Goal: Task Accomplishment & Management: Manage account settings

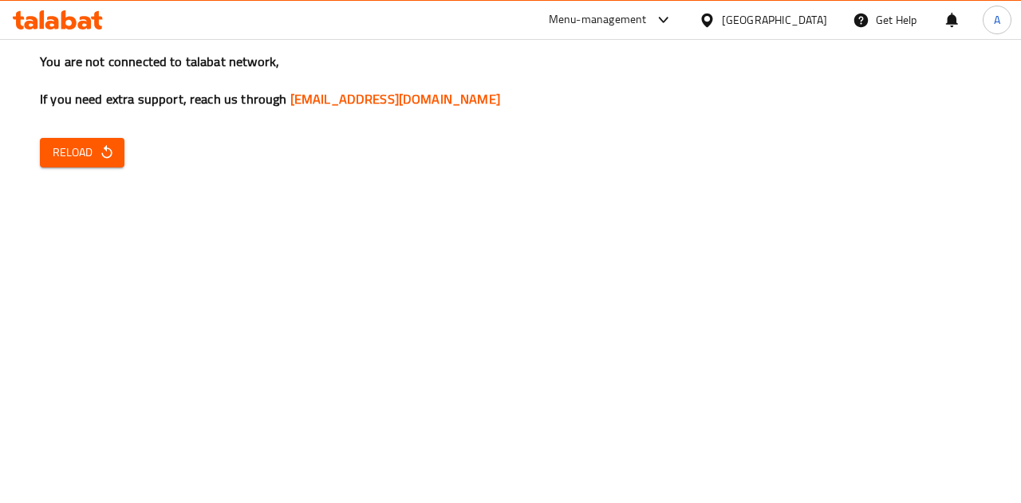
click at [102, 151] on icon "button" at bounding box center [107, 152] width 16 height 16
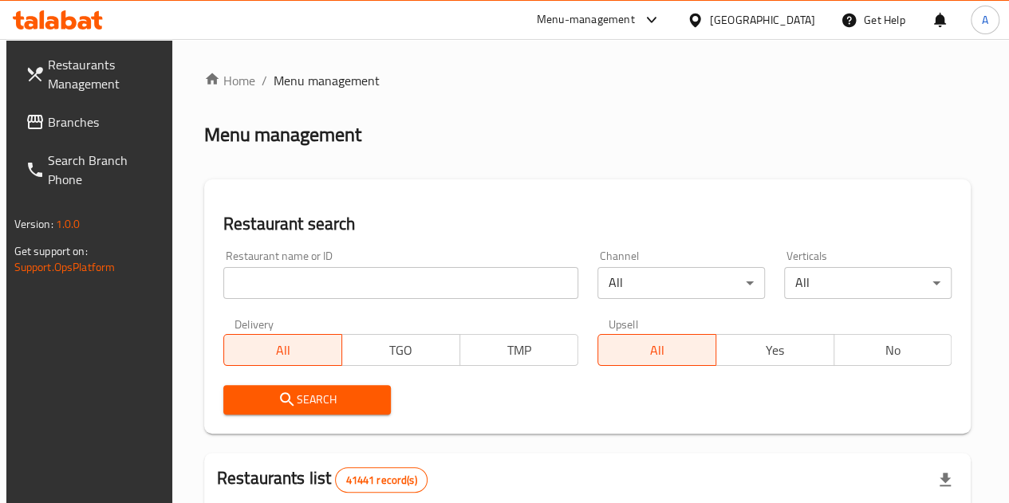
click at [309, 288] on input "search" at bounding box center [400, 283] width 355 height 32
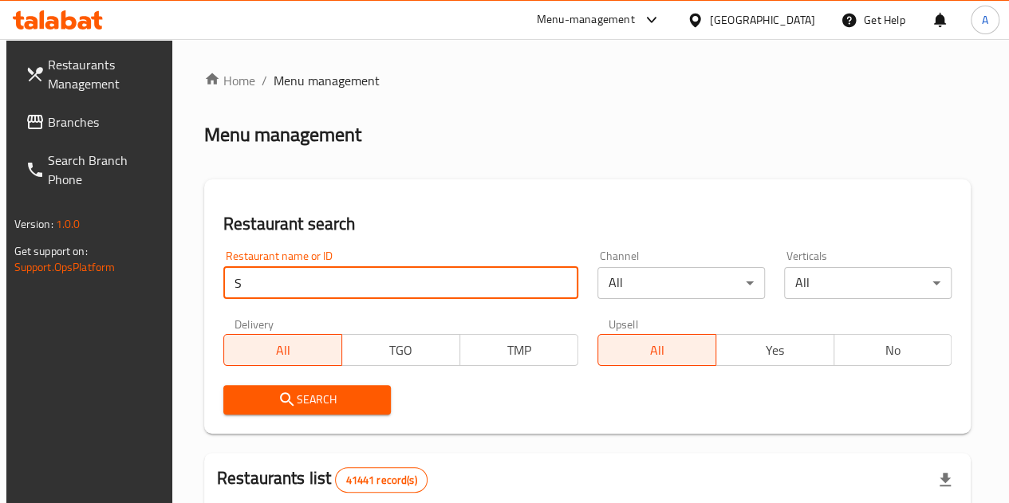
type input "setro"
click button "Search" at bounding box center [306, 400] width 167 height 30
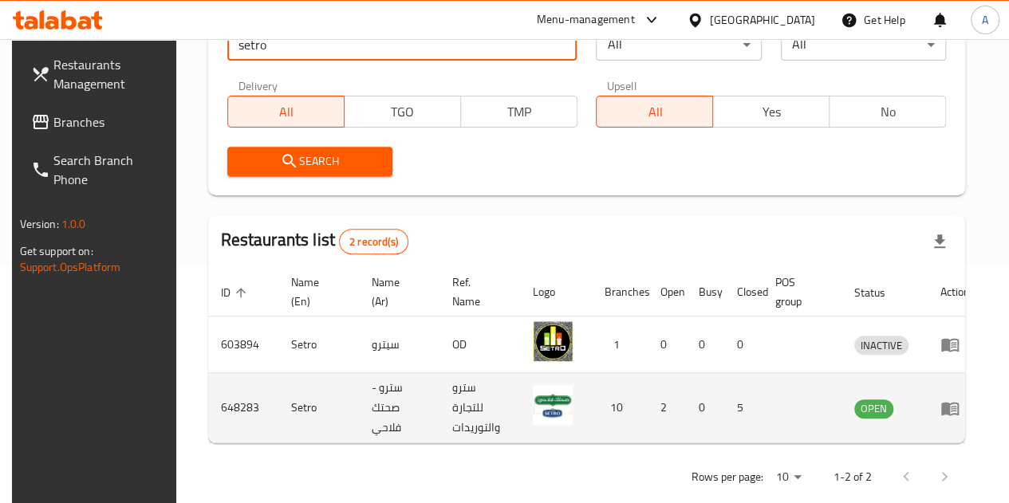
scroll to position [264, 0]
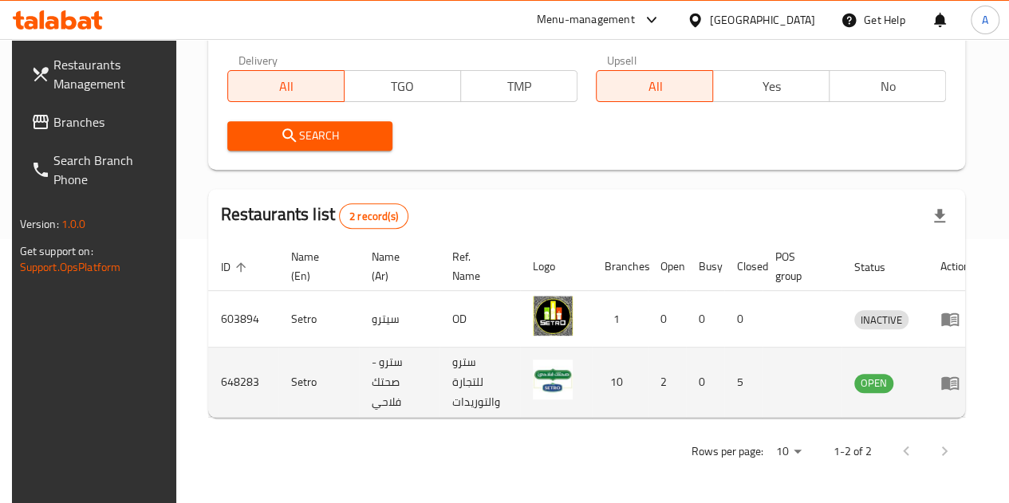
click at [943, 374] on icon "enhanced table" at bounding box center [949, 382] width 19 height 19
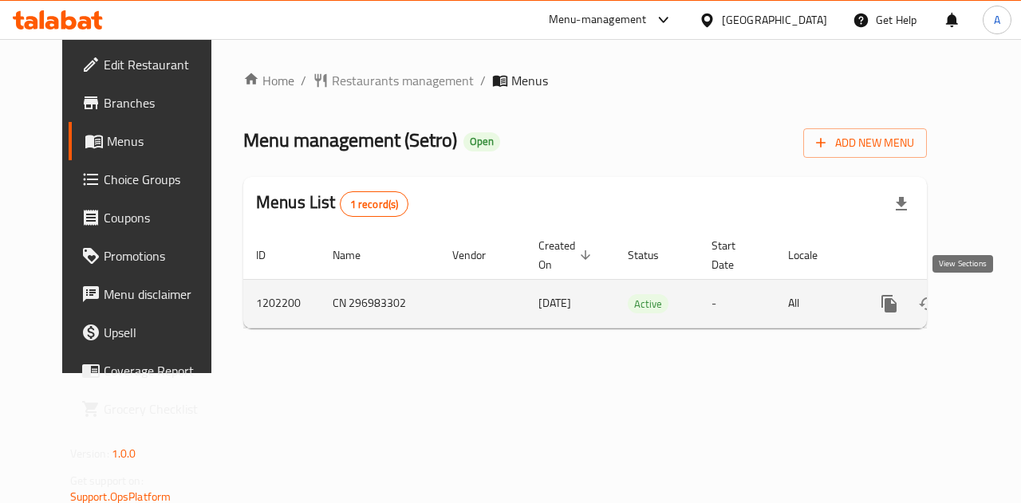
click at [995, 305] on icon "enhanced table" at bounding box center [1004, 303] width 19 height 19
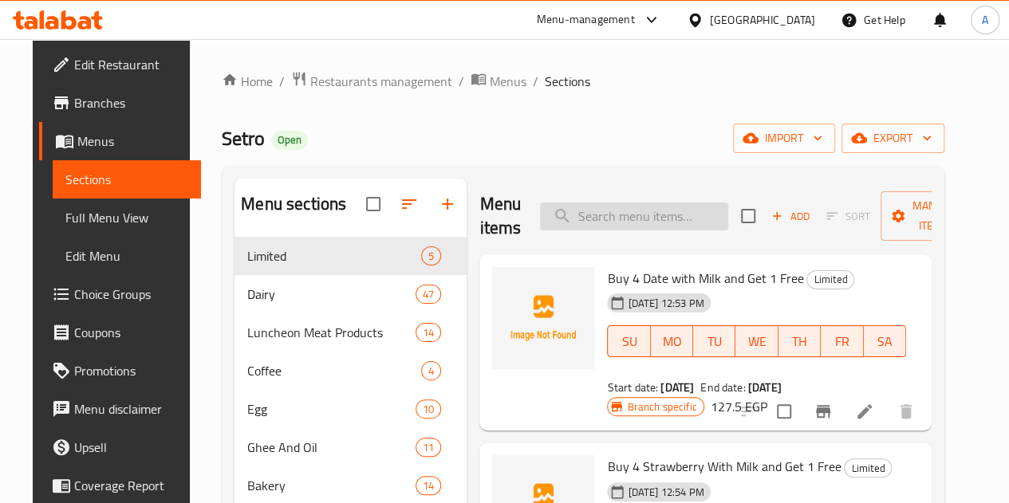
click at [600, 211] on input "search" at bounding box center [634, 217] width 188 height 28
type input "حليب"
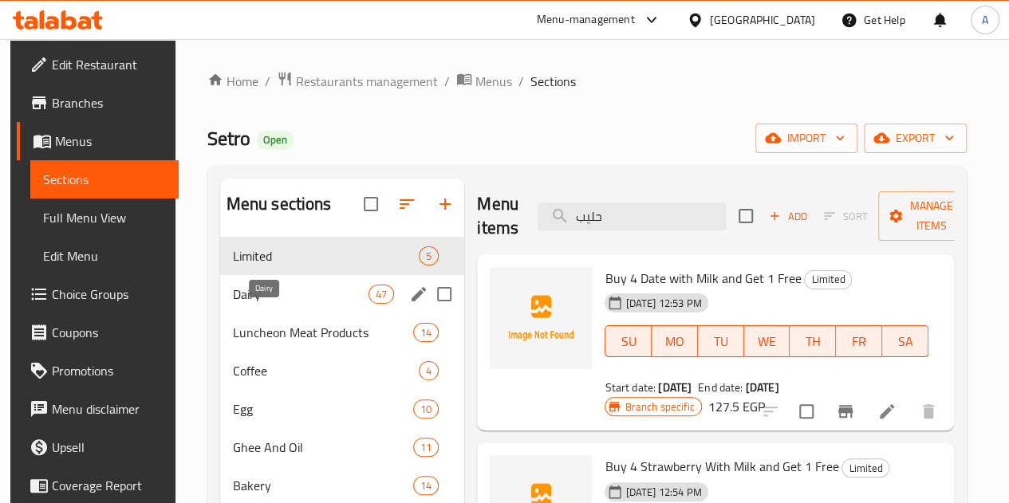
click at [238, 304] on span "Dairy" at bounding box center [301, 294] width 136 height 19
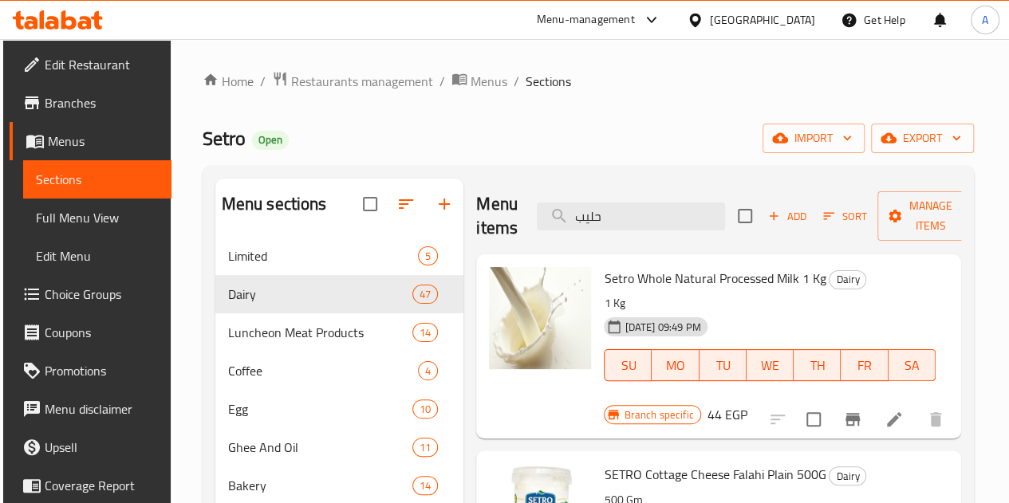
click at [874, 420] on li at bounding box center [894, 419] width 45 height 29
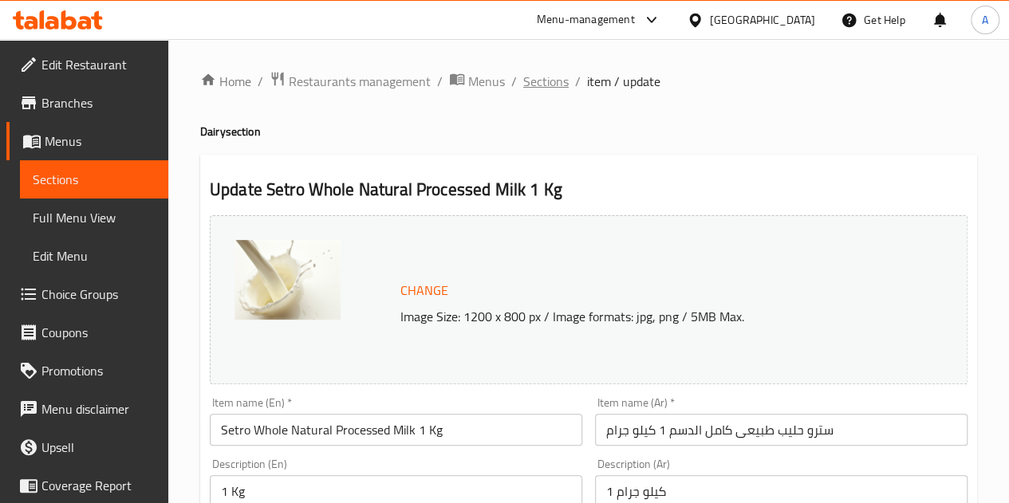
click at [541, 87] on span "Sections" at bounding box center [545, 81] width 45 height 19
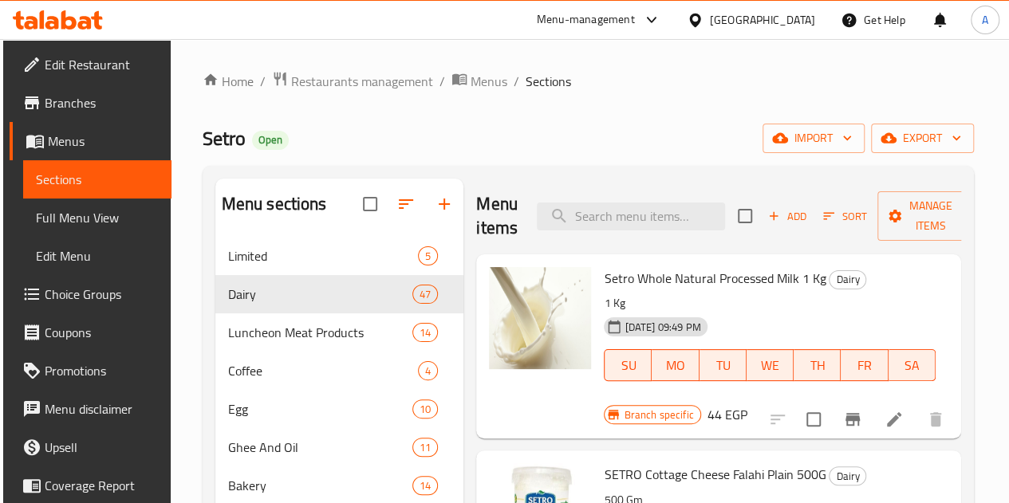
click at [872, 417] on li at bounding box center [894, 419] width 45 height 29
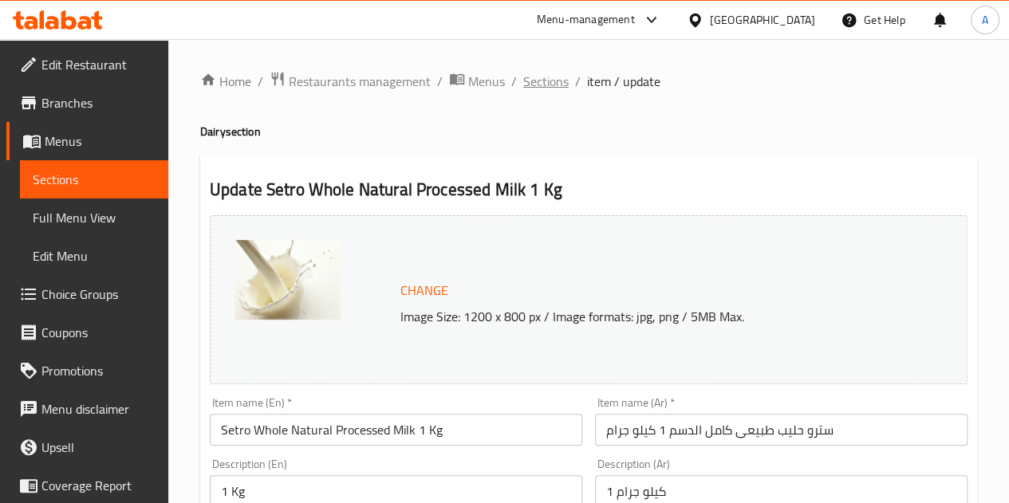
click at [551, 77] on span "Sections" at bounding box center [545, 81] width 45 height 19
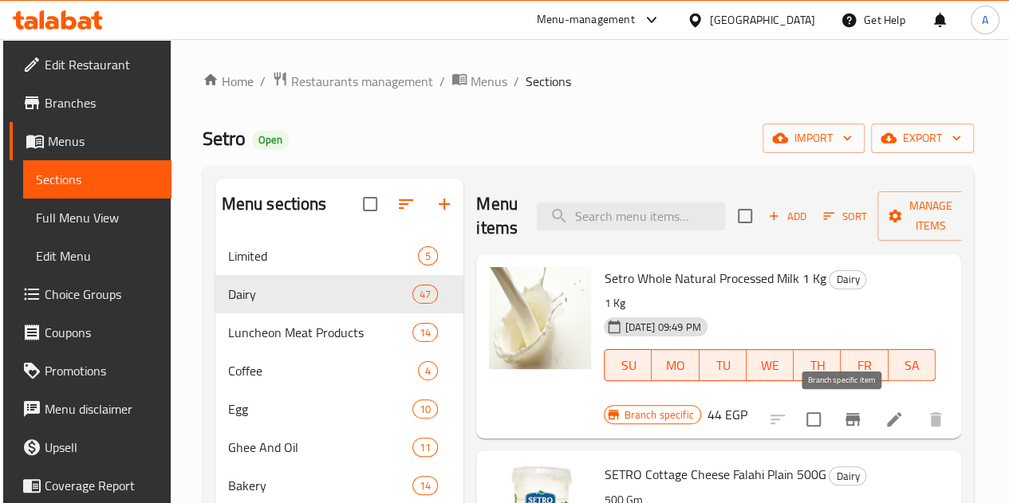
click at [834, 424] on button "Branch-specific-item" at bounding box center [853, 419] width 38 height 38
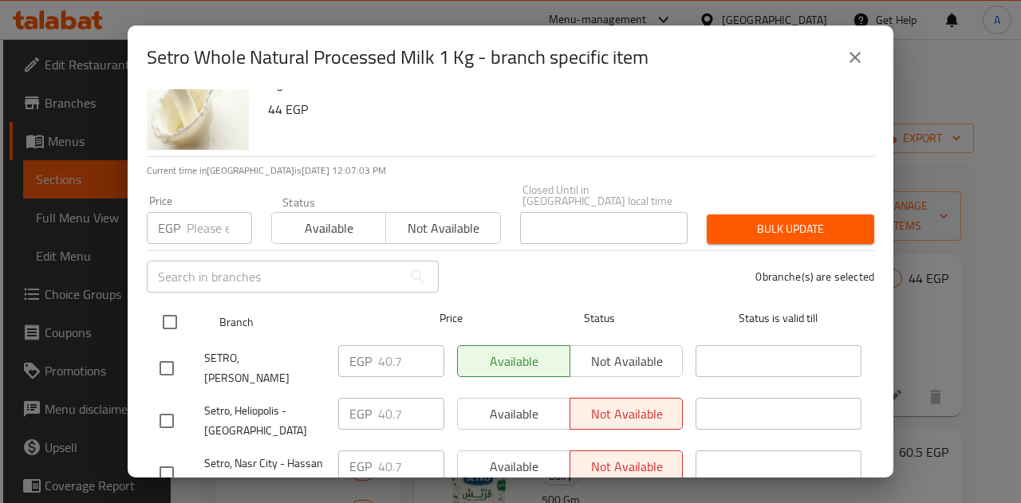
scroll to position [80, 0]
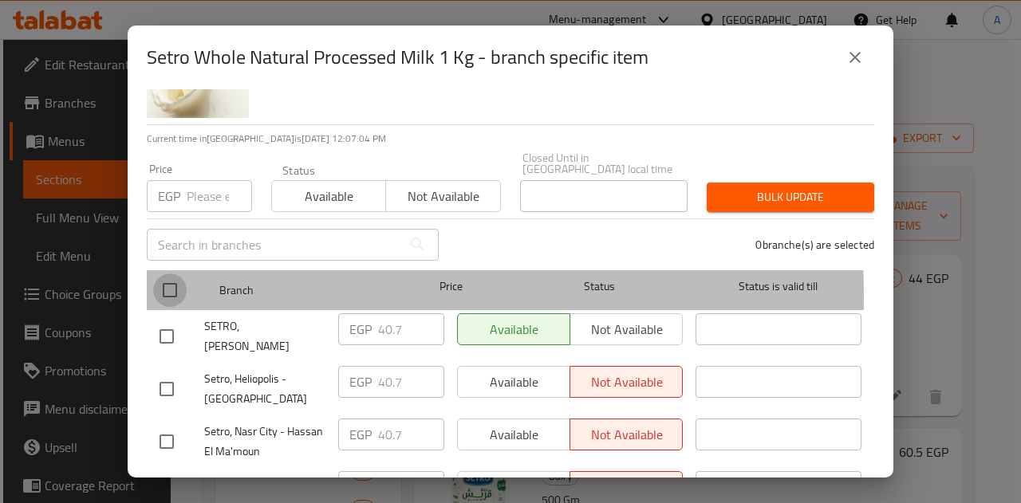
click at [177, 286] on input "checkbox" at bounding box center [169, 290] width 33 height 33
checkbox input "true"
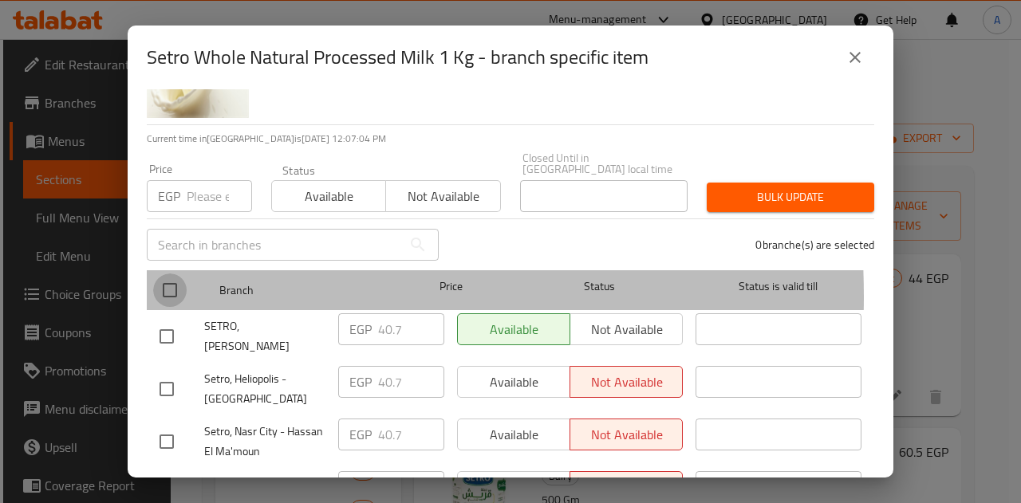
checkbox input "true"
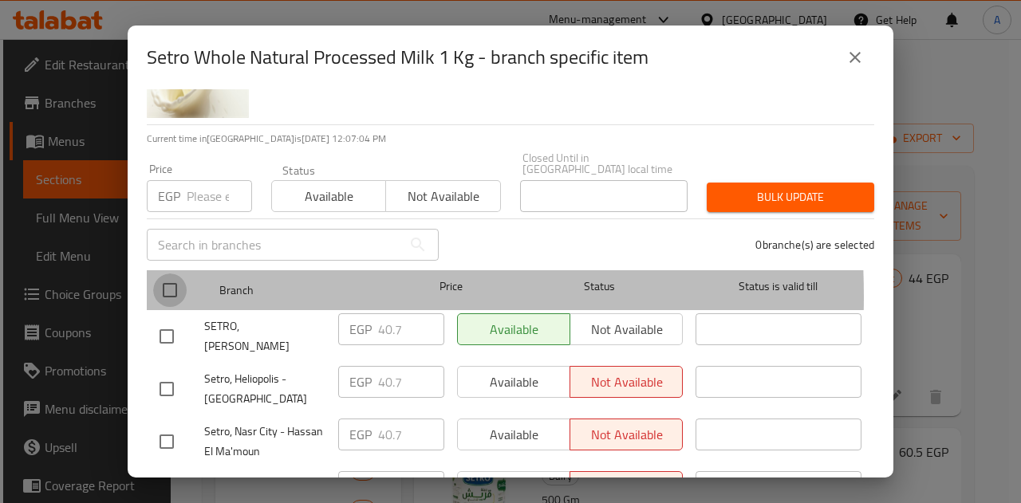
checkbox input "true"
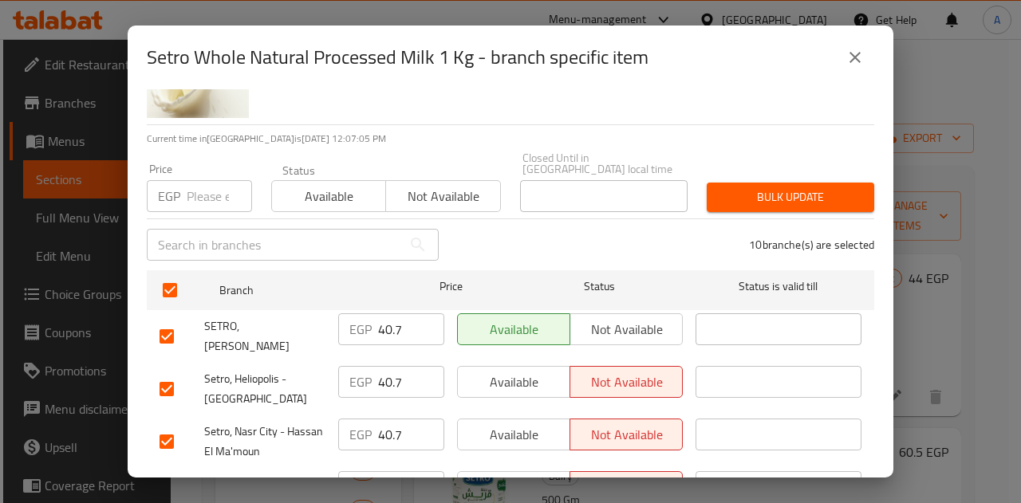
click at [385, 317] on input "40.7" at bounding box center [411, 329] width 66 height 32
type input "44"
click at [388, 366] on input "40.7" at bounding box center [411, 382] width 66 height 32
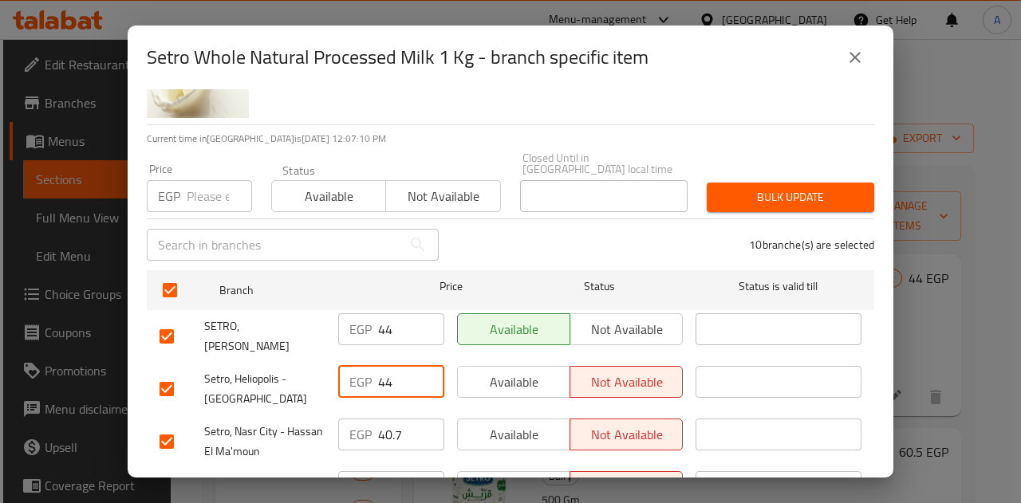
scroll to position [239, 0]
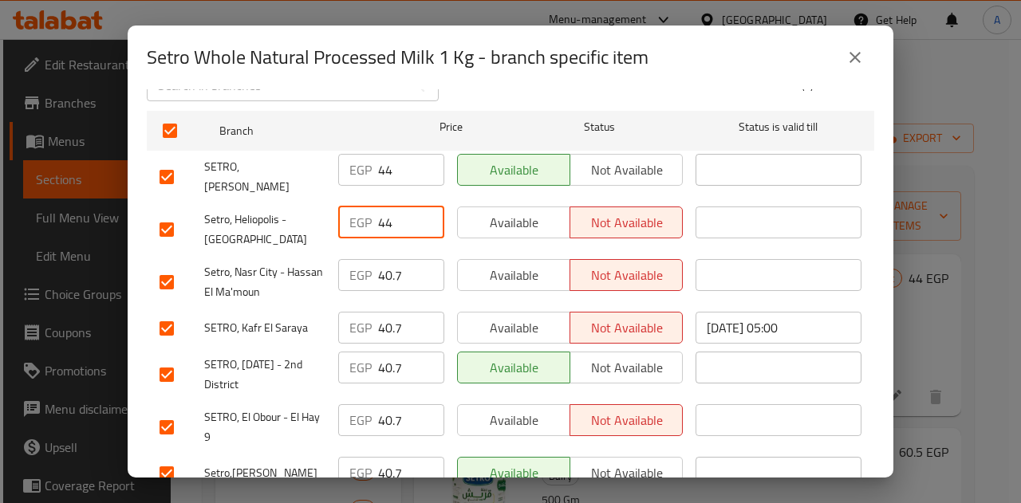
type input "44"
click at [391, 259] on input "40.7" at bounding box center [411, 275] width 66 height 32
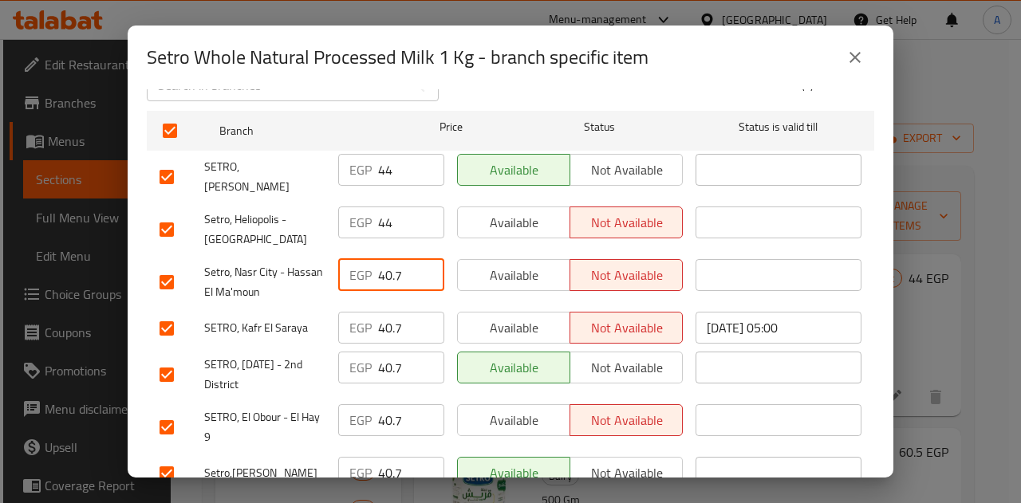
click at [391, 259] on input "40.7" at bounding box center [411, 275] width 66 height 32
type input "44"
click at [386, 312] on input "40.7" at bounding box center [411, 328] width 66 height 32
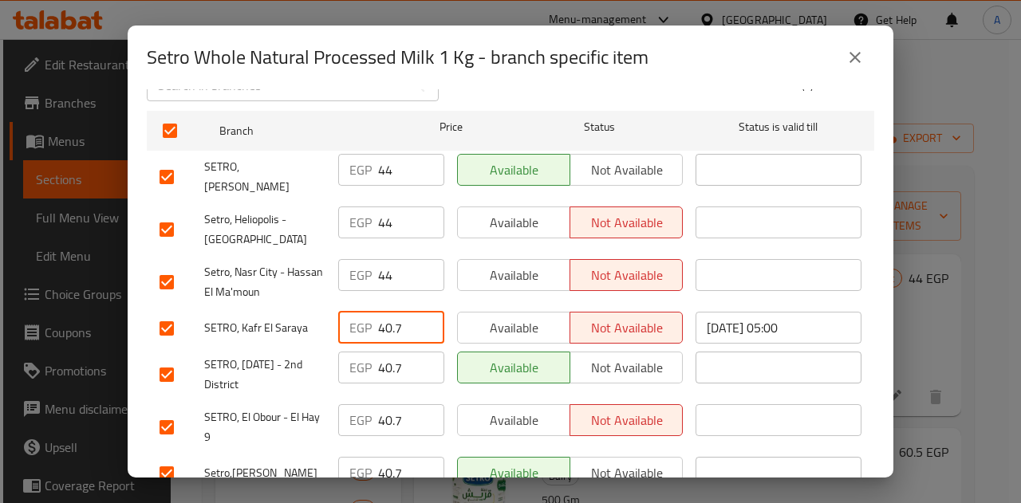
click at [386, 312] on input "40.7" at bounding box center [411, 328] width 66 height 32
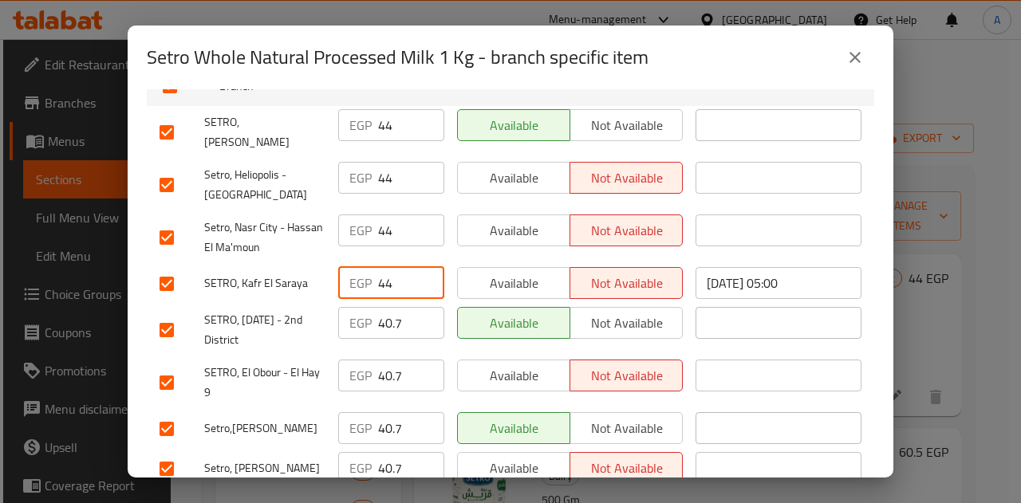
scroll to position [319, 0]
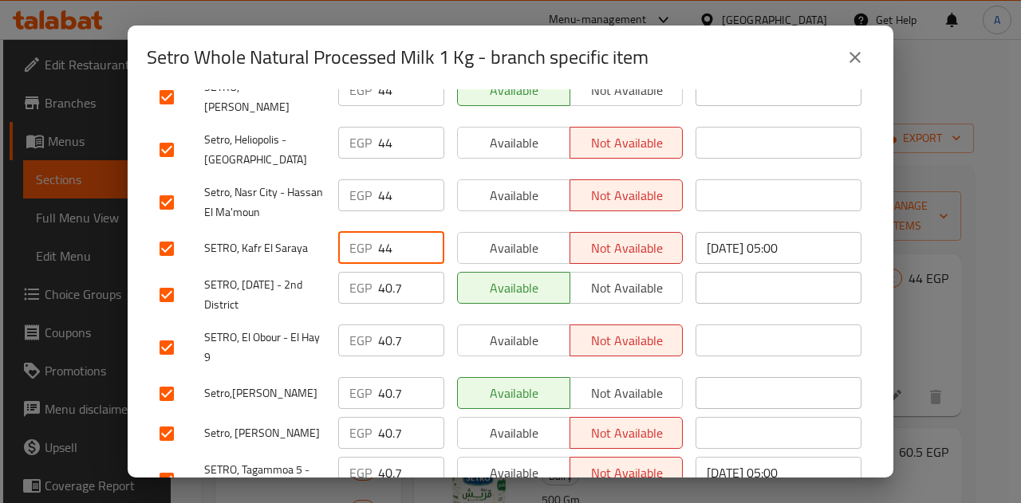
type input "44"
click at [391, 272] on input "40.7" at bounding box center [411, 288] width 66 height 32
type input "44"
click at [391, 325] on input "40.7" at bounding box center [411, 341] width 66 height 32
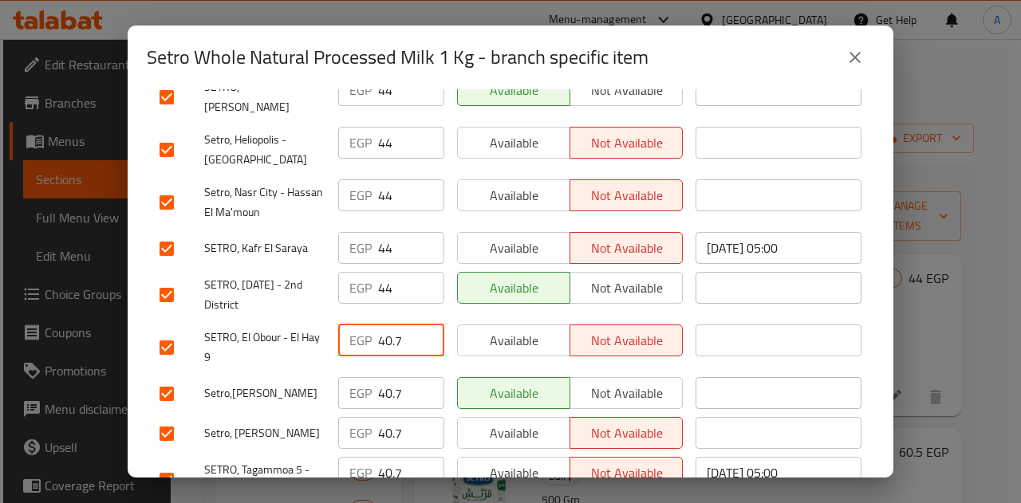
click at [391, 325] on input "40.7" at bounding box center [411, 341] width 66 height 32
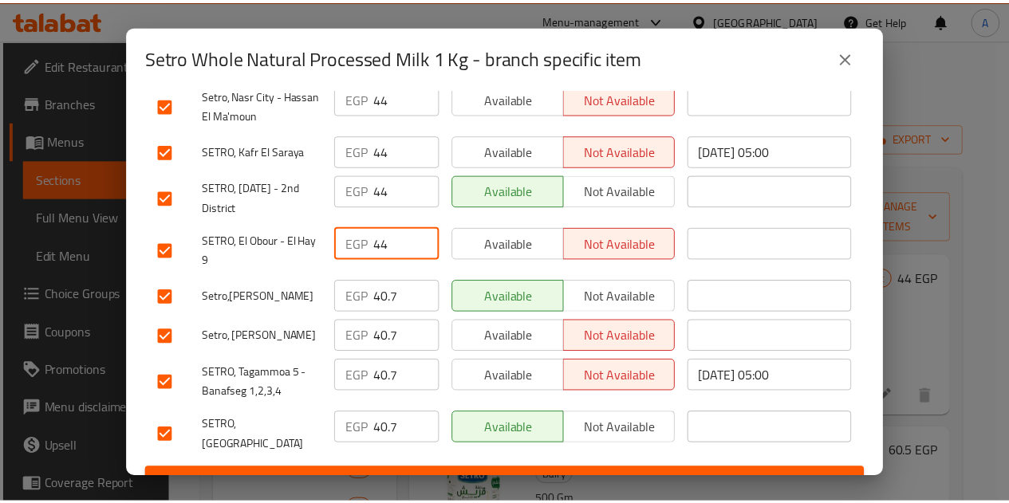
scroll to position [431, 0]
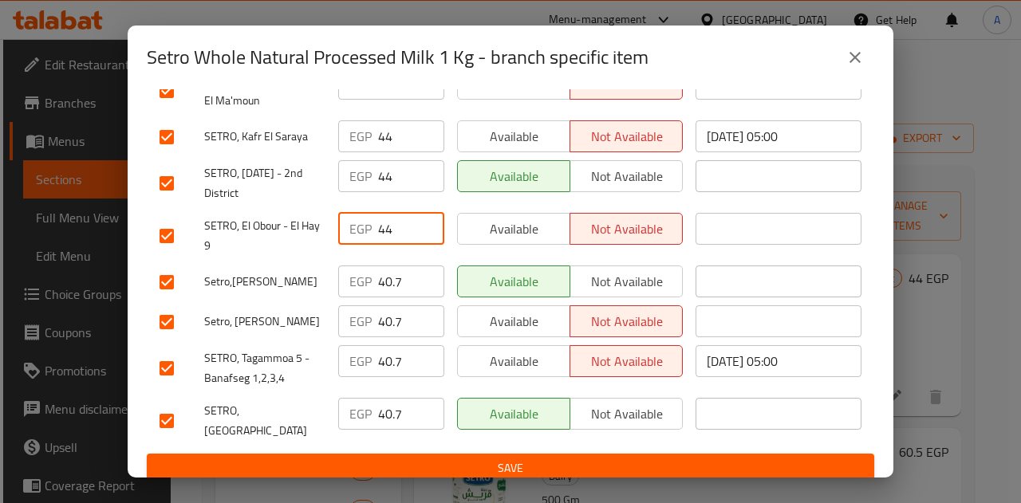
type input "44"
click at [390, 266] on input "40.7" at bounding box center [411, 282] width 66 height 32
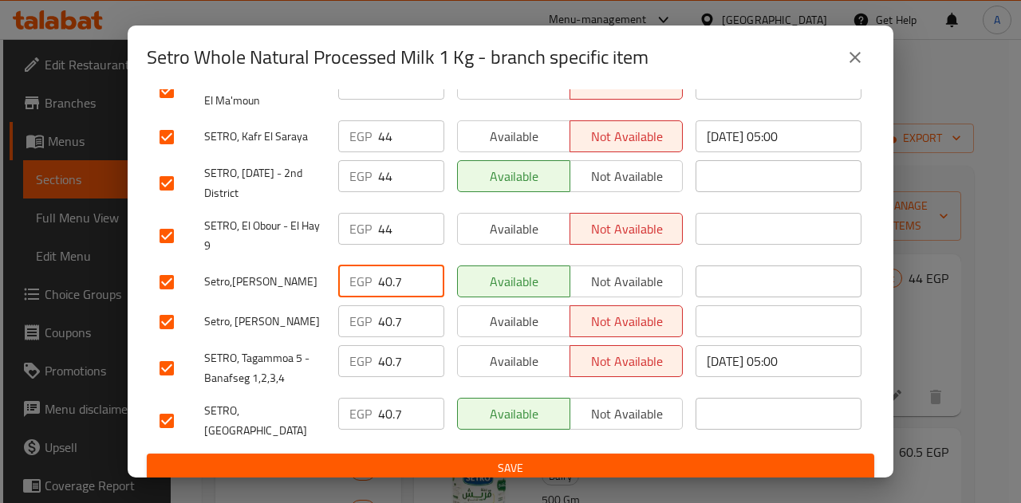
click at [390, 266] on input "40.7" at bounding box center [411, 282] width 66 height 32
type input "44"
click at [386, 312] on input "40.7" at bounding box center [411, 321] width 66 height 32
type input "44"
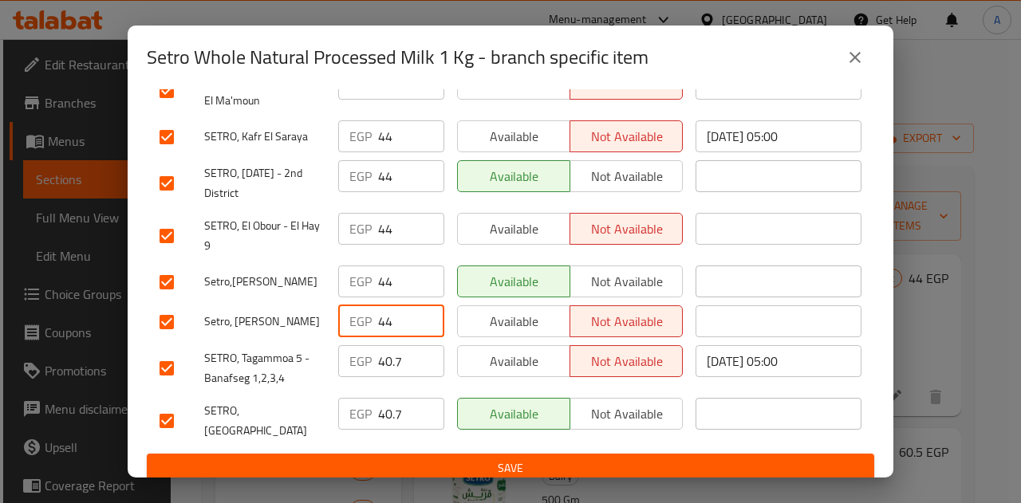
click at [388, 352] on input "40.7" at bounding box center [411, 361] width 66 height 32
type input "44"
click at [384, 405] on input "40.7" at bounding box center [411, 414] width 66 height 32
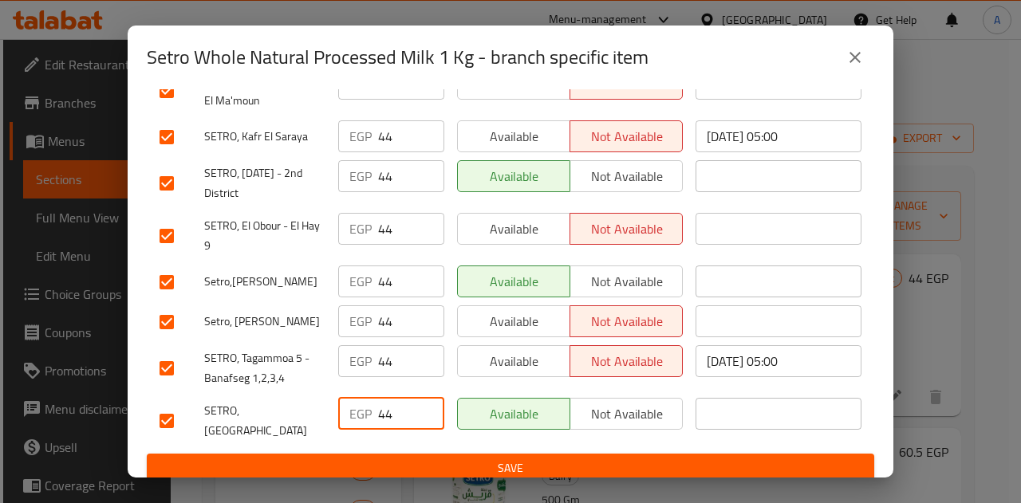
type input "44"
click at [477, 461] on span "Save" at bounding box center [511, 469] width 702 height 20
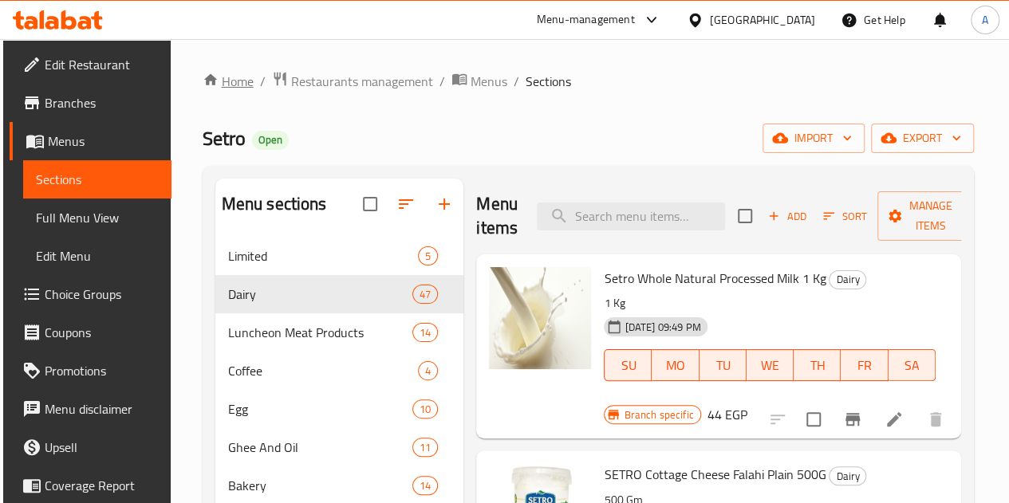
click at [231, 91] on link "Home" at bounding box center [228, 81] width 51 height 19
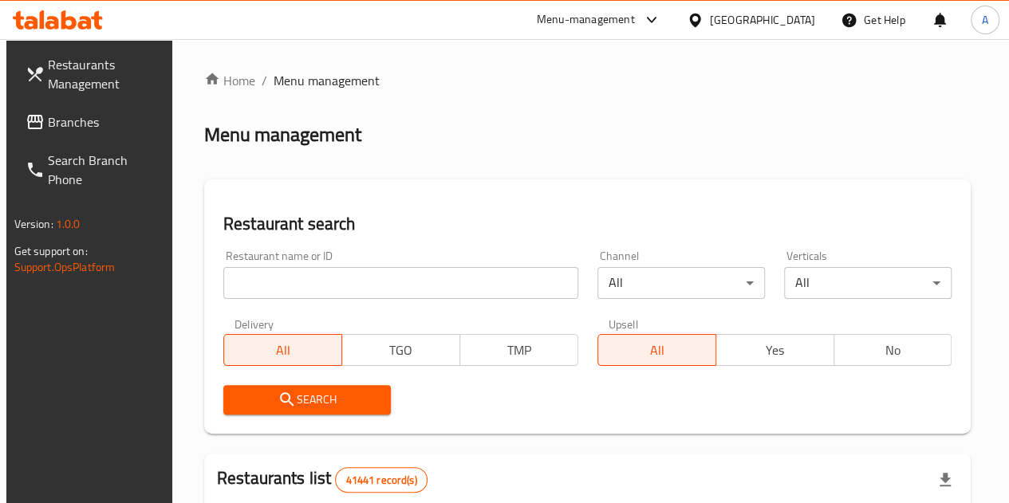
click at [268, 275] on input "search" at bounding box center [400, 283] width 355 height 32
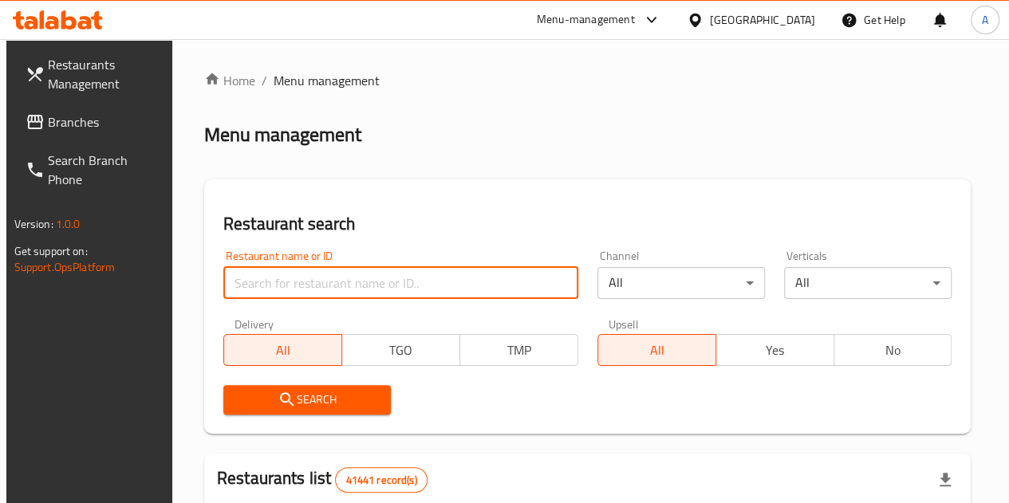
paste input "kota's"
type input "kota's"
click button "Search" at bounding box center [306, 400] width 167 height 30
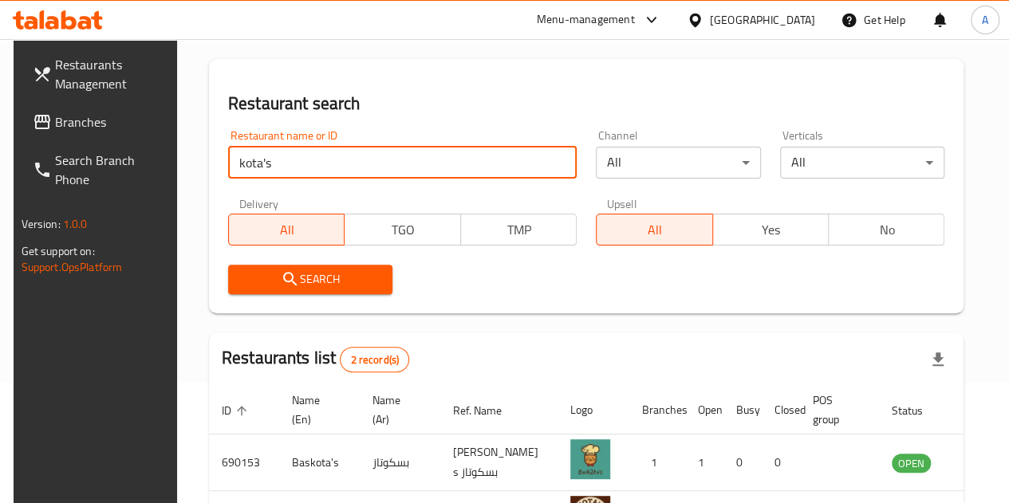
scroll to position [250, 0]
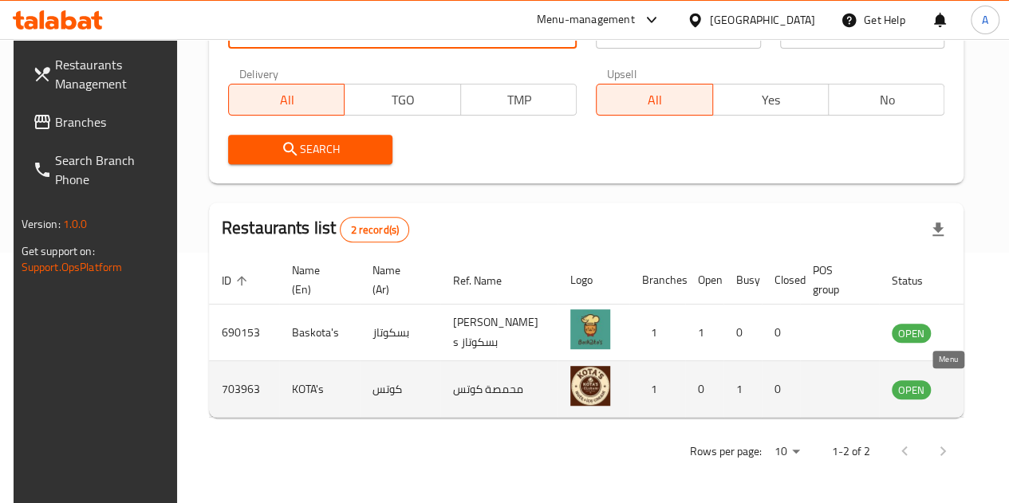
click at [976, 388] on icon "enhanced table" at bounding box center [985, 391] width 18 height 14
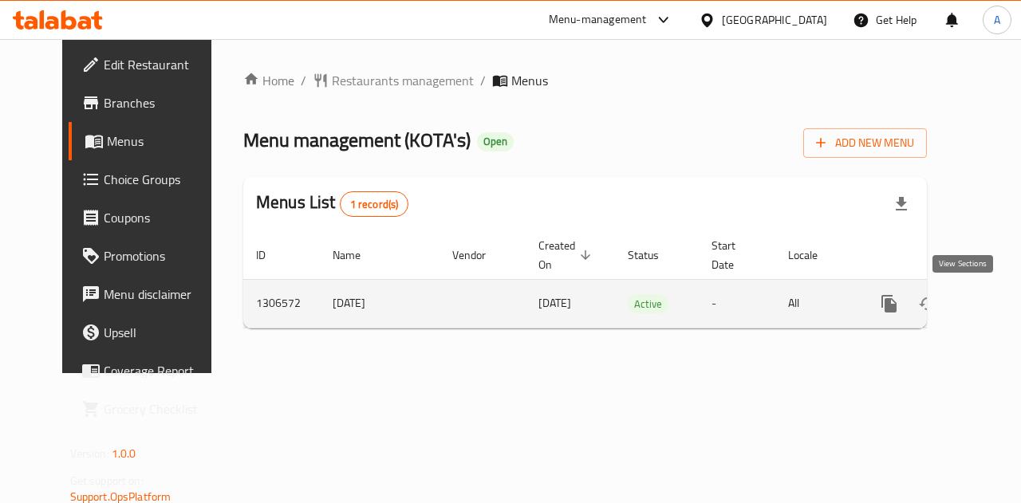
click at [995, 305] on icon "enhanced table" at bounding box center [1004, 303] width 19 height 19
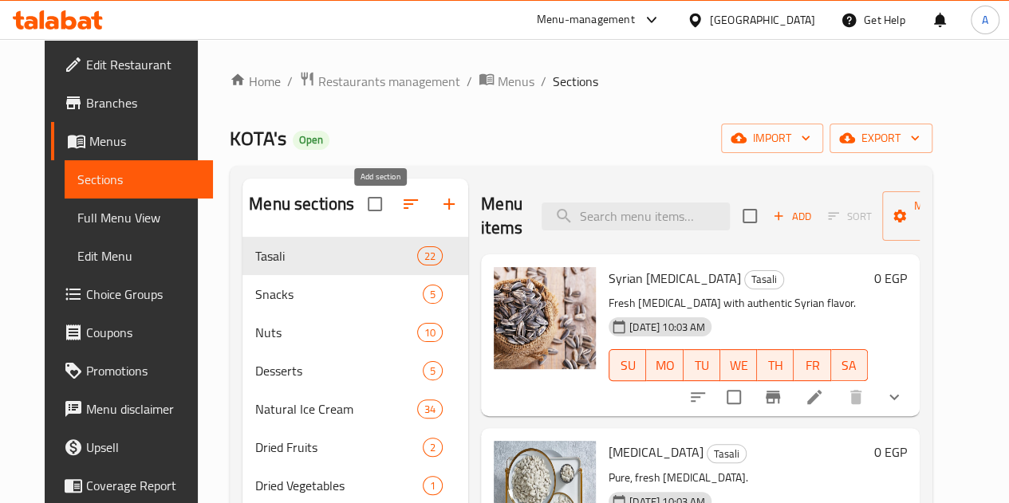
click at [430, 206] on button "button" at bounding box center [449, 204] width 38 height 38
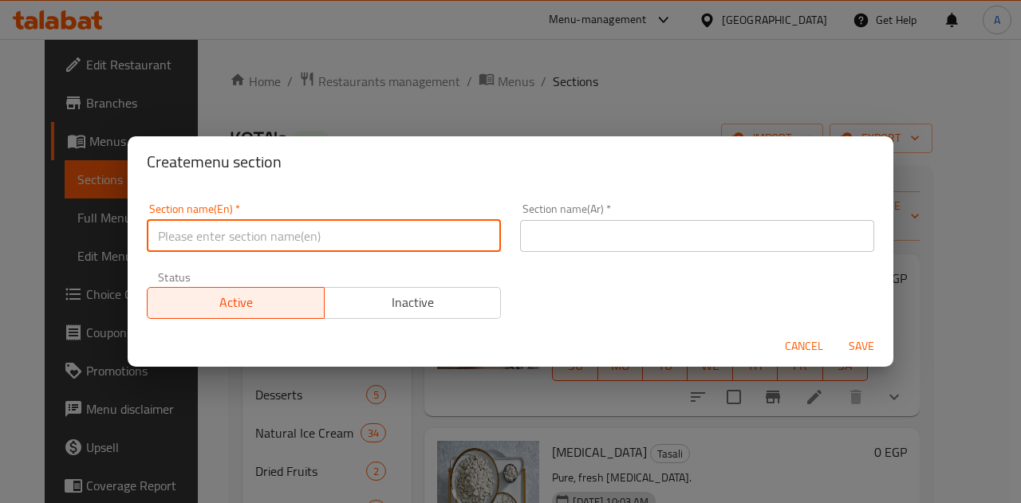
click at [356, 236] on input "text" at bounding box center [324, 236] width 354 height 32
type input "I"
type input "Italian Coffee"
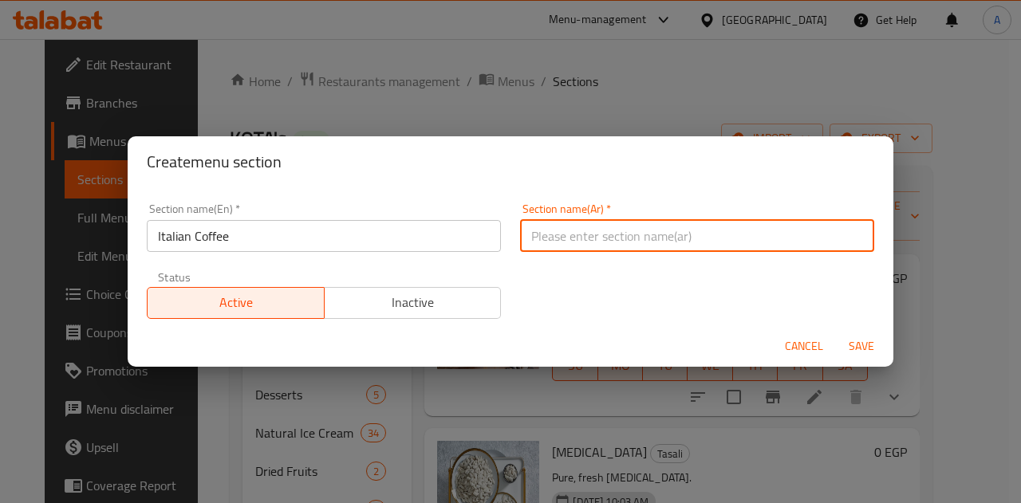
drag, startPoint x: 587, startPoint y: 232, endPoint x: 605, endPoint y: 240, distance: 19.3
click at [587, 232] on input "text" at bounding box center [697, 236] width 354 height 32
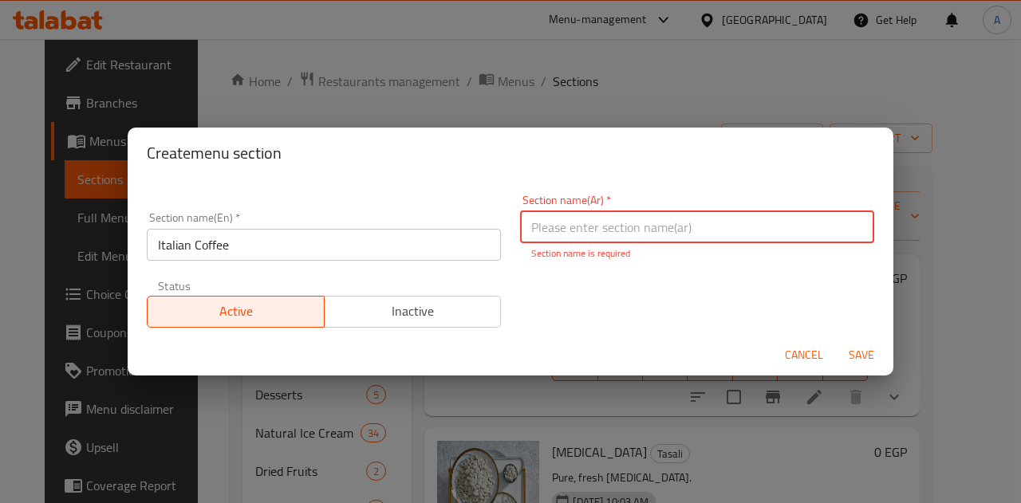
click at [198, 246] on input "Italian Coffee" at bounding box center [324, 245] width 354 height 32
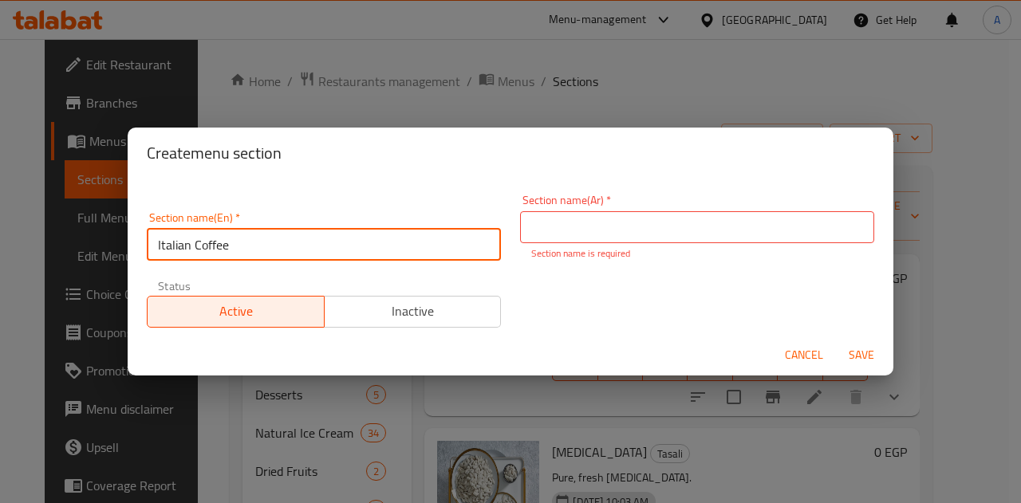
click at [198, 246] on input "Italian Coffee" at bounding box center [324, 245] width 354 height 32
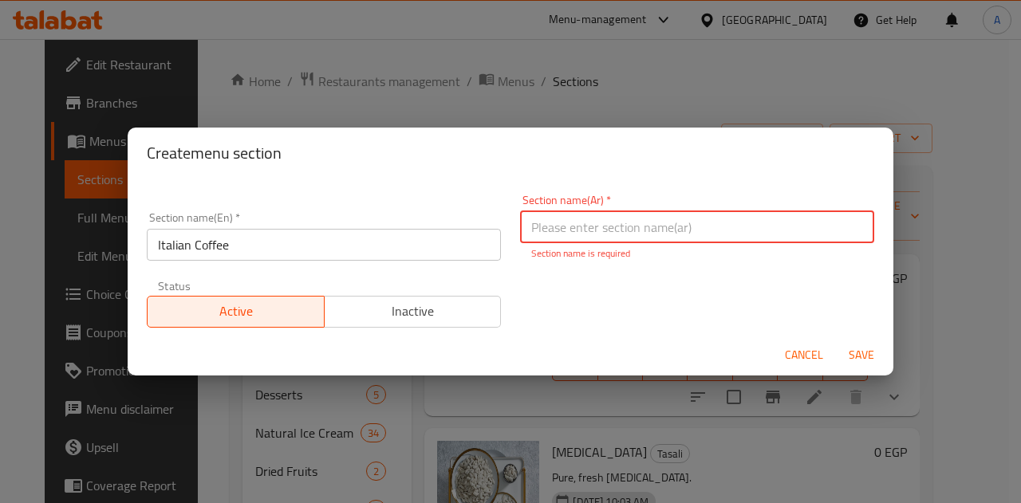
click at [571, 219] on input "text" at bounding box center [697, 227] width 354 height 32
paste input "القهوة الإيطالية"
type input "القهوة الإيطالية"
click at [861, 354] on span "Save" at bounding box center [861, 355] width 38 height 20
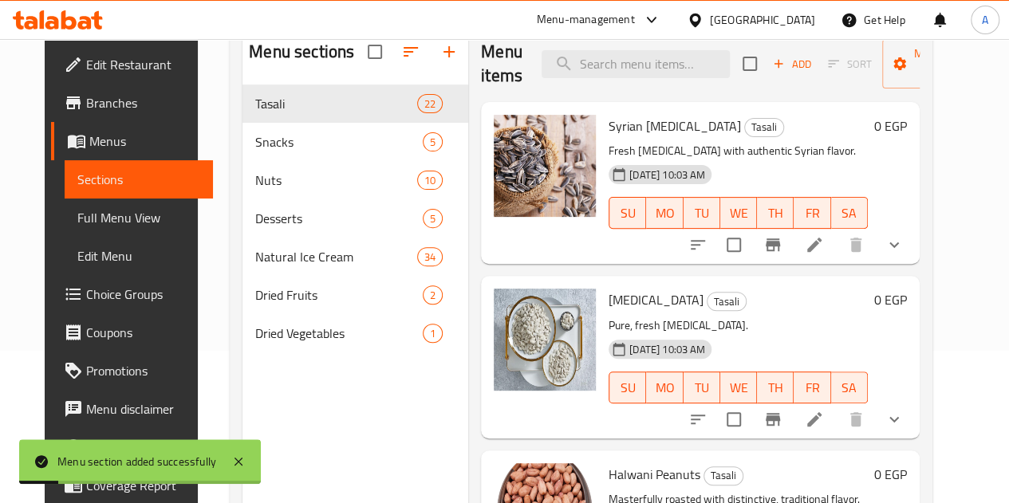
scroll to position [160, 0]
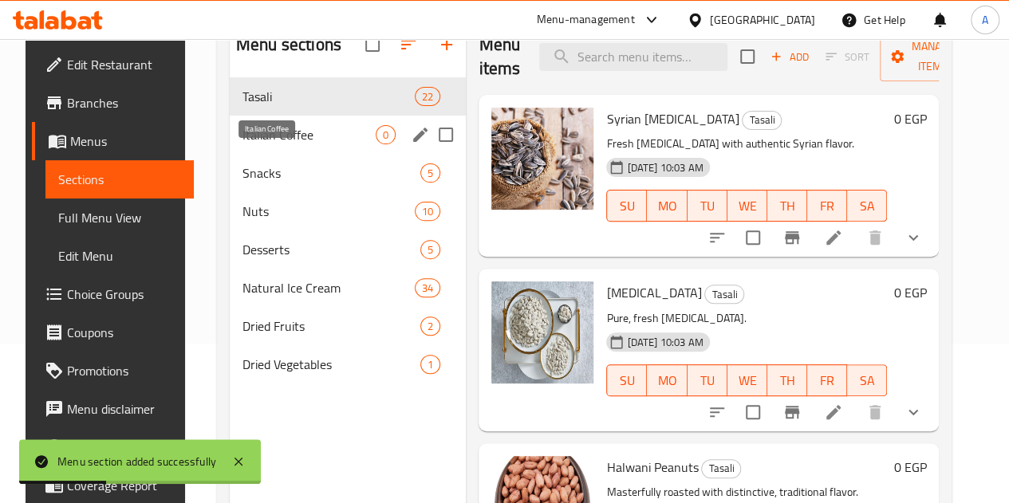
click at [262, 144] on span "Italian Coffee" at bounding box center [308, 134] width 133 height 19
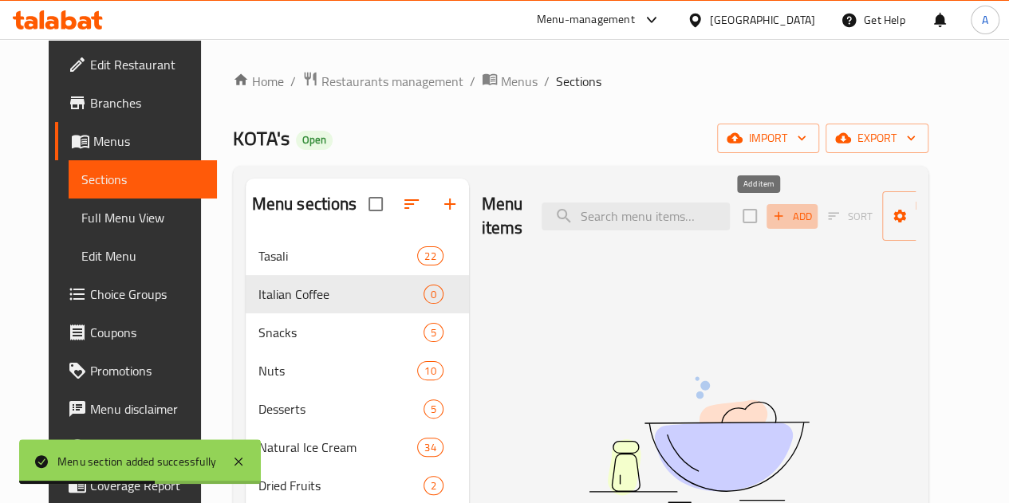
click at [770, 219] on span "Add" at bounding box center [791, 216] width 43 height 18
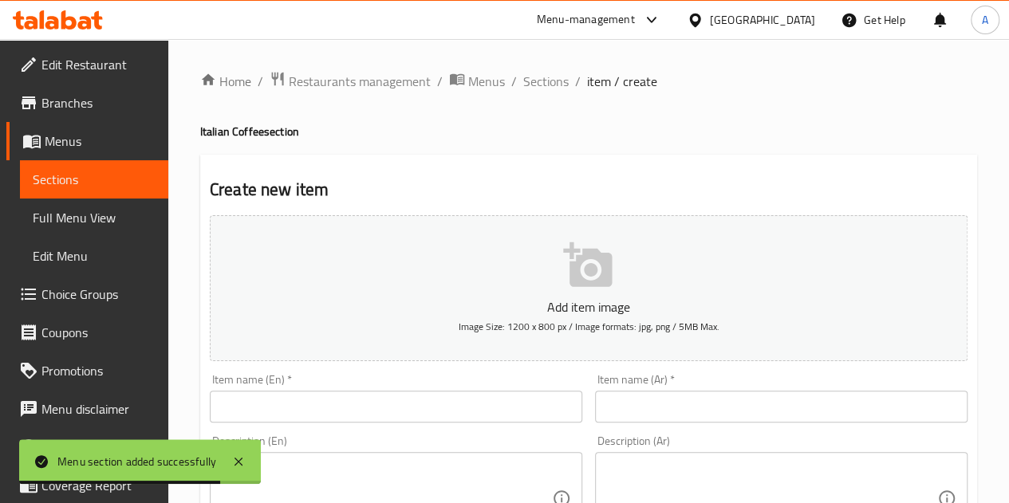
scroll to position [80, 0]
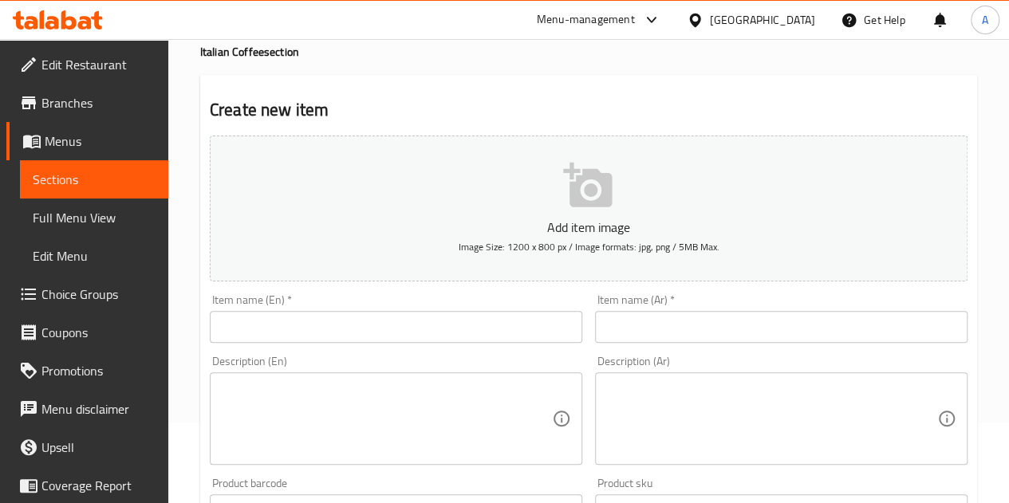
click at [402, 328] on input "text" at bounding box center [396, 327] width 372 height 32
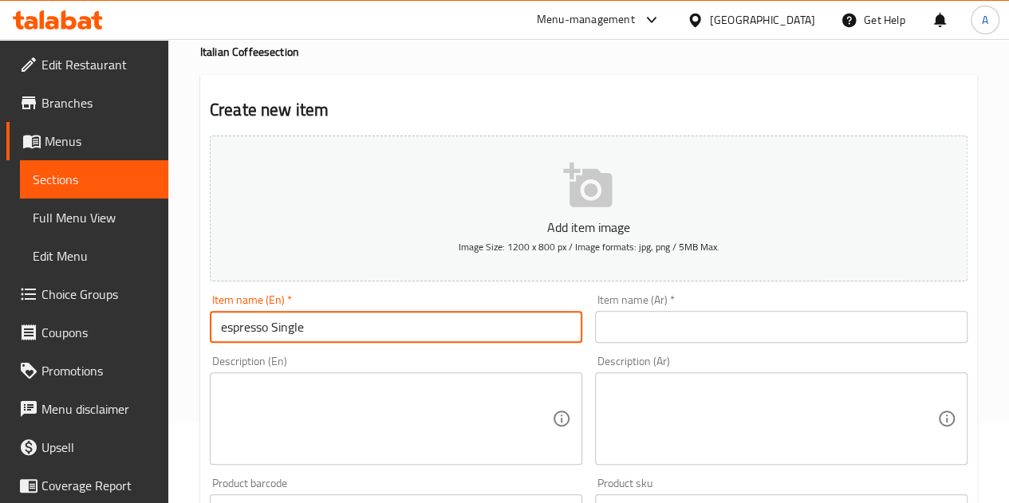
click at [279, 324] on input "espresso Single" at bounding box center [396, 327] width 372 height 32
type input "espresso Single"
click at [719, 337] on input "text" at bounding box center [781, 327] width 372 height 32
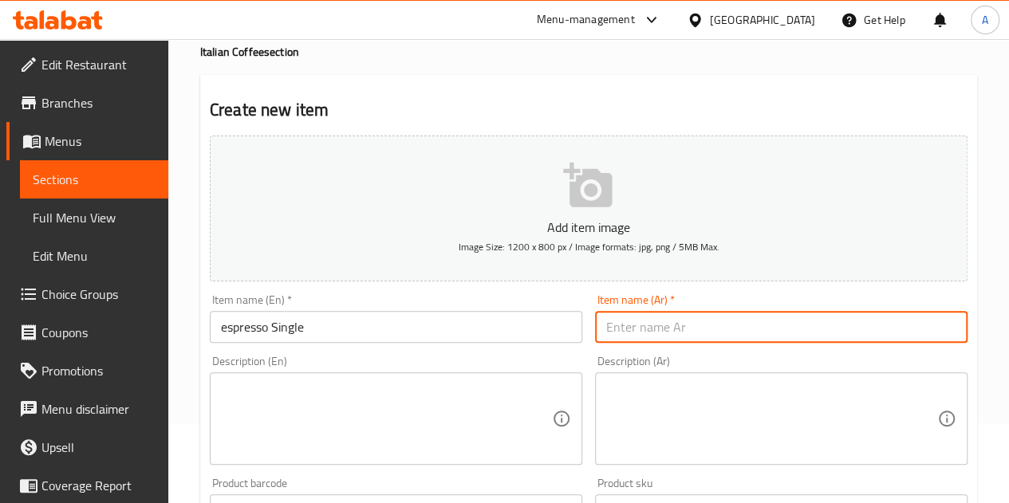
paste input "إسبرسو سينجل"
type input "إسبرسو سينجل"
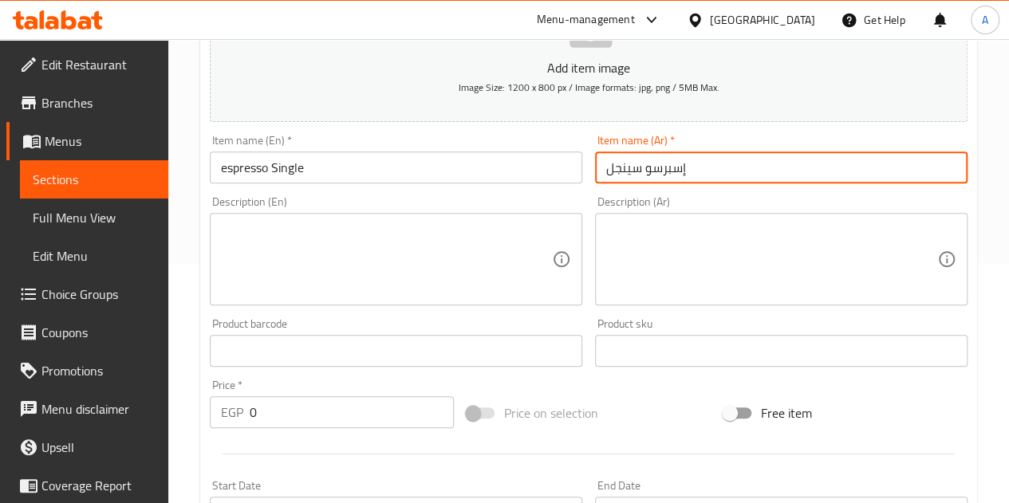
click at [329, 415] on input "0" at bounding box center [352, 412] width 204 height 32
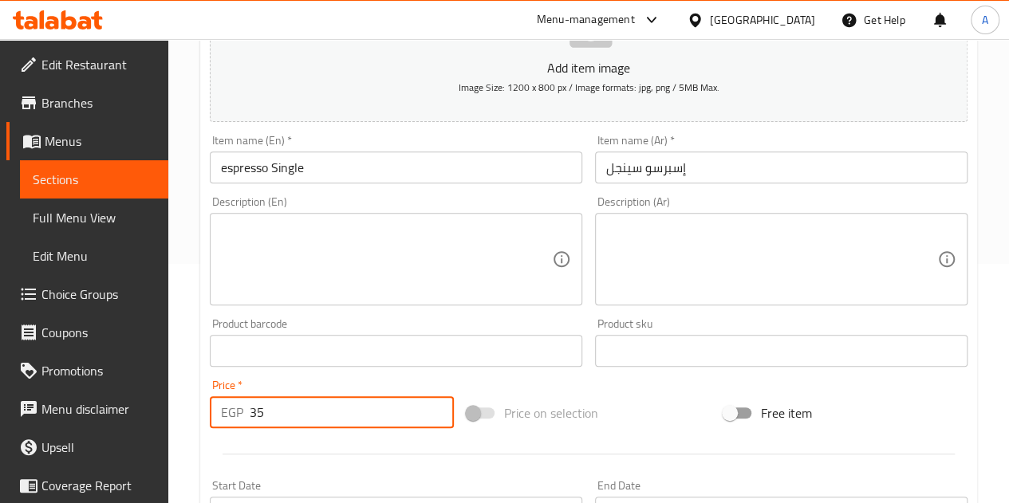
type input "35"
click at [337, 441] on div at bounding box center [588, 454] width 770 height 39
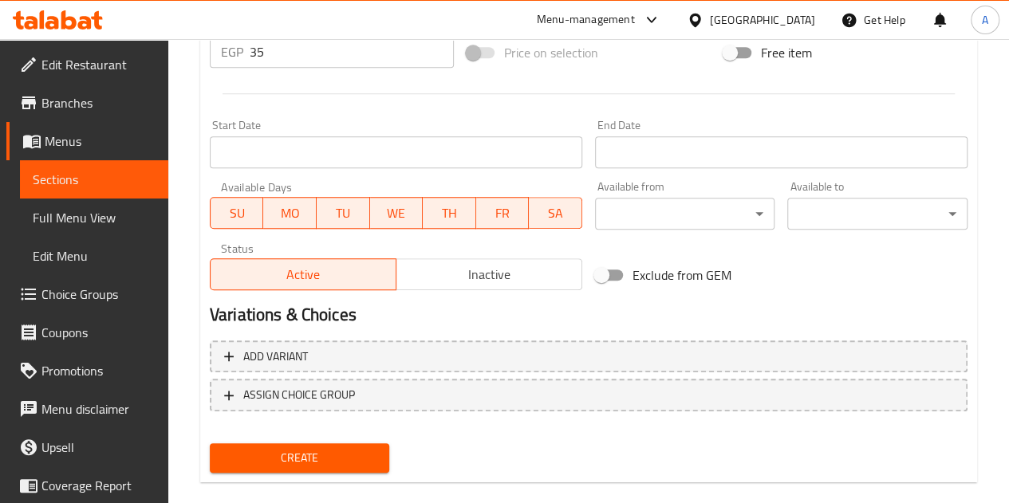
scroll to position [623, 0]
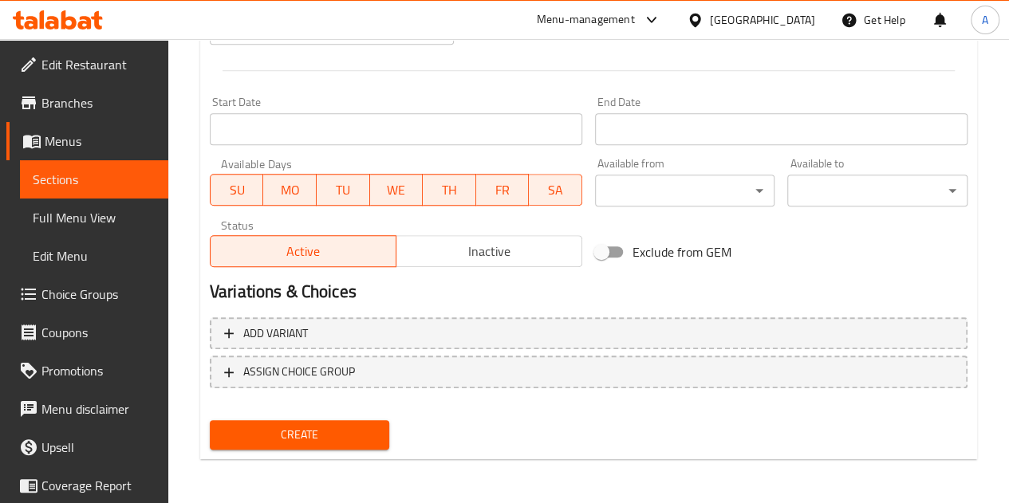
click at [325, 428] on span "Create" at bounding box center [300, 435] width 155 height 20
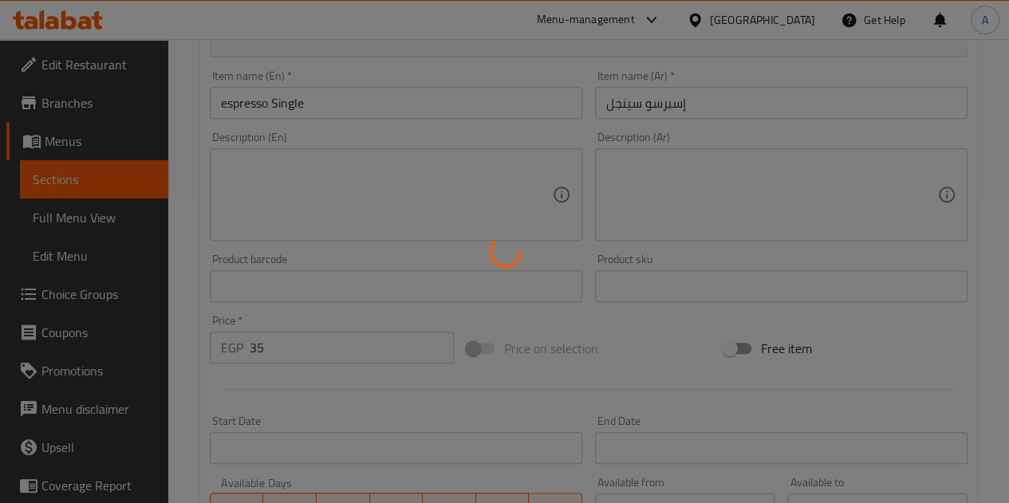
type input "0"
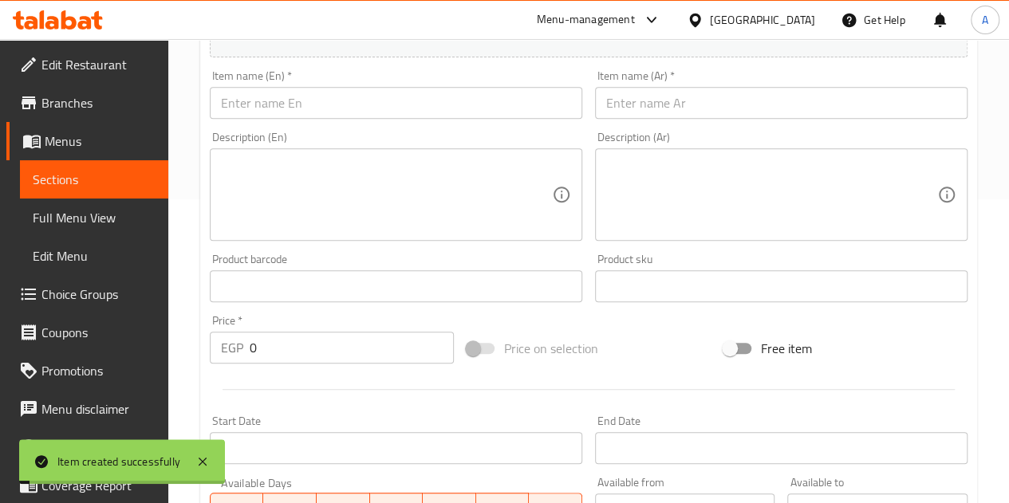
scroll to position [65, 0]
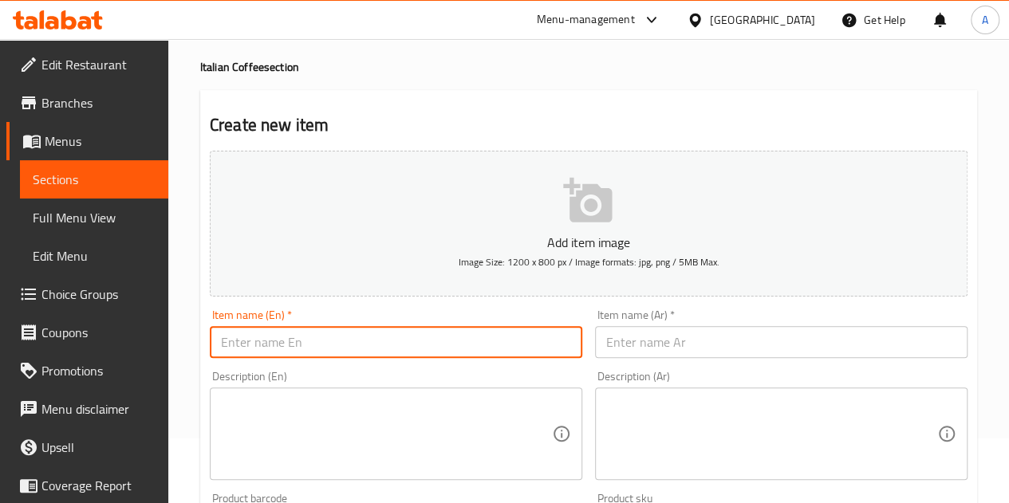
click at [335, 343] on input "text" at bounding box center [396, 342] width 372 height 32
click at [243, 349] on input "espresso Double" at bounding box center [396, 342] width 372 height 32
type input "espresso Double"
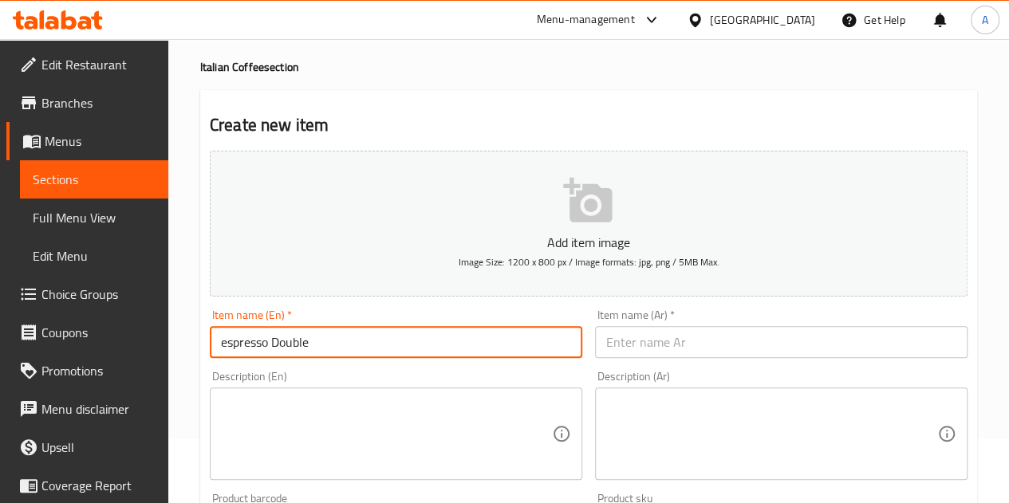
click at [676, 357] on div "Item name (Ar)   * Item name (Ar) *" at bounding box center [781, 333] width 385 height 61
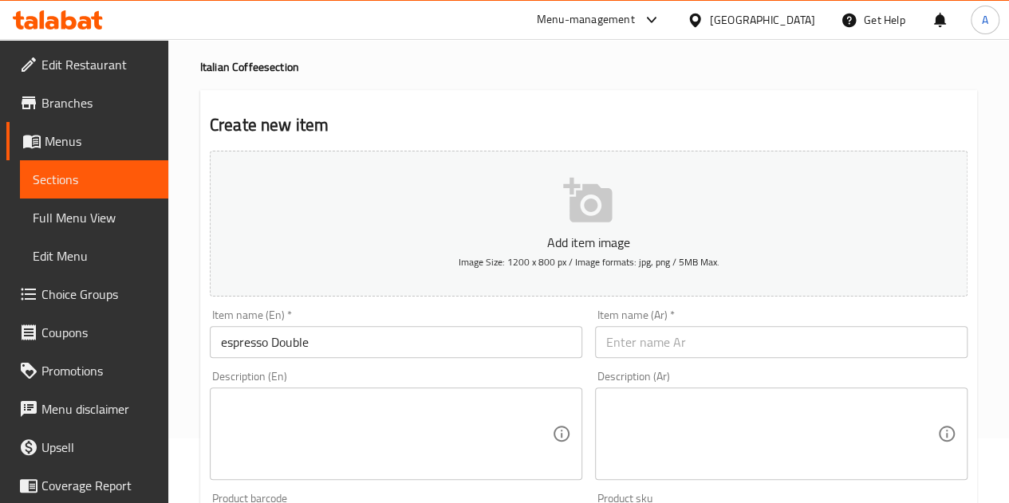
click at [664, 342] on input "text" at bounding box center [781, 342] width 372 height 32
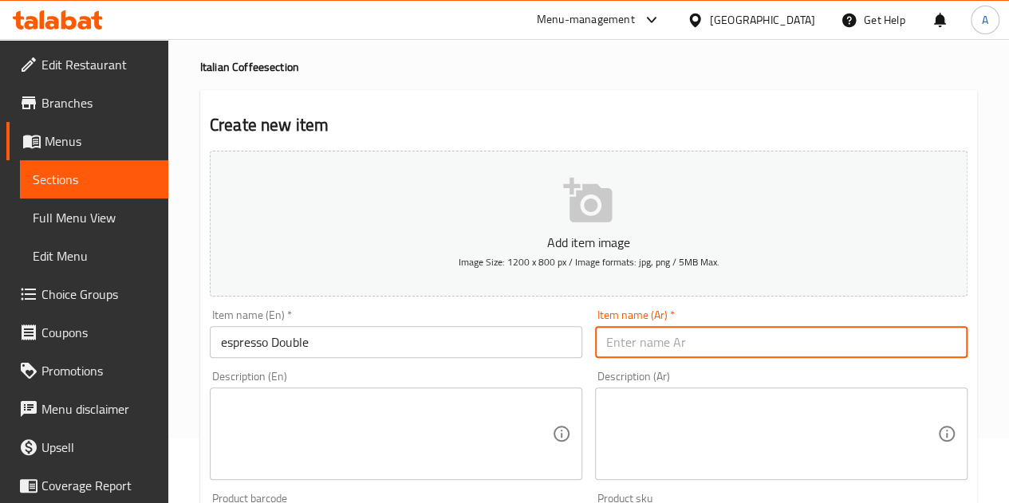
paste input "إسبريسو مزدوج"
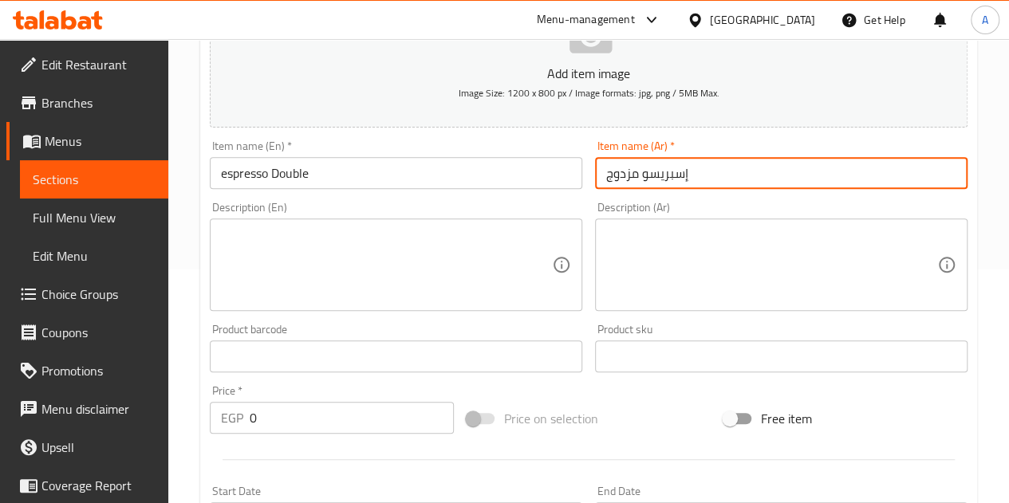
scroll to position [304, 0]
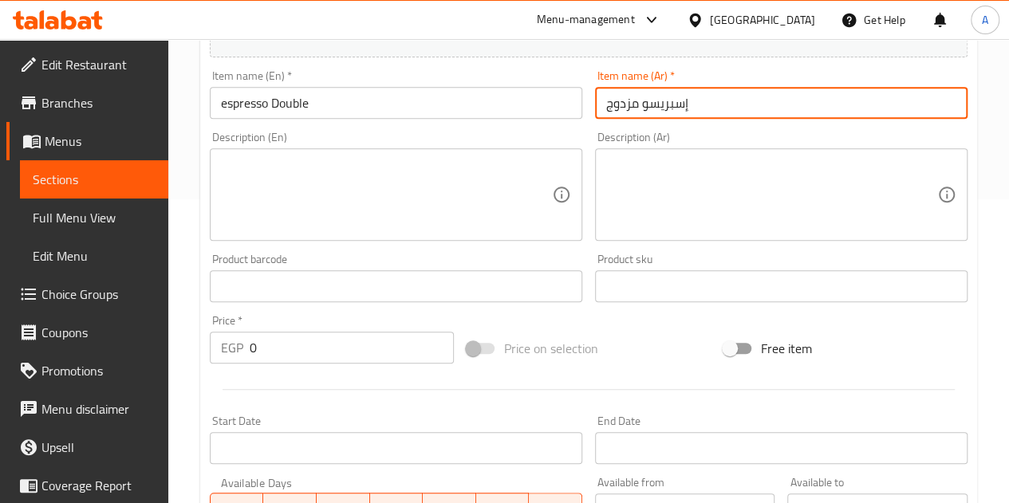
type input "إسبريسو مزدوج"
click at [309, 353] on input "0" at bounding box center [352, 348] width 204 height 32
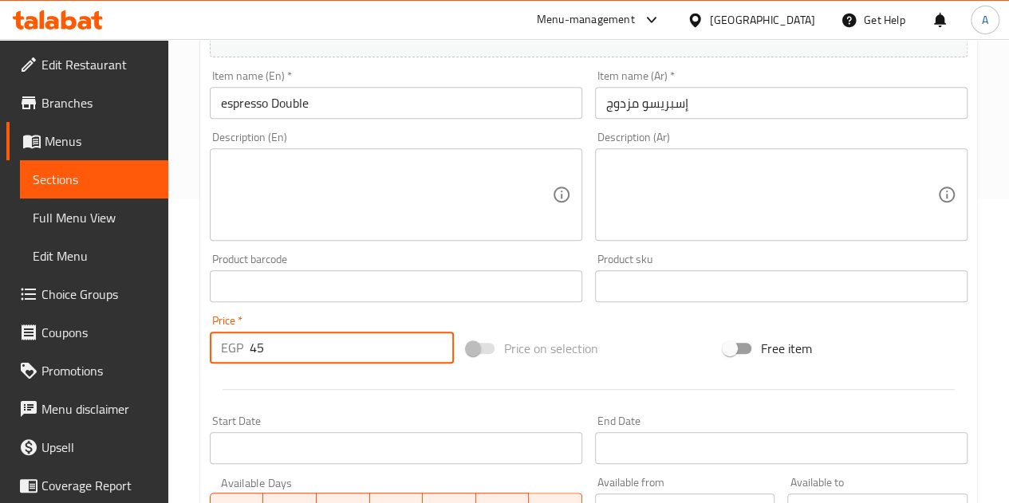
type input "45"
click at [317, 393] on div at bounding box center [588, 389] width 770 height 39
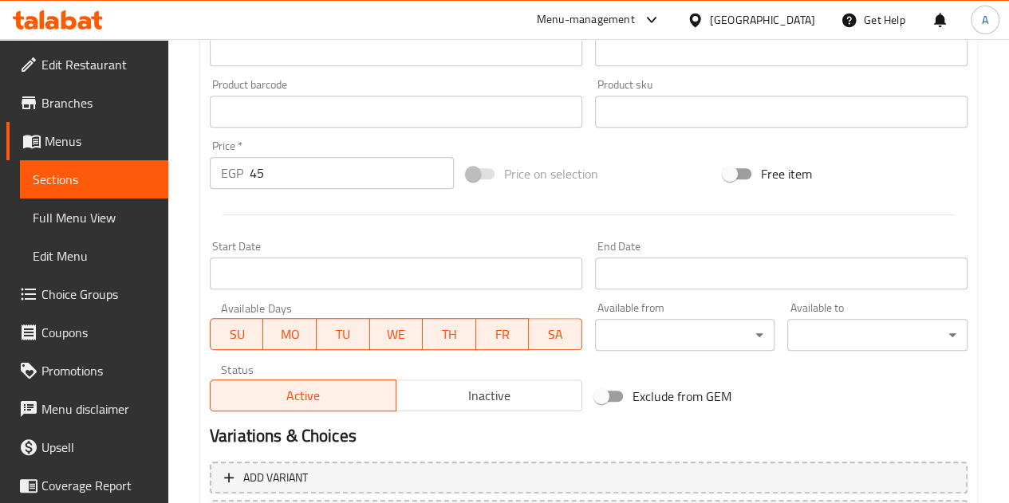
scroll to position [623, 0]
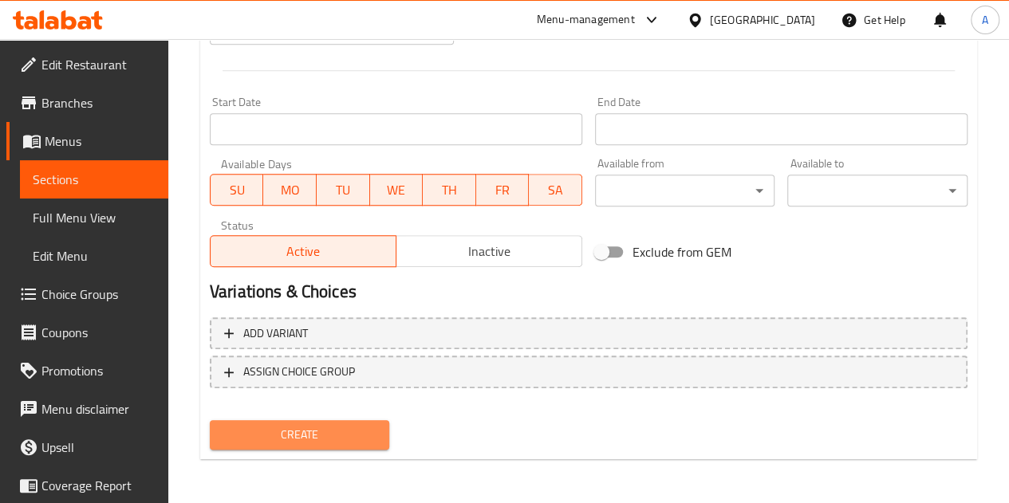
click at [309, 430] on span "Create" at bounding box center [300, 435] width 155 height 20
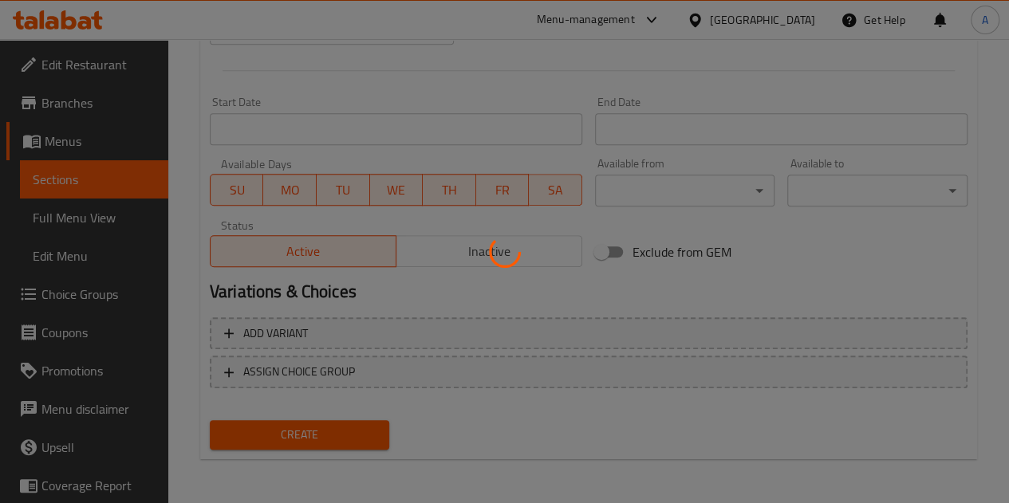
type input "0"
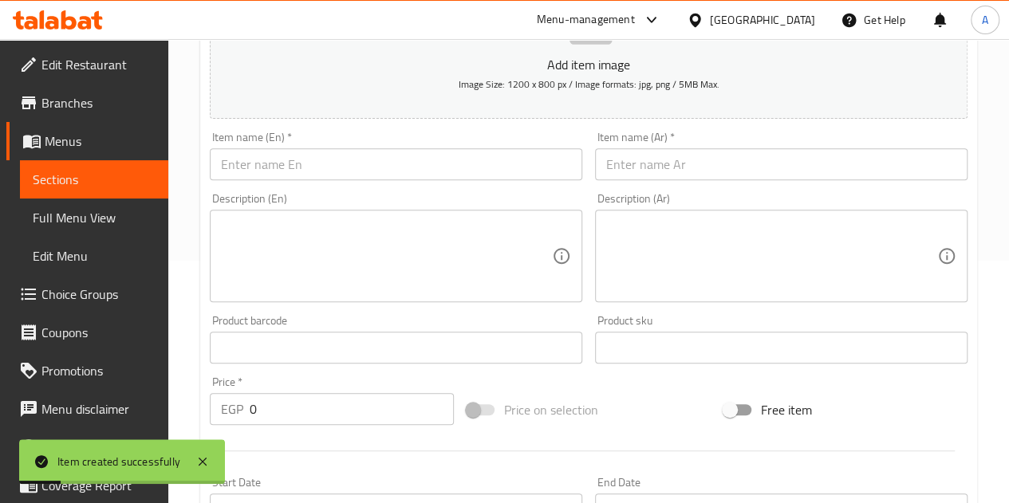
scroll to position [224, 0]
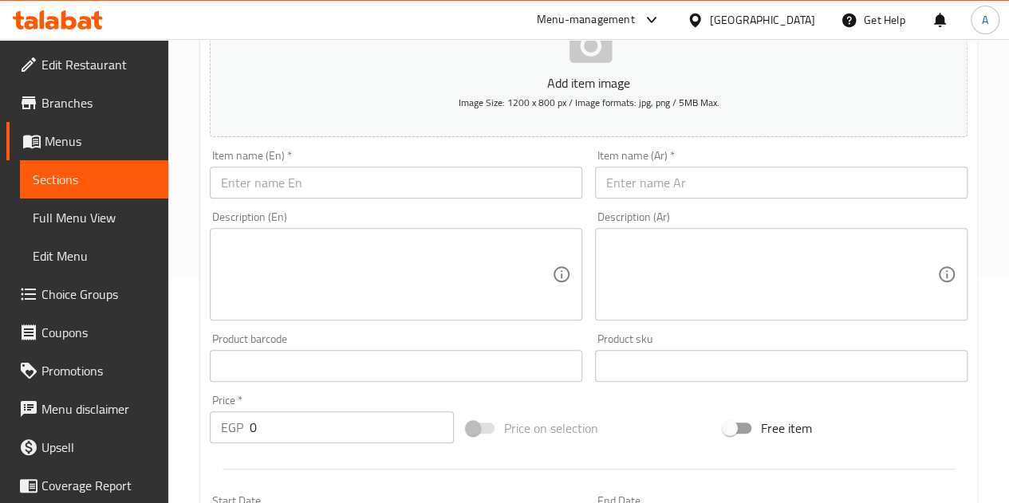
click at [347, 170] on input "text" at bounding box center [396, 183] width 372 height 32
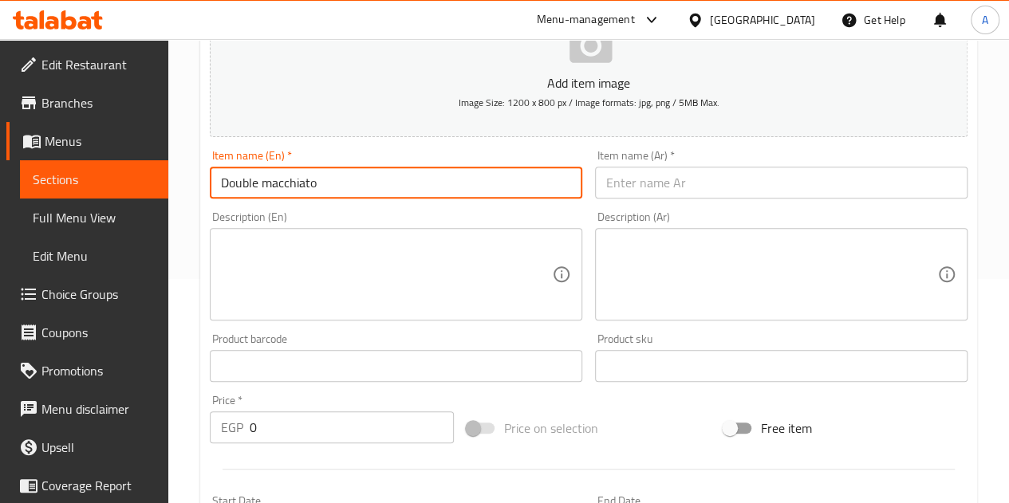
click at [281, 171] on input "Double macchiato" at bounding box center [396, 183] width 372 height 32
type input "Double macchiato"
click at [671, 183] on input "text" at bounding box center [781, 183] width 372 height 32
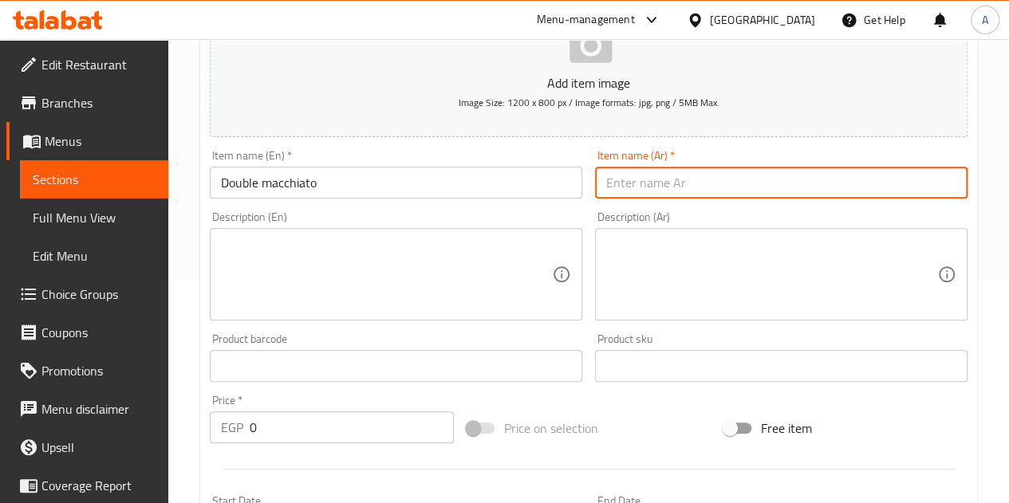
paste input "ماكياتو مزدوج"
type input "ماكياتو مزدوج"
click at [336, 420] on input "0" at bounding box center [352, 428] width 204 height 32
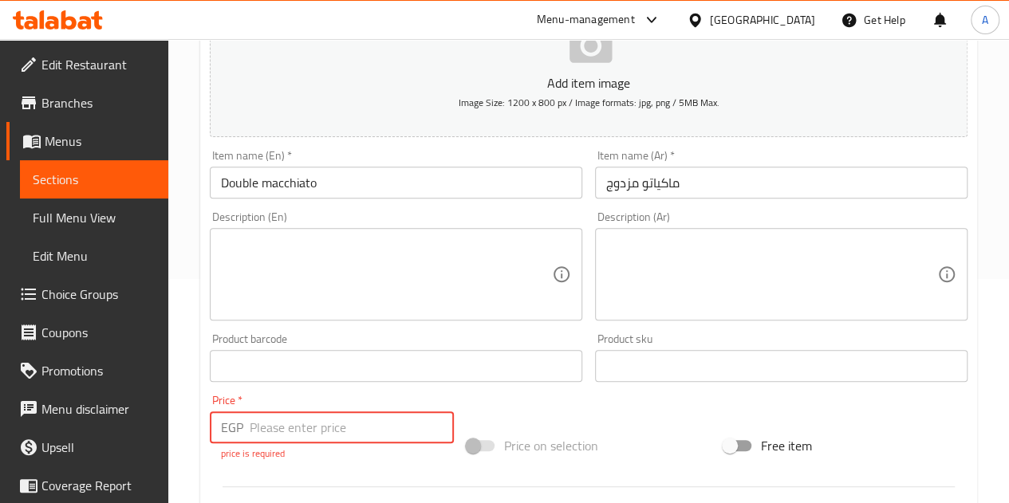
type input "3"
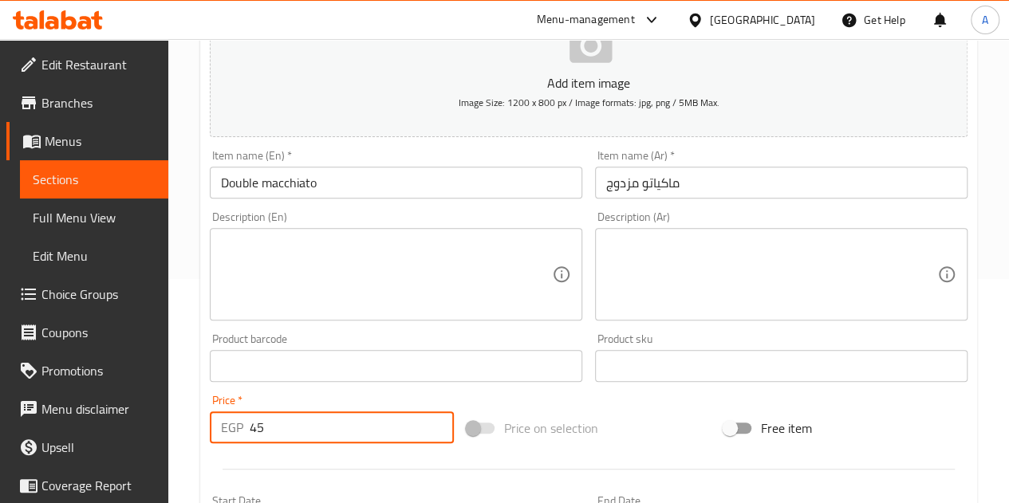
type input "45"
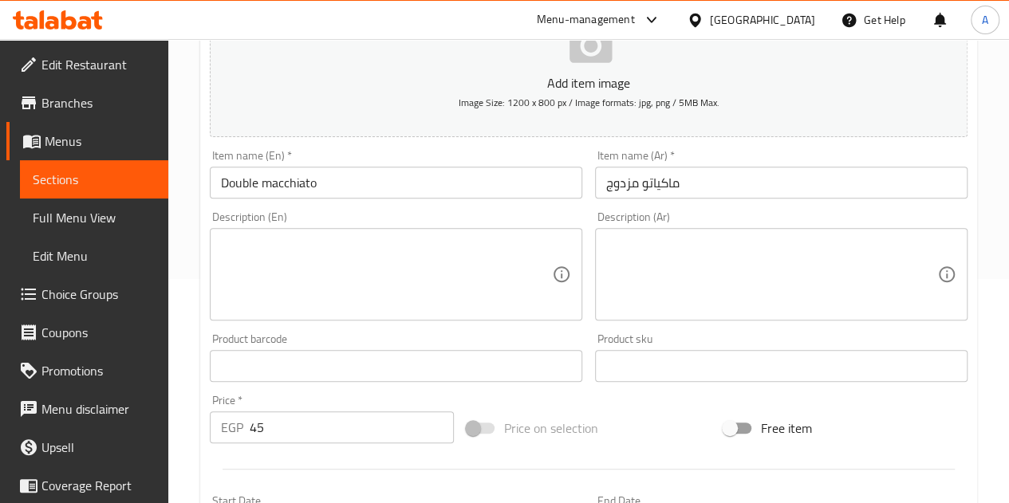
click at [337, 397] on div "Price   * EGP 45 Price *" at bounding box center [332, 419] width 244 height 49
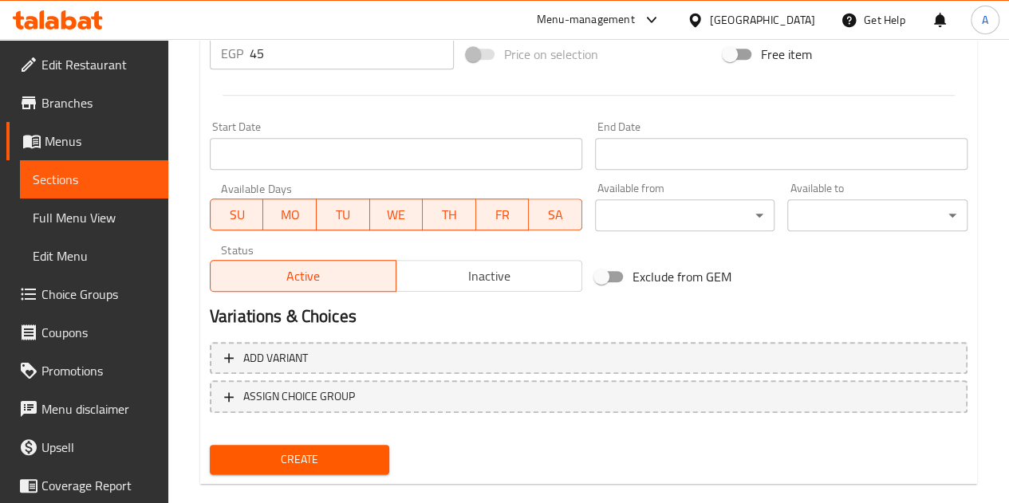
scroll to position [623, 0]
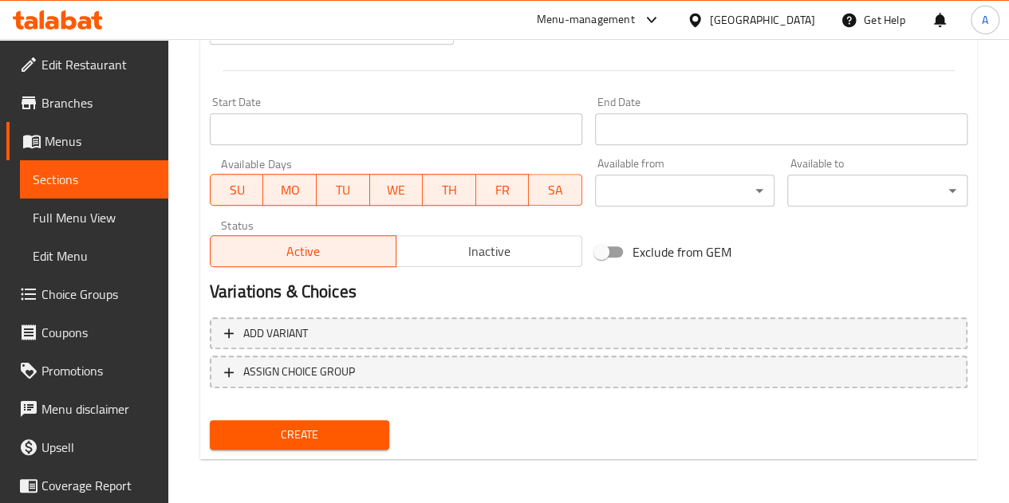
click at [296, 439] on span "Create" at bounding box center [300, 435] width 155 height 20
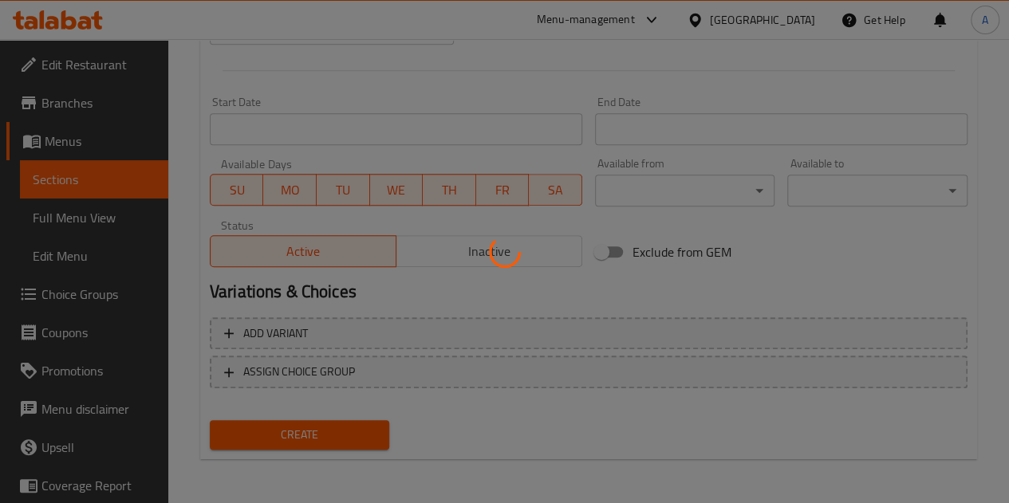
type input "0"
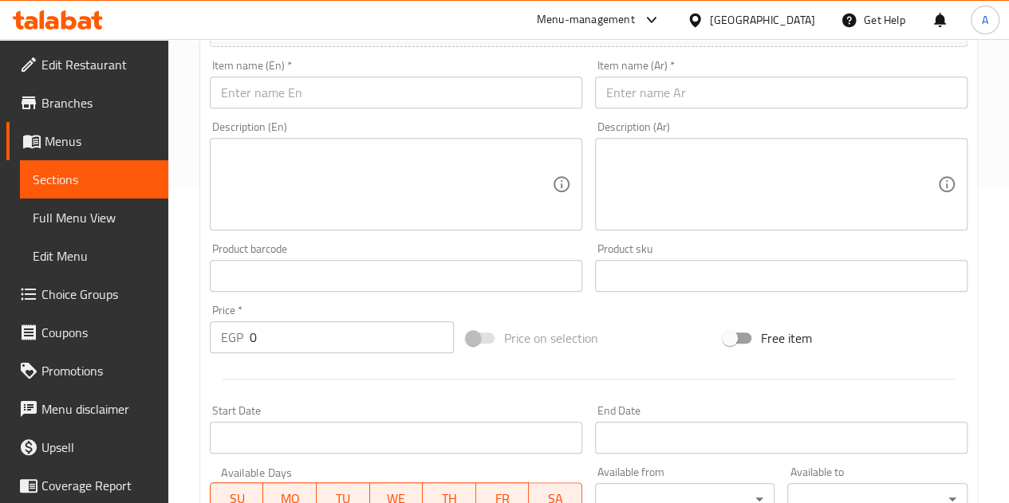
scroll to position [224, 0]
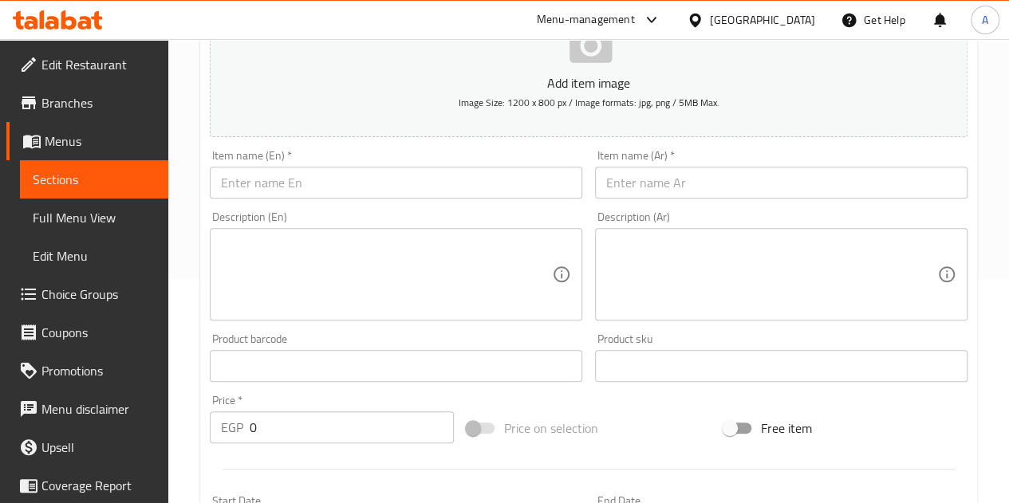
click at [308, 181] on input "text" at bounding box center [396, 183] width 372 height 32
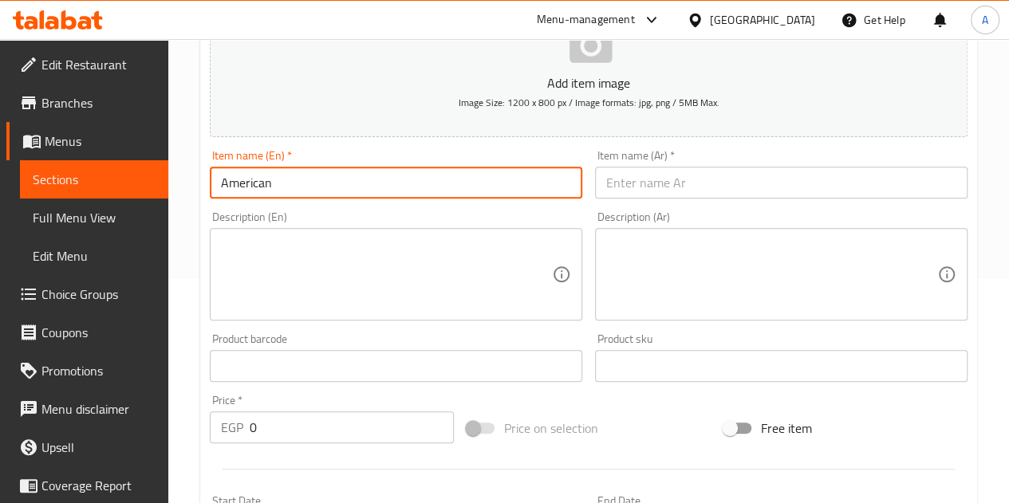
type input "American"
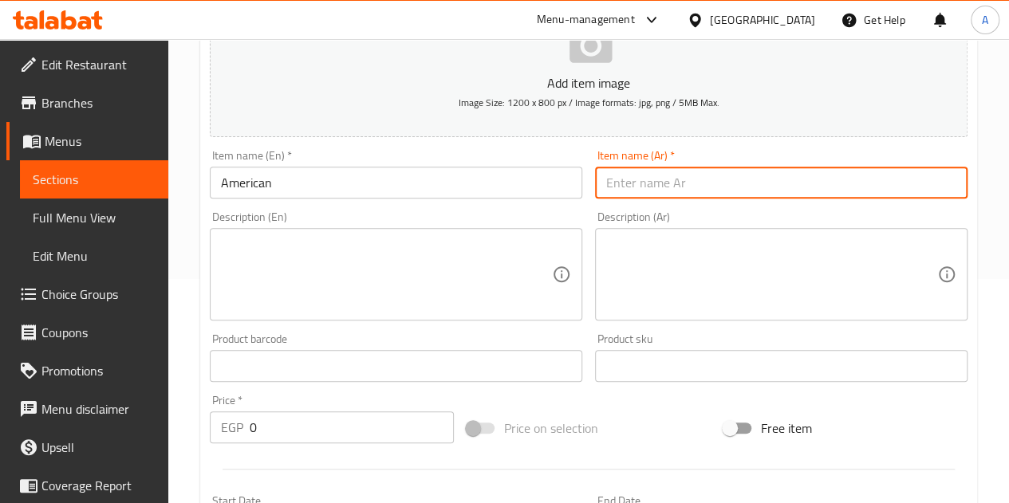
click at [680, 179] on input "text" at bounding box center [781, 183] width 372 height 32
click at [233, 183] on input "American" at bounding box center [396, 183] width 372 height 32
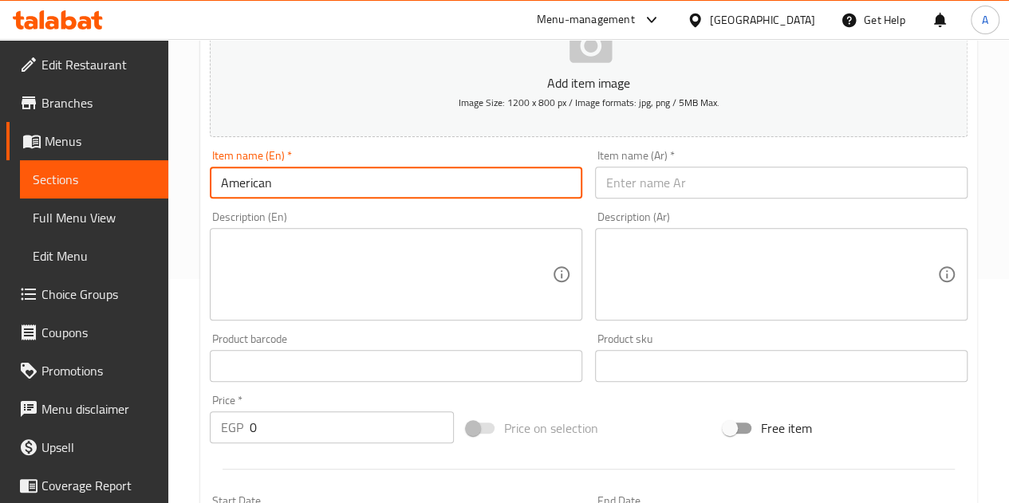
click at [233, 183] on input "American" at bounding box center [396, 183] width 372 height 32
click at [650, 183] on input "text" at bounding box center [781, 183] width 372 height 32
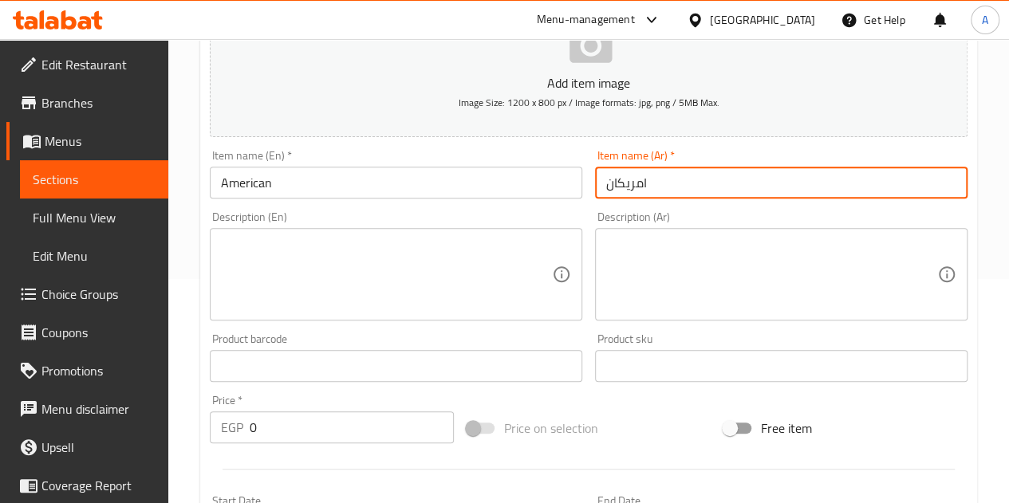
type input "امريكان"
click at [554, 202] on div "Item name (En)   * American Item name (En) *" at bounding box center [395, 174] width 385 height 61
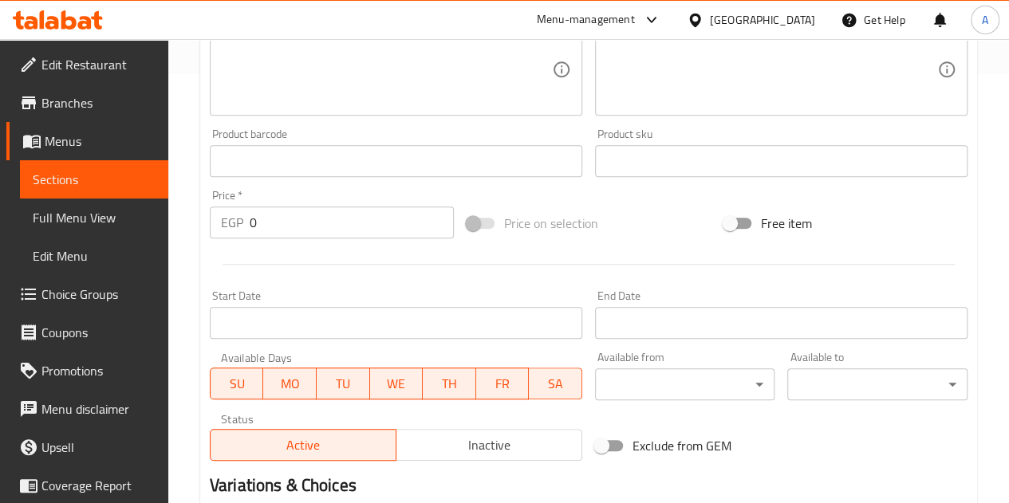
scroll to position [463, 0]
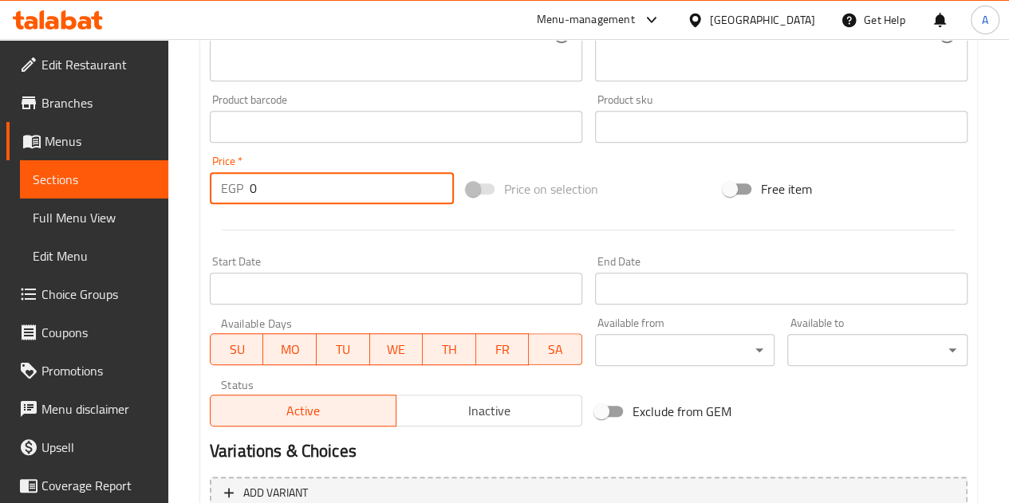
click at [286, 189] on input "0" at bounding box center [352, 188] width 204 height 32
type input "50"
click at [298, 223] on div at bounding box center [588, 230] width 770 height 39
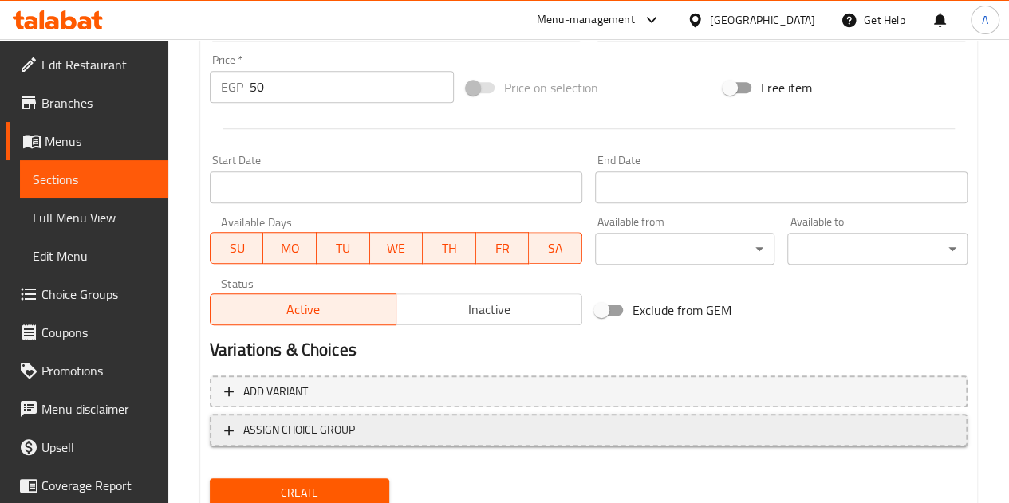
scroll to position [623, 0]
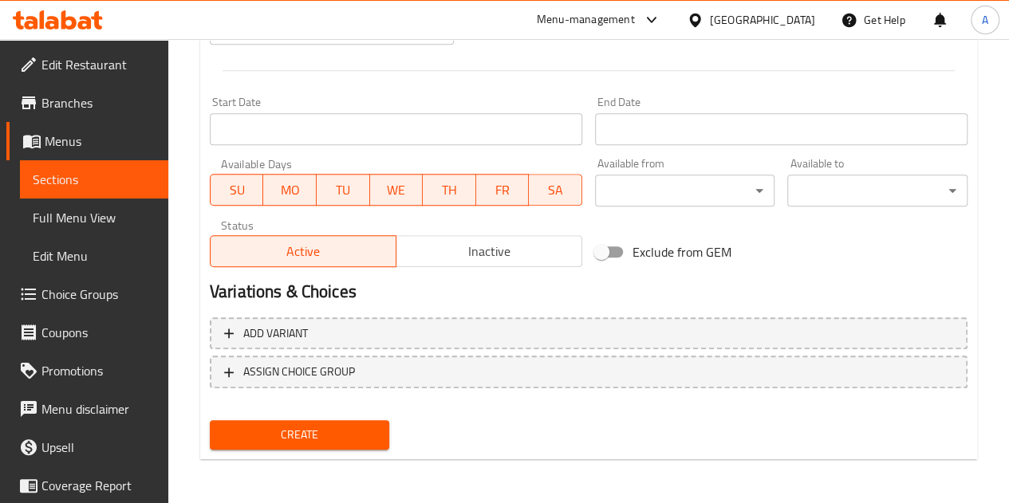
click at [327, 435] on span "Create" at bounding box center [300, 435] width 155 height 20
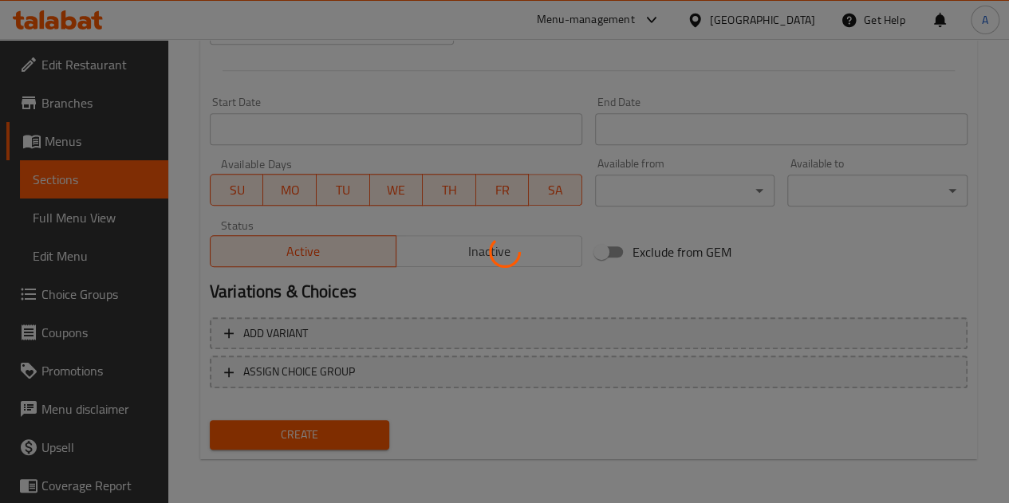
type input "0"
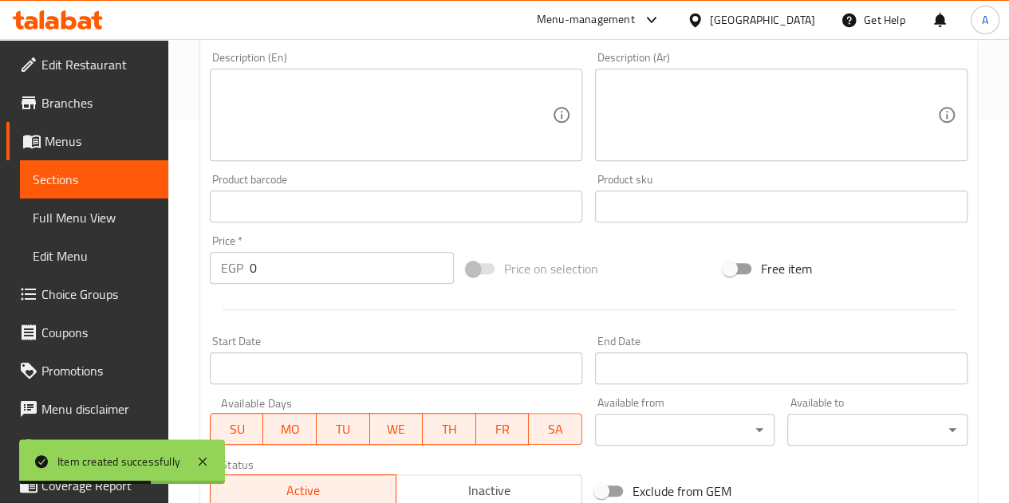
scroll to position [224, 0]
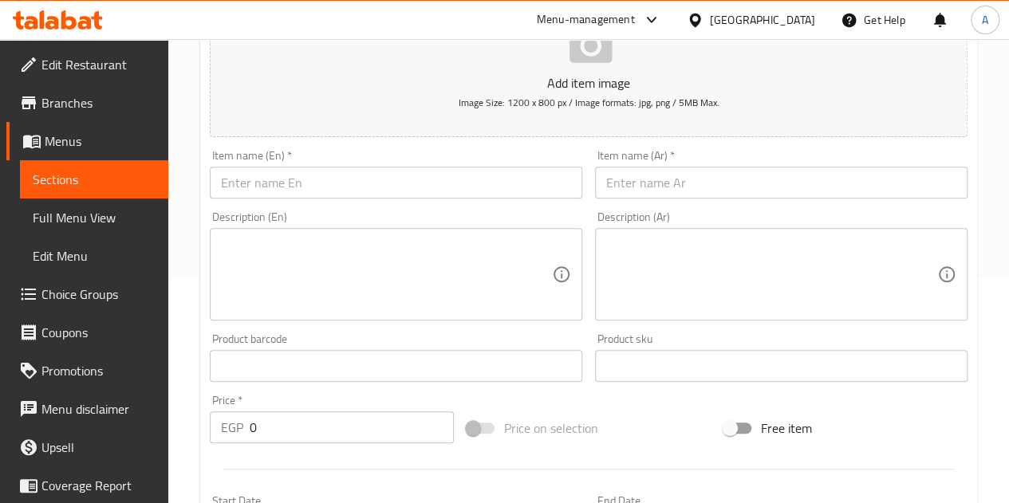
click at [378, 181] on input "text" at bounding box center [396, 183] width 372 height 32
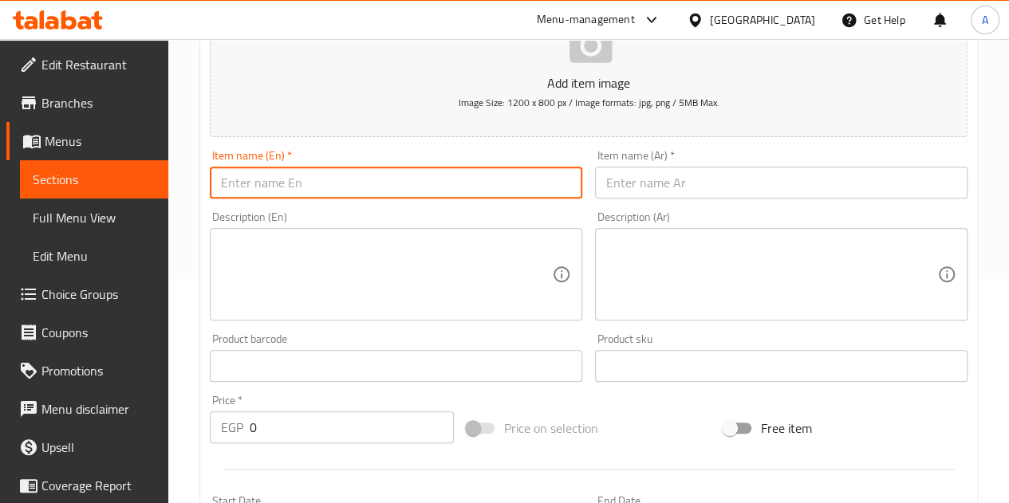
type input "ؤ"
type input "Cortado Classic"
click at [705, 168] on input "text" at bounding box center [781, 183] width 372 height 32
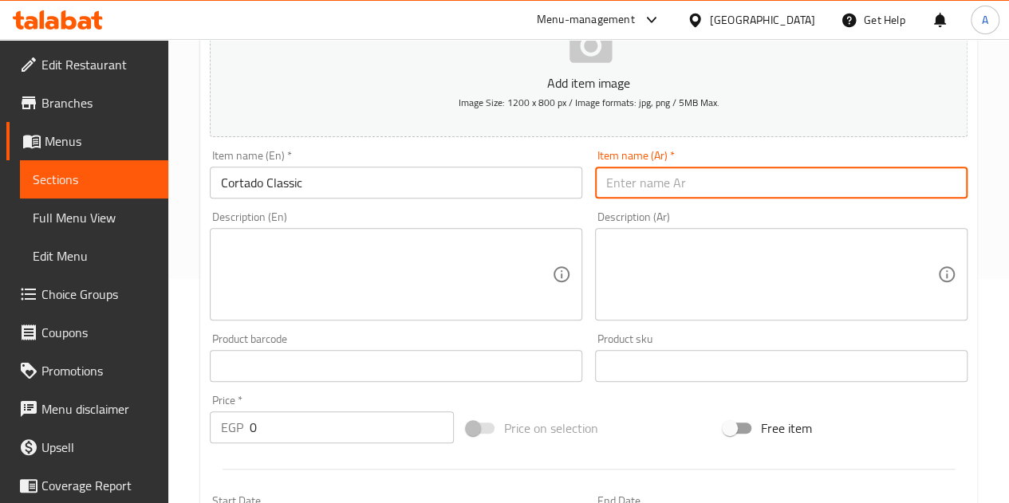
click at [279, 181] on input "Cortado Classic" at bounding box center [396, 183] width 372 height 32
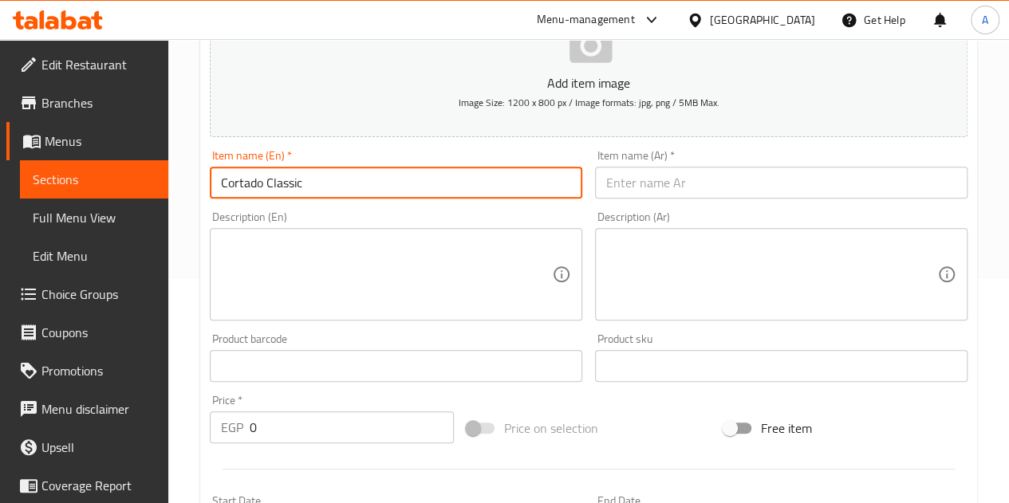
click at [279, 181] on input "Cortado Classic" at bounding box center [396, 183] width 372 height 32
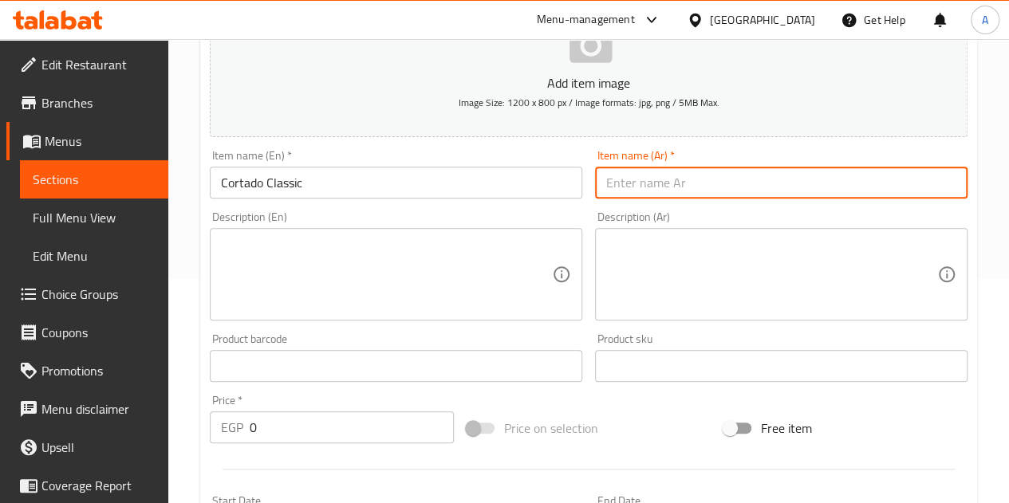
click at [675, 180] on input "text" at bounding box center [781, 183] width 372 height 32
paste input "كورتادو كلاسيك"
type input "كورتادو كلاسيك"
click at [265, 437] on input "0" at bounding box center [352, 428] width 204 height 32
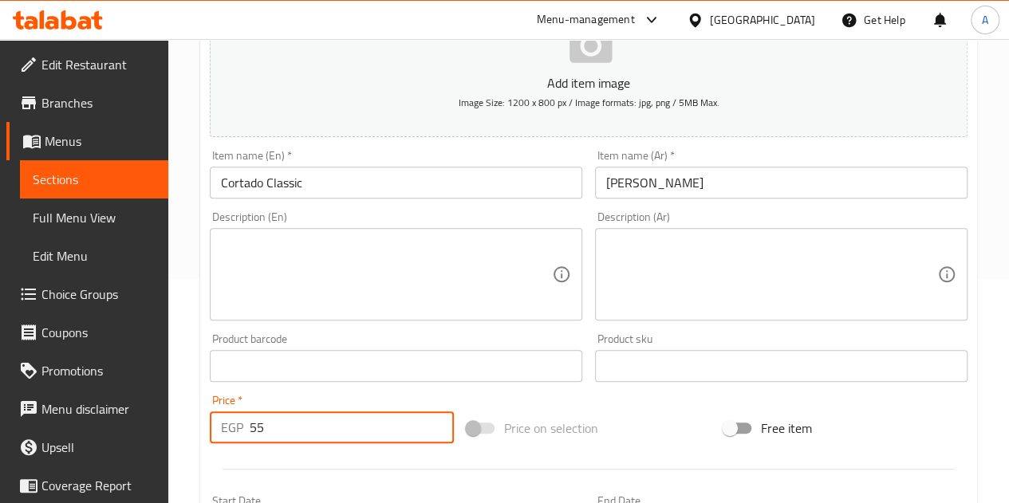
type input "55"
click at [269, 387] on div "Product barcode Product barcode" at bounding box center [395, 357] width 385 height 61
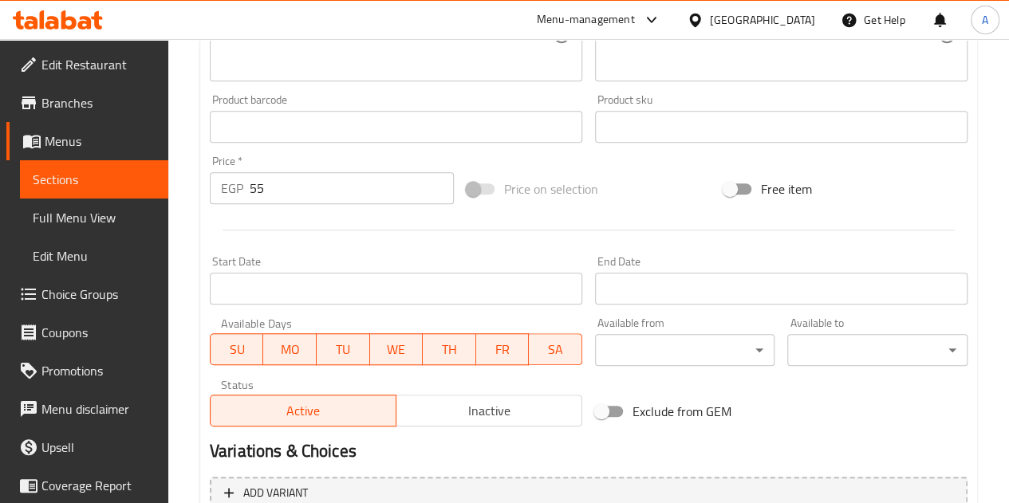
scroll to position [623, 0]
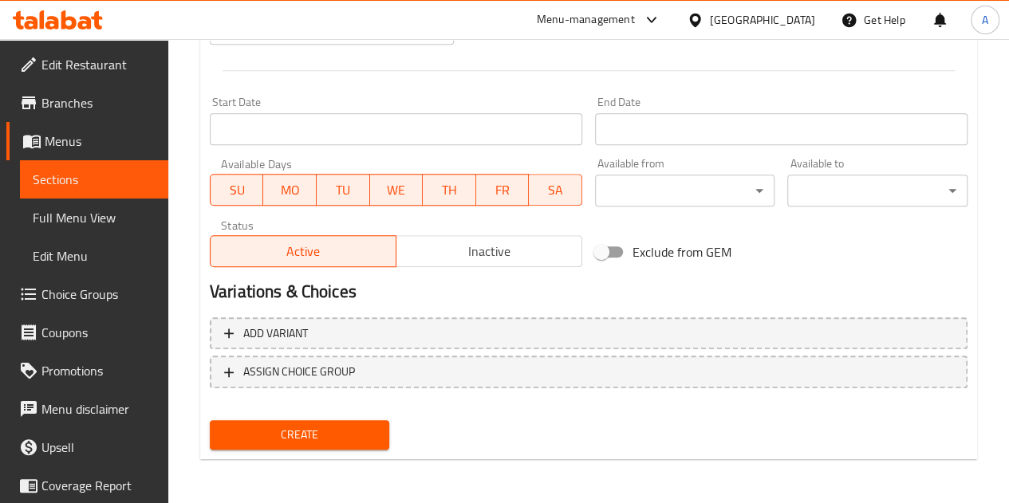
click at [274, 433] on span "Create" at bounding box center [300, 435] width 155 height 20
click at [333, 437] on span "Create" at bounding box center [300, 435] width 155 height 20
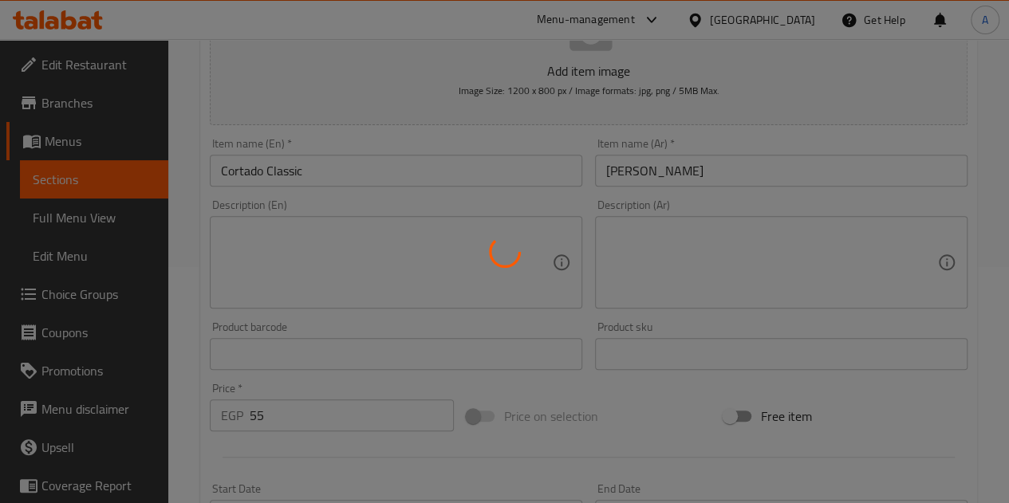
scroll to position [224, 0]
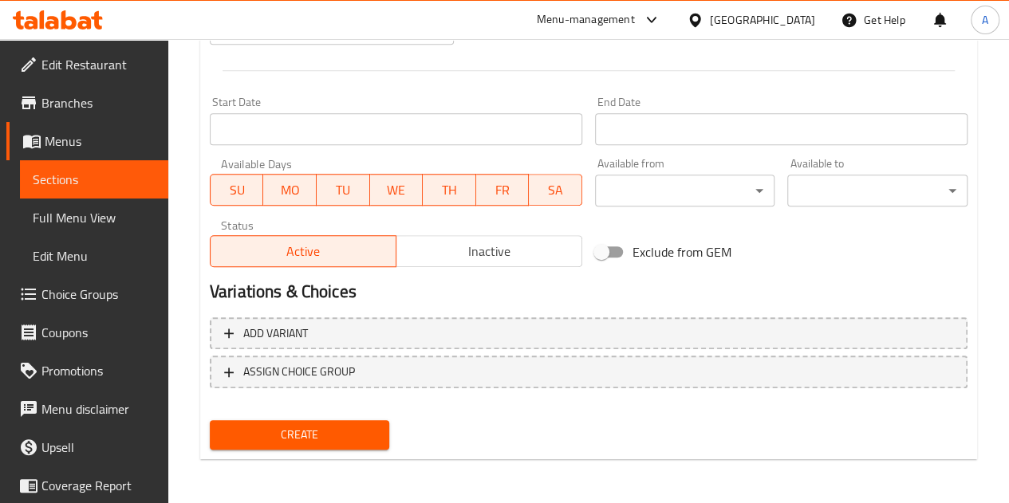
click at [327, 441] on span "Create" at bounding box center [300, 435] width 155 height 20
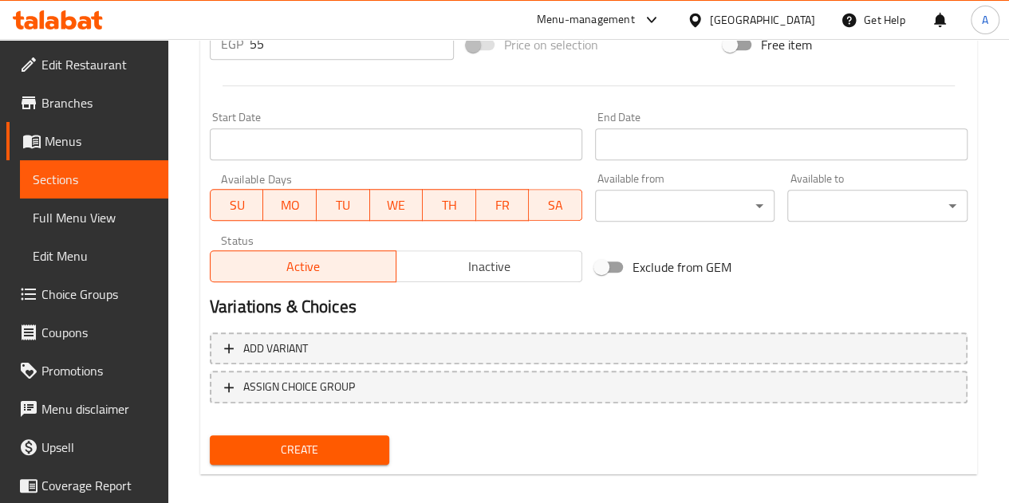
scroll to position [623, 0]
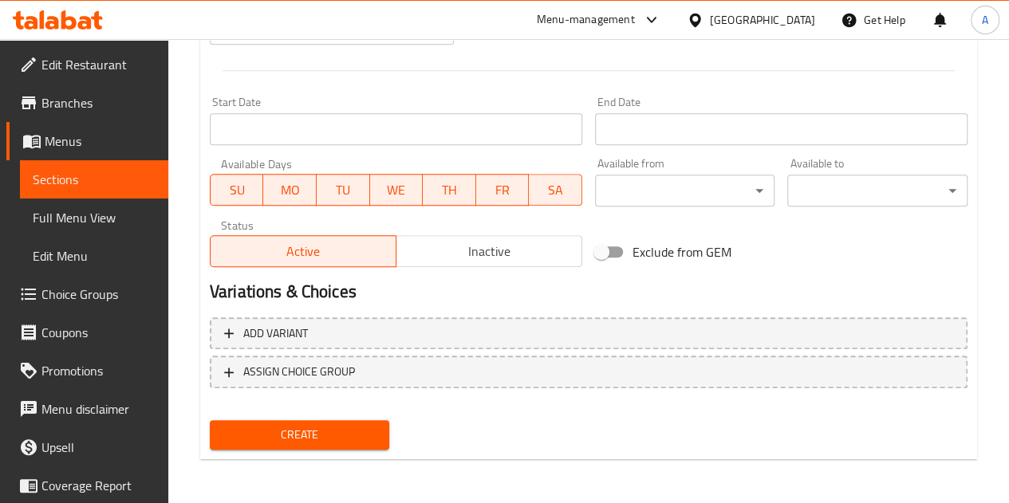
click at [321, 433] on span "Create" at bounding box center [300, 435] width 155 height 20
click at [345, 431] on span "Create" at bounding box center [300, 435] width 155 height 20
click at [303, 427] on span "Create" at bounding box center [300, 435] width 155 height 20
click at [319, 428] on span "Create" at bounding box center [300, 435] width 155 height 20
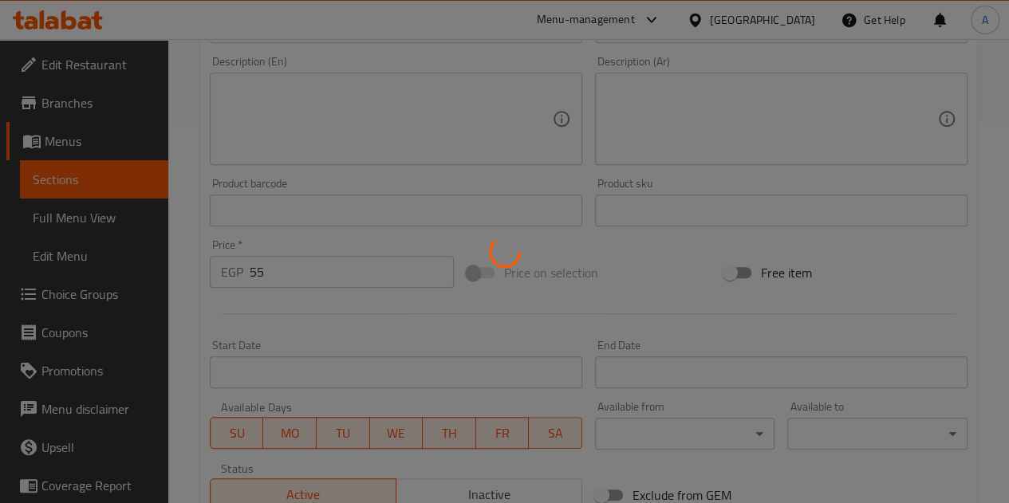
scroll to position [379, 0]
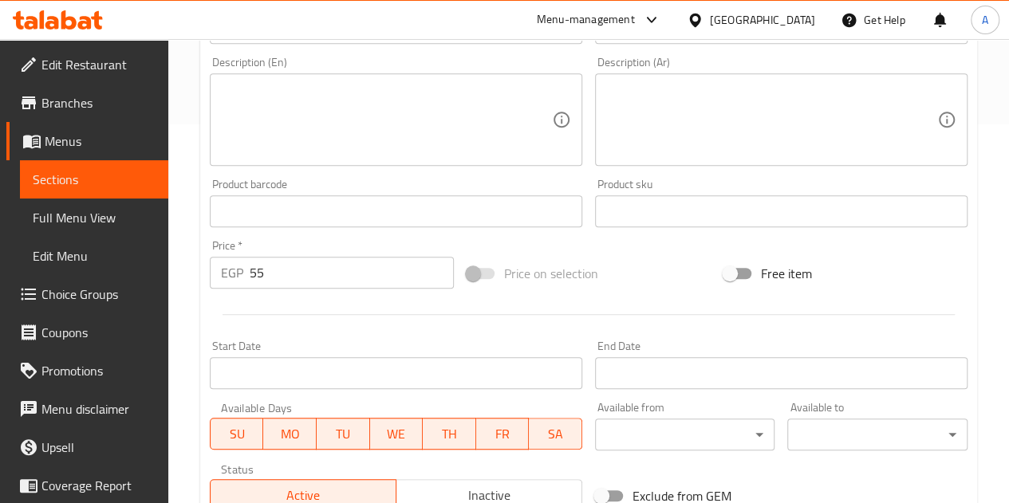
click at [404, 181] on div "Product barcode Product barcode" at bounding box center [396, 203] width 372 height 49
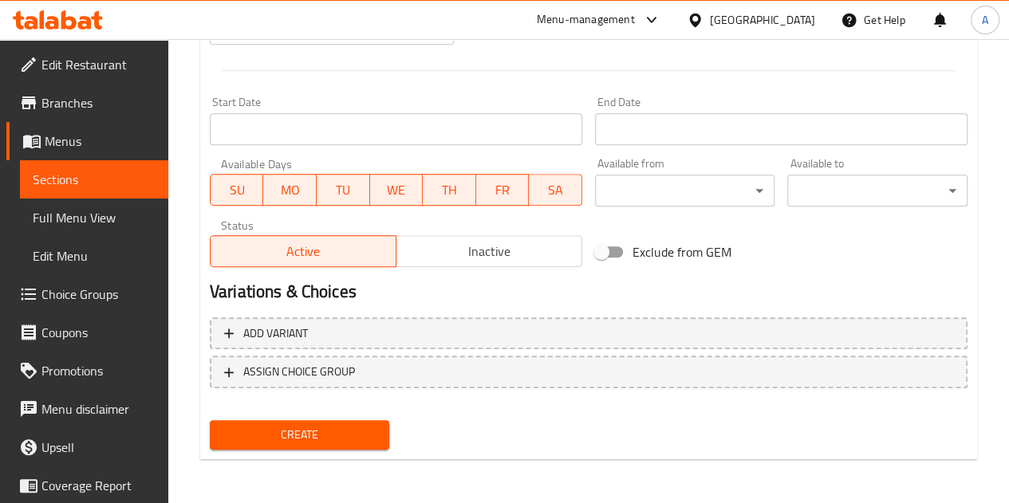
click at [311, 432] on span "Create" at bounding box center [300, 435] width 155 height 20
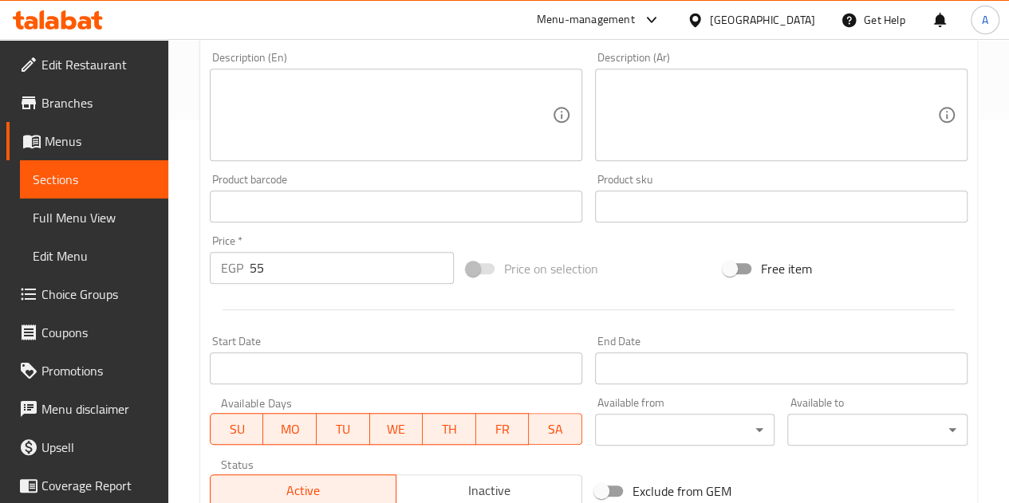
scroll to position [0, 0]
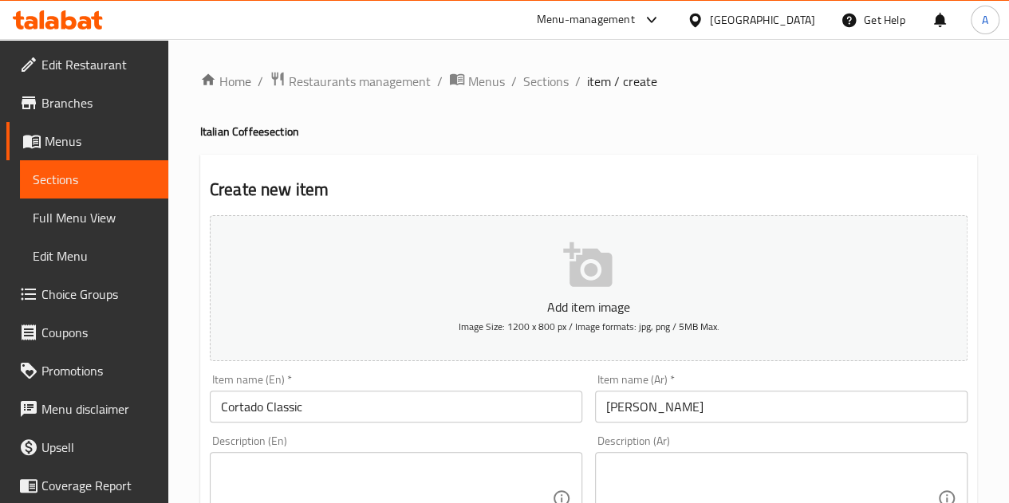
drag, startPoint x: 372, startPoint y: 151, endPoint x: 330, endPoint y: 102, distance: 64.5
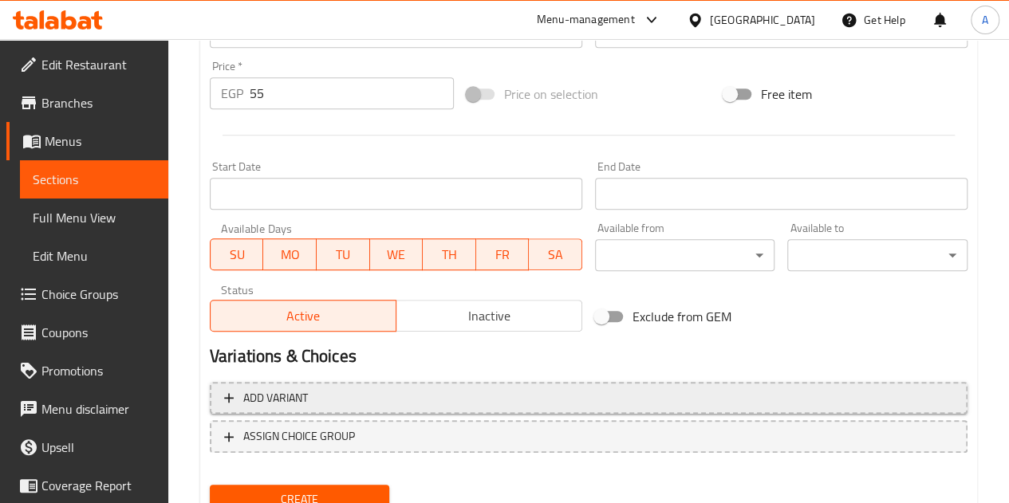
scroll to position [623, 0]
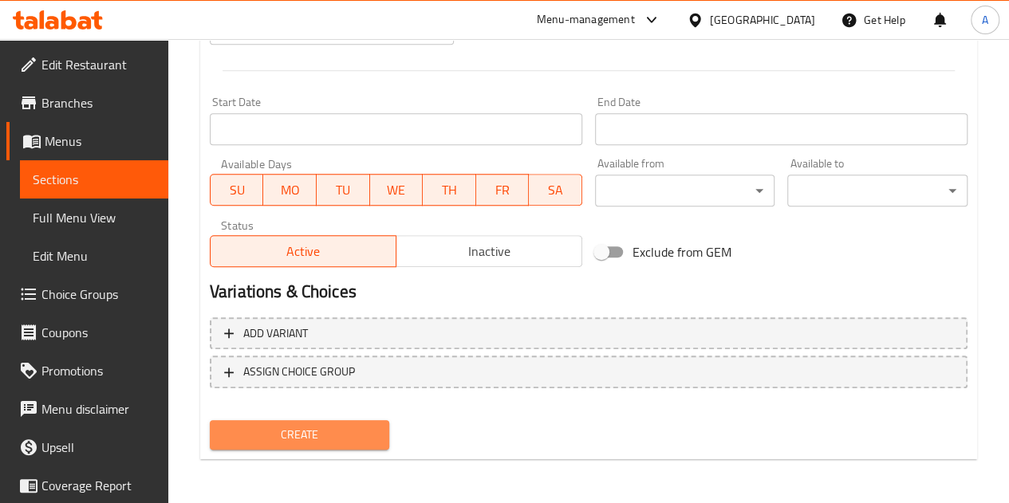
click at [303, 439] on span "Create" at bounding box center [300, 435] width 155 height 20
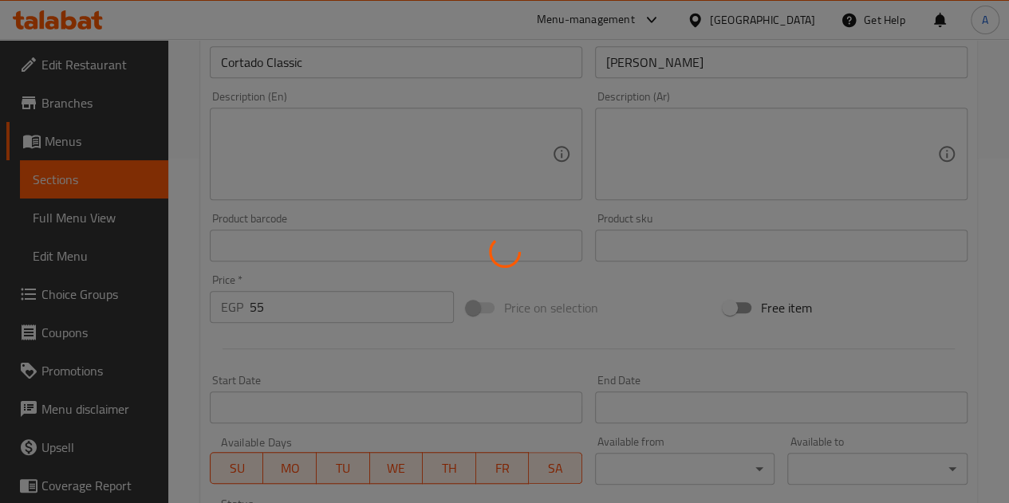
scroll to position [342, 0]
type input "0"
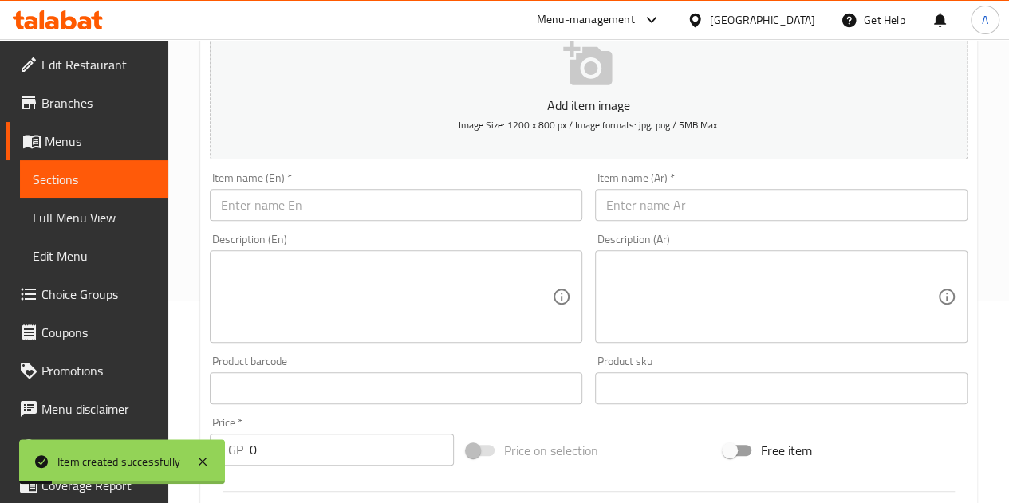
scroll to position [187, 0]
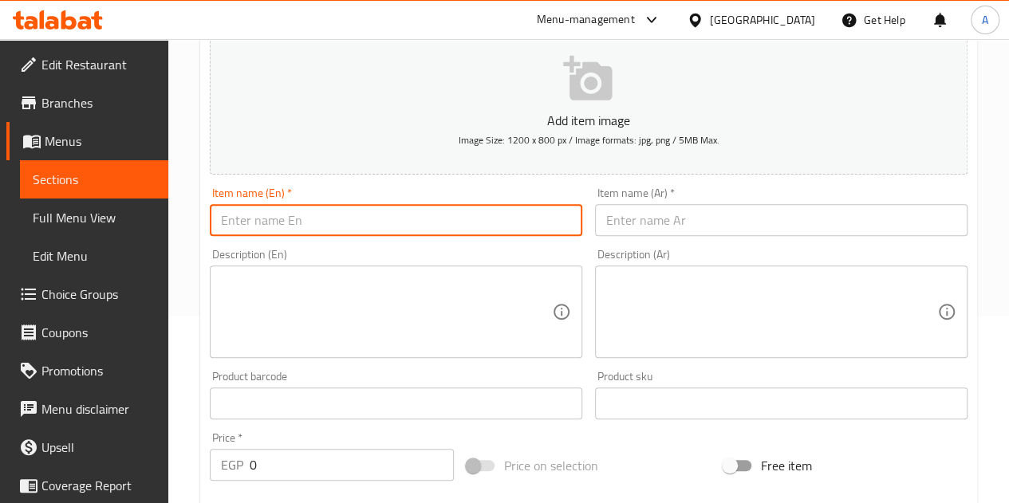
click at [340, 227] on input "text" at bounding box center [396, 220] width 372 height 32
type input "ؤ"
type input "Cappuccino"
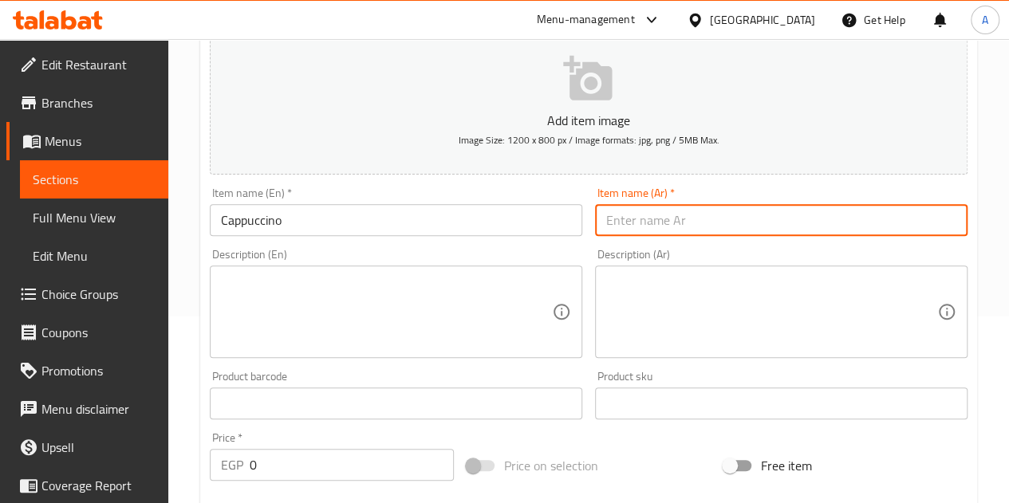
drag, startPoint x: 810, startPoint y: 223, endPoint x: 766, endPoint y: 215, distance: 45.2
click at [810, 223] on input "text" at bounding box center [781, 220] width 372 height 32
click at [279, 227] on input "Cappuccino" at bounding box center [396, 220] width 372 height 32
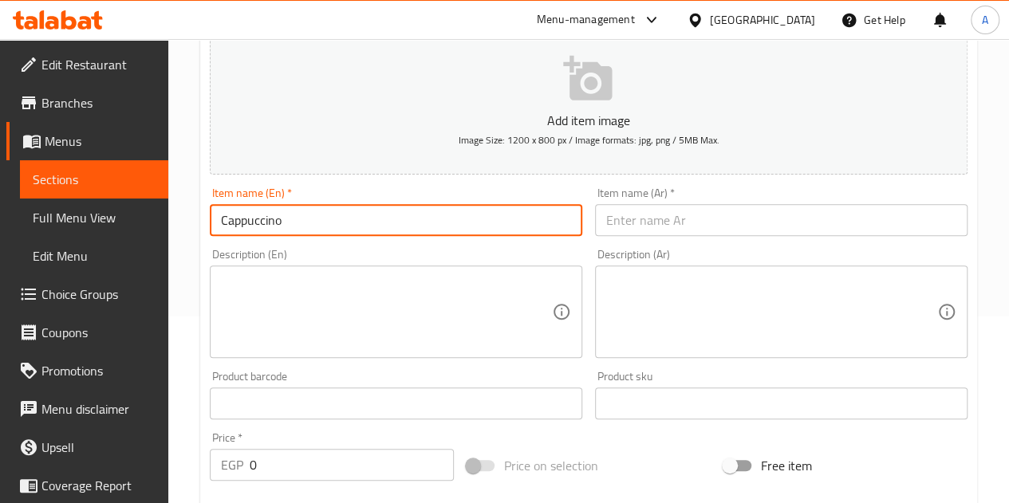
click at [279, 227] on input "Cappuccino" at bounding box center [396, 220] width 372 height 32
click at [261, 213] on input "Cappuccino" at bounding box center [396, 220] width 372 height 32
click at [615, 231] on input "text" at bounding box center [781, 220] width 372 height 32
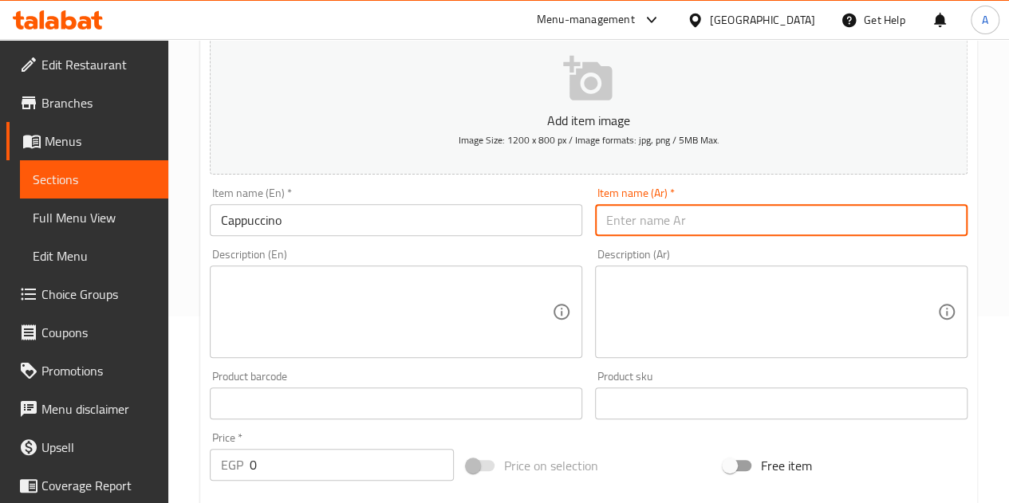
paste input "كابتشينو"
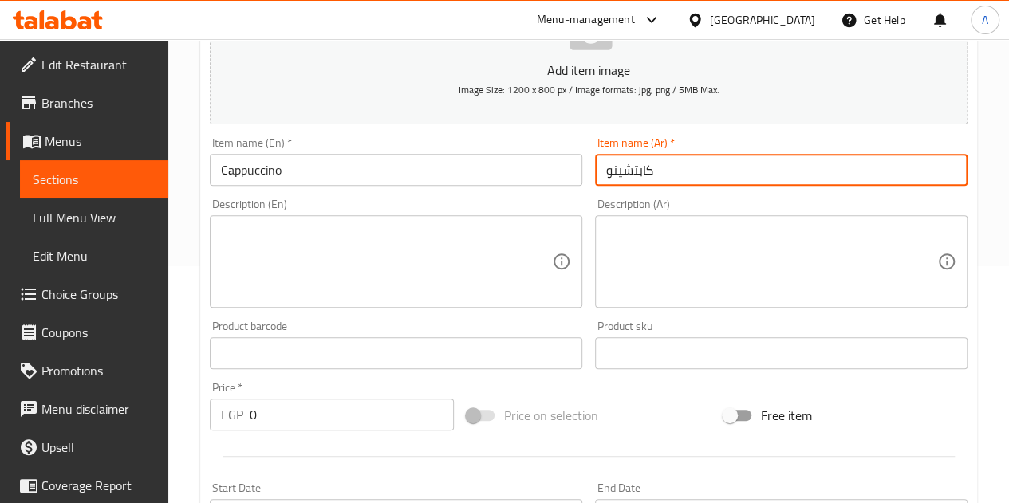
scroll to position [346, 0]
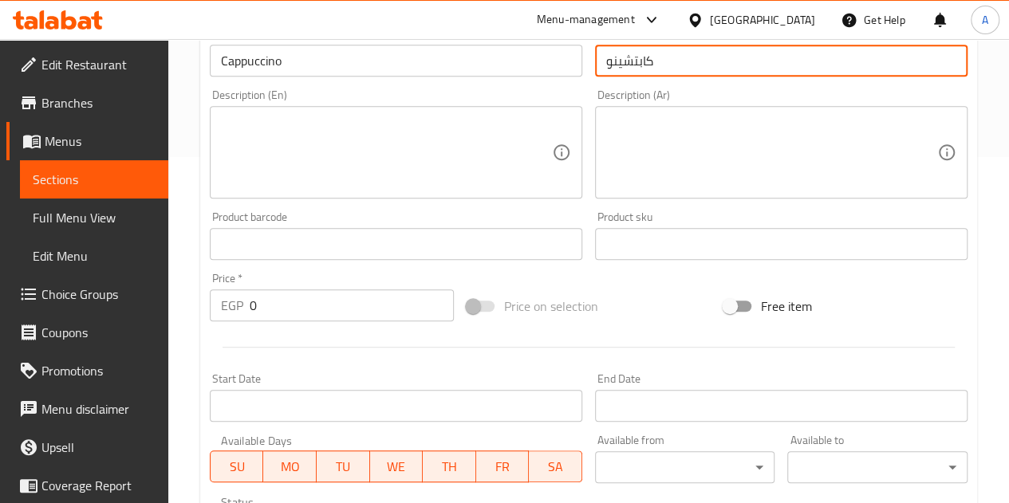
type input "كابتشينو"
click at [335, 290] on input "0" at bounding box center [352, 306] width 204 height 32
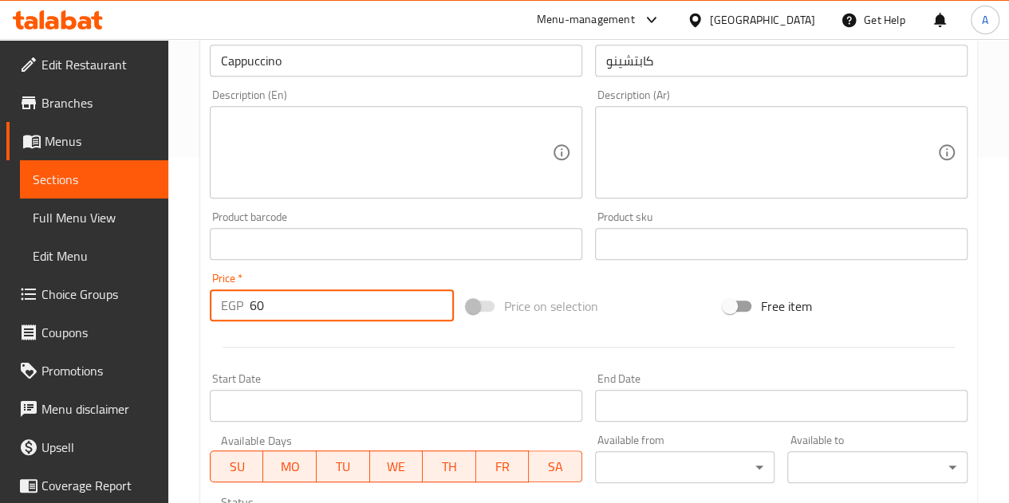
type input "60"
click at [434, 335] on div at bounding box center [588, 347] width 770 height 39
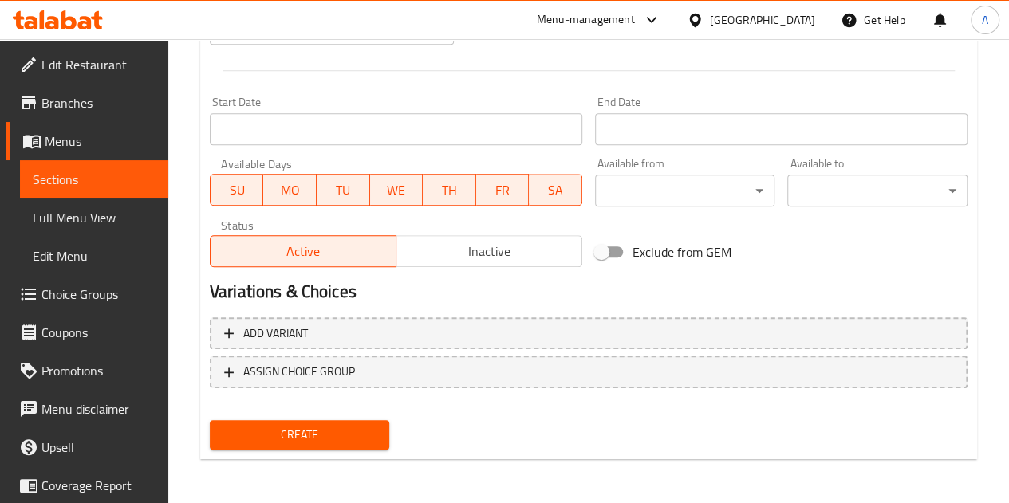
click at [353, 422] on button "Create" at bounding box center [300, 435] width 180 height 30
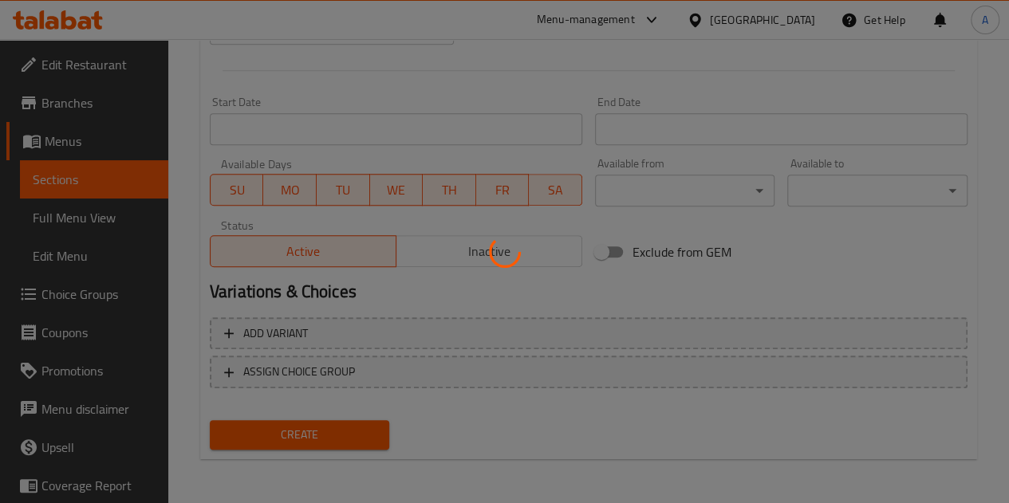
type input "0"
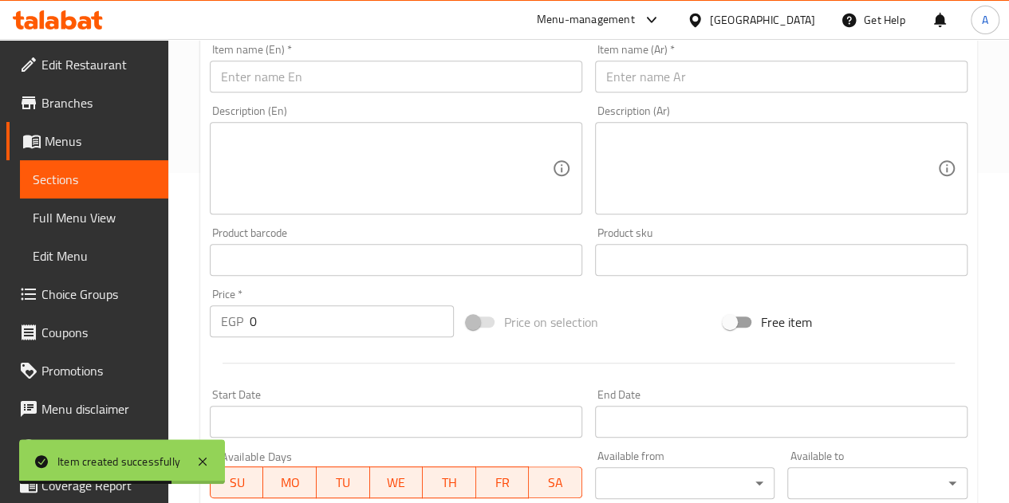
scroll to position [224, 0]
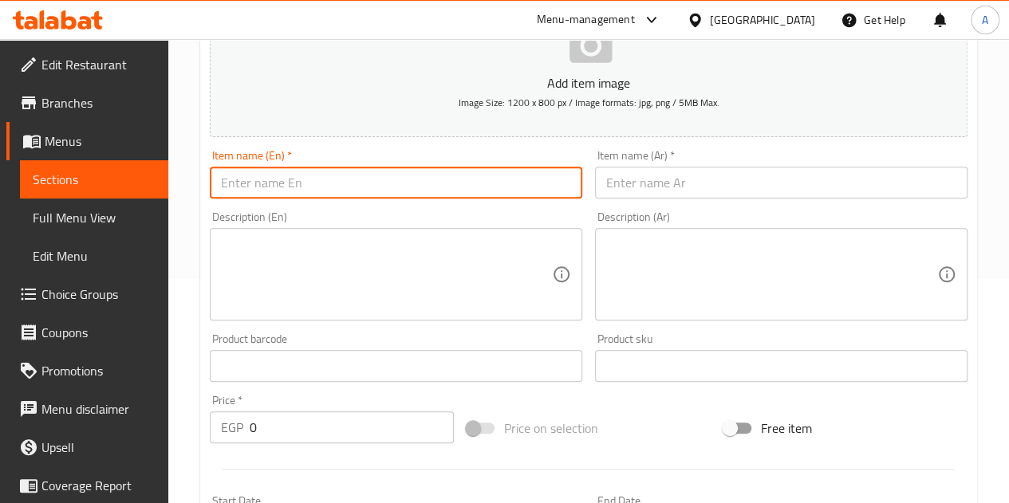
click at [345, 187] on input "text" at bounding box center [396, 183] width 372 height 32
type input "Spanish latte"
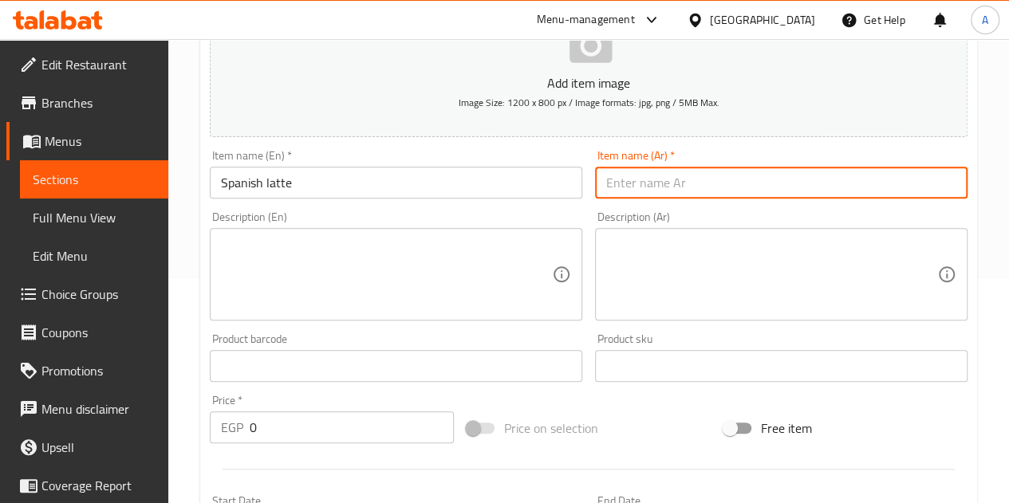
click at [622, 187] on input "text" at bounding box center [781, 183] width 372 height 32
type input "s"
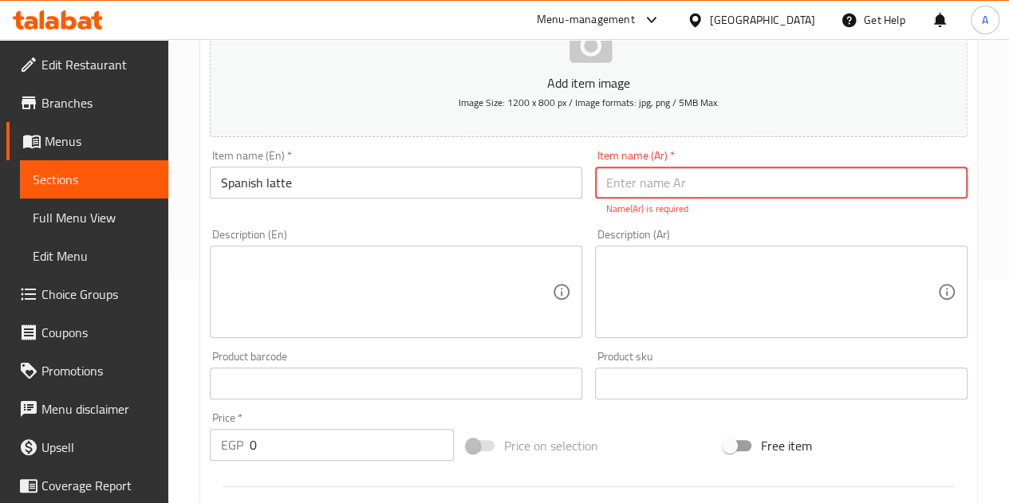
click at [241, 182] on input "Spanish latte" at bounding box center [396, 183] width 372 height 32
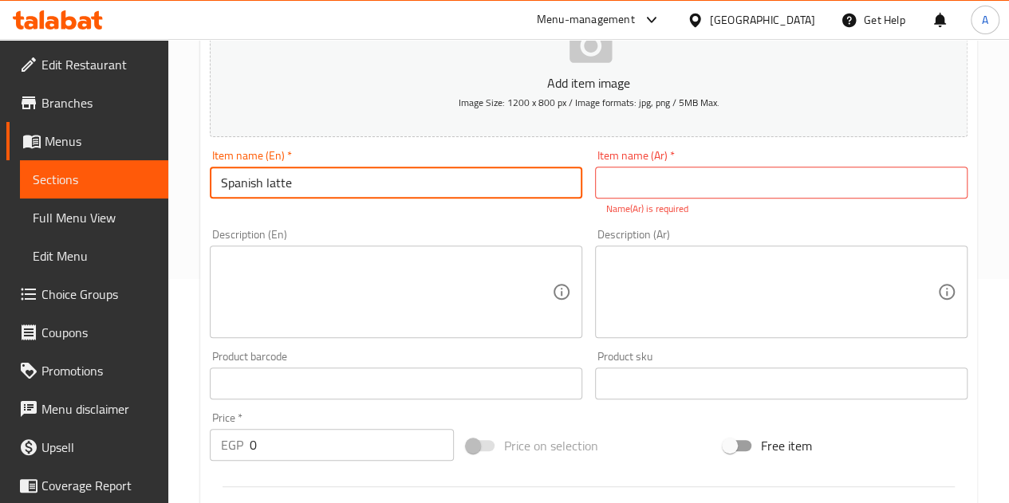
click at [241, 182] on input "Spanish latte" at bounding box center [396, 183] width 372 height 32
click at [780, 189] on input "text" at bounding box center [781, 183] width 372 height 32
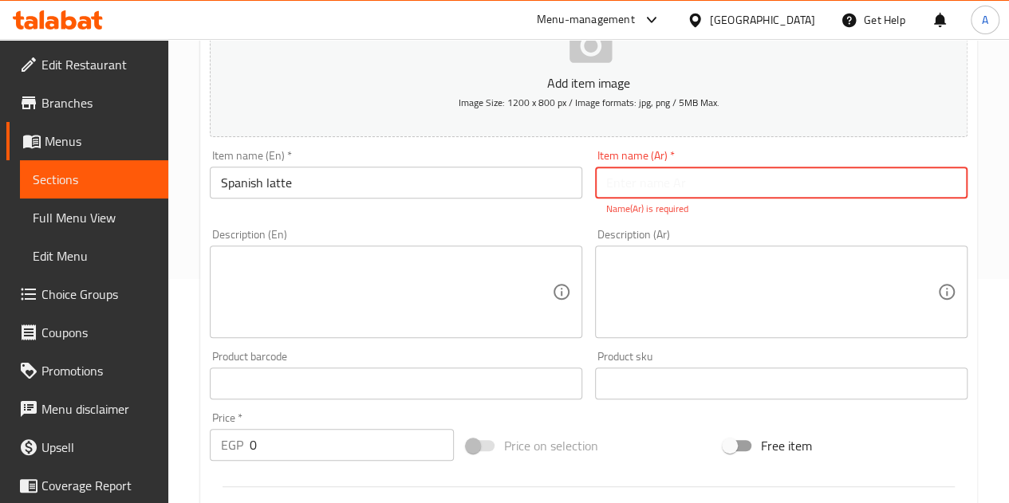
paste input "لاتيه اسباني"
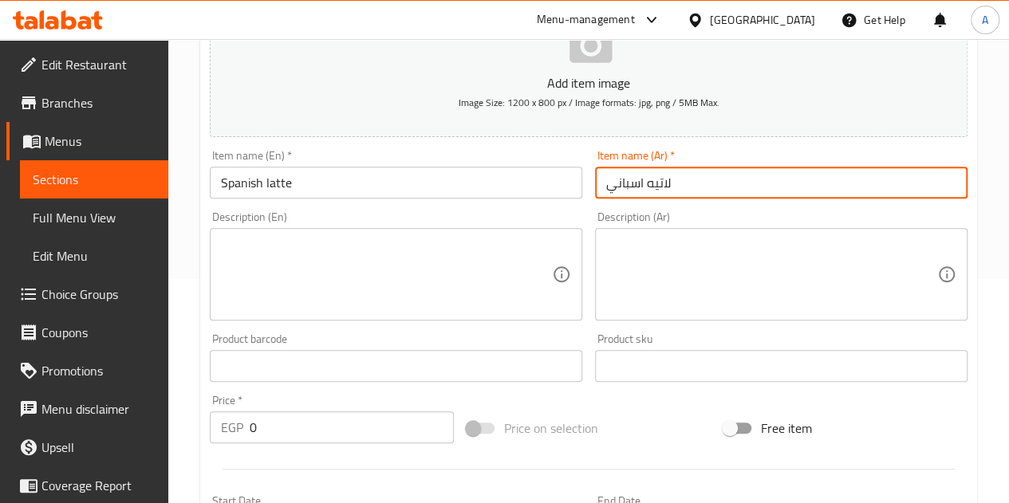
type input "لاتيه اسباني"
click at [303, 216] on div "Description (En) Description (En)" at bounding box center [396, 265] width 372 height 109
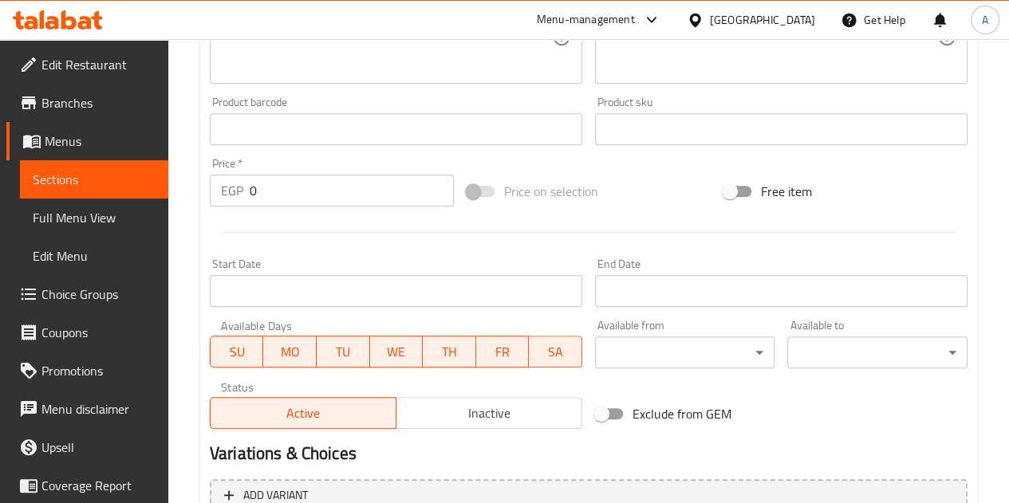
scroll to position [463, 0]
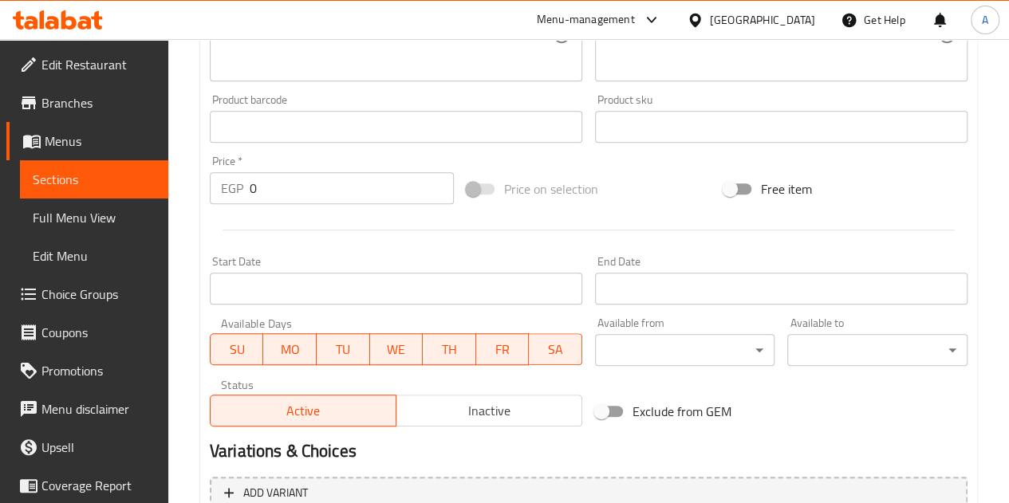
click at [275, 190] on input "0" at bounding box center [352, 188] width 204 height 32
type input "68"
click at [337, 225] on div at bounding box center [588, 230] width 770 height 39
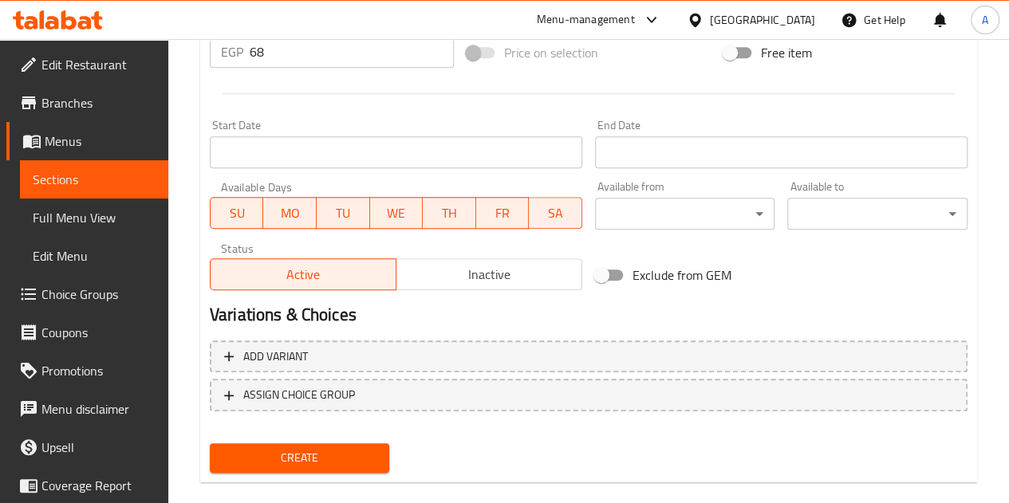
scroll to position [623, 0]
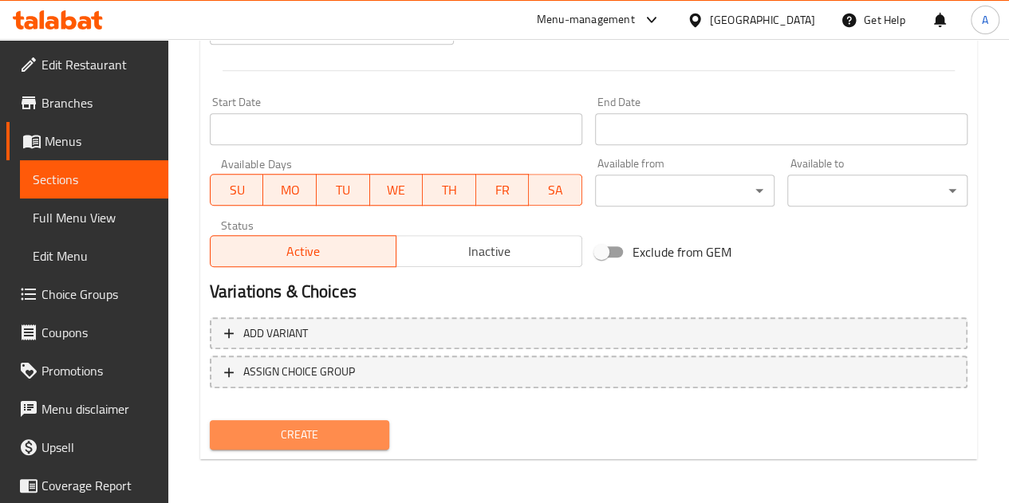
click at [305, 439] on span "Create" at bounding box center [300, 435] width 155 height 20
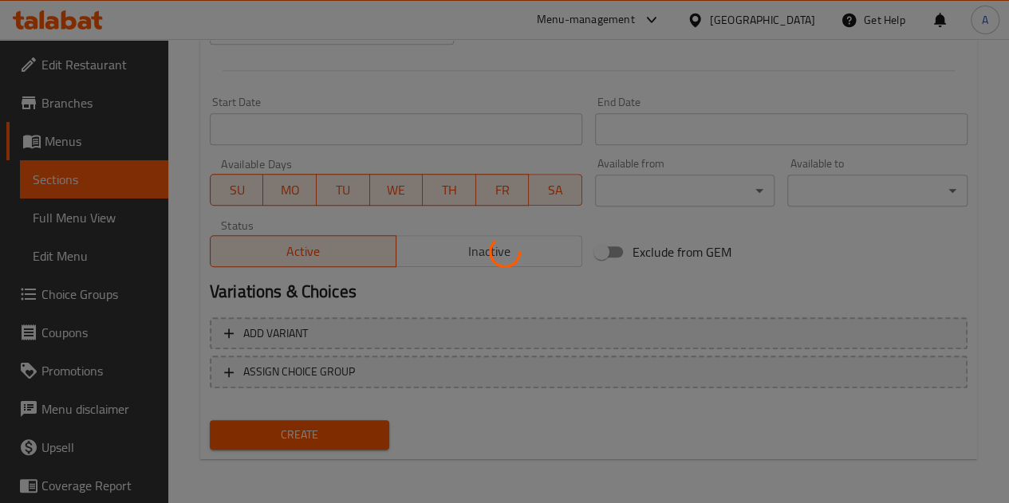
type input "0"
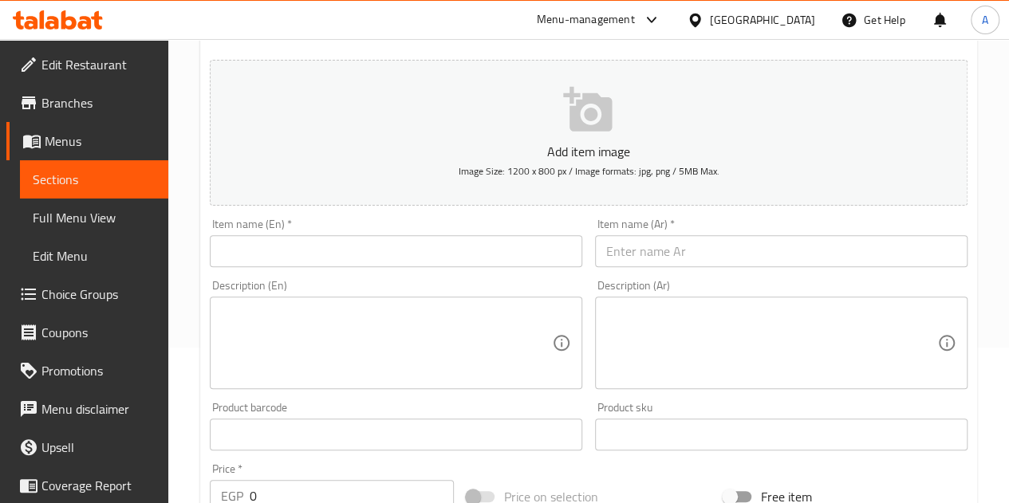
scroll to position [160, 0]
click at [333, 238] on input "text" at bounding box center [396, 247] width 372 height 32
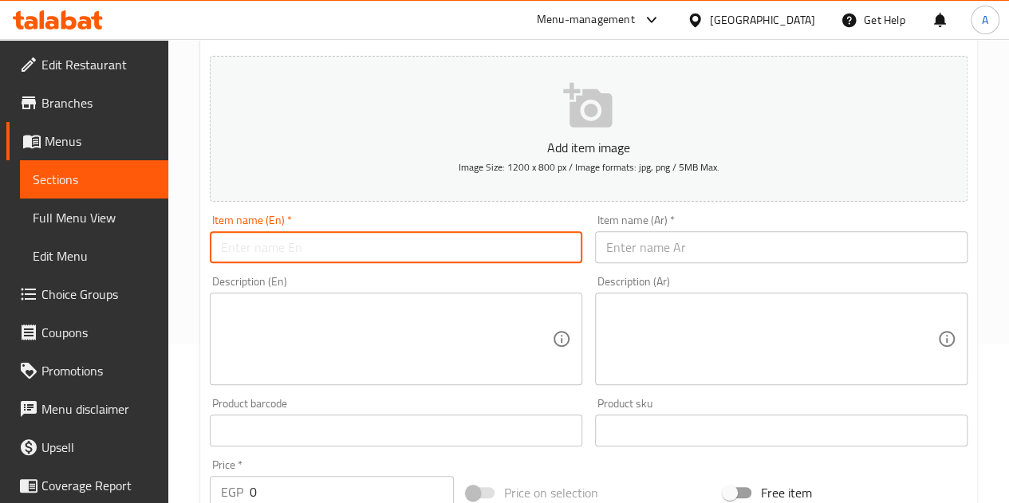
type input "c"
type input "Caramel Macchiato"
click at [659, 251] on input "text" at bounding box center [781, 247] width 372 height 32
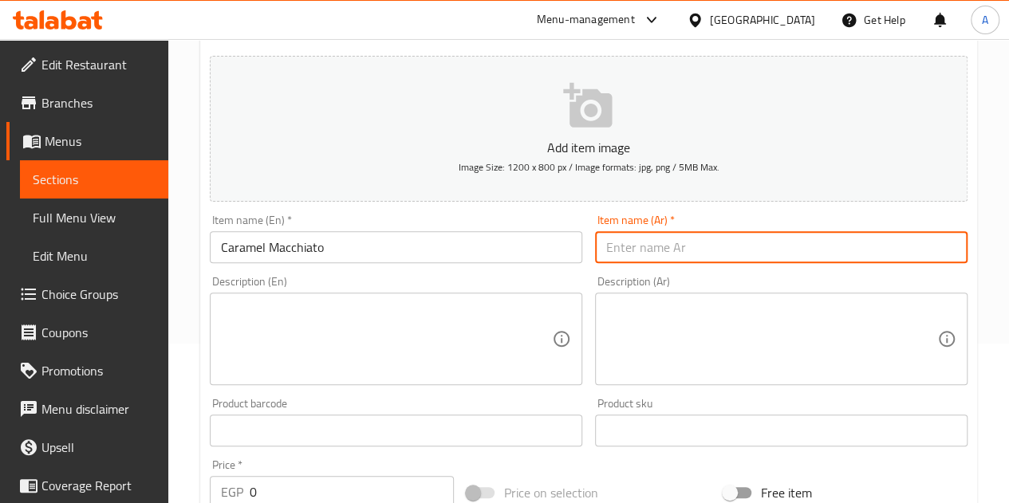
click at [262, 242] on input "Caramel Macchiato" at bounding box center [396, 247] width 372 height 32
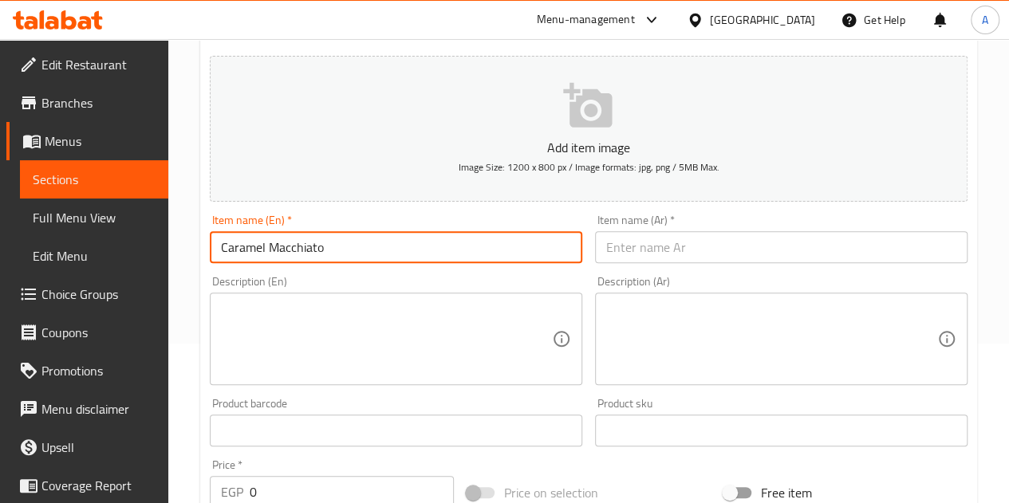
click at [262, 242] on input "Caramel Macchiato" at bounding box center [396, 247] width 372 height 32
click at [640, 248] on input "text" at bounding box center [781, 247] width 372 height 32
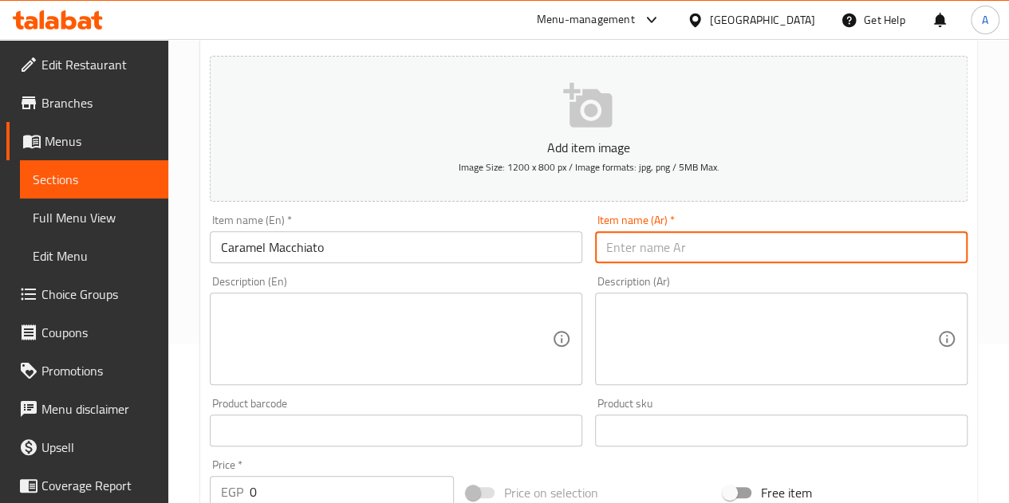
paste input "كراميل ماكياتو"
type input "كراميل ماكياتو"
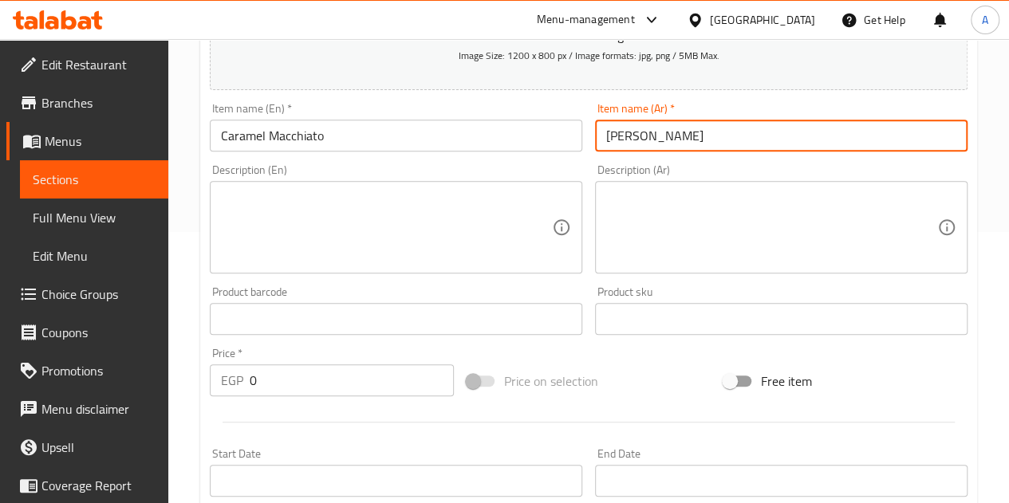
scroll to position [399, 0]
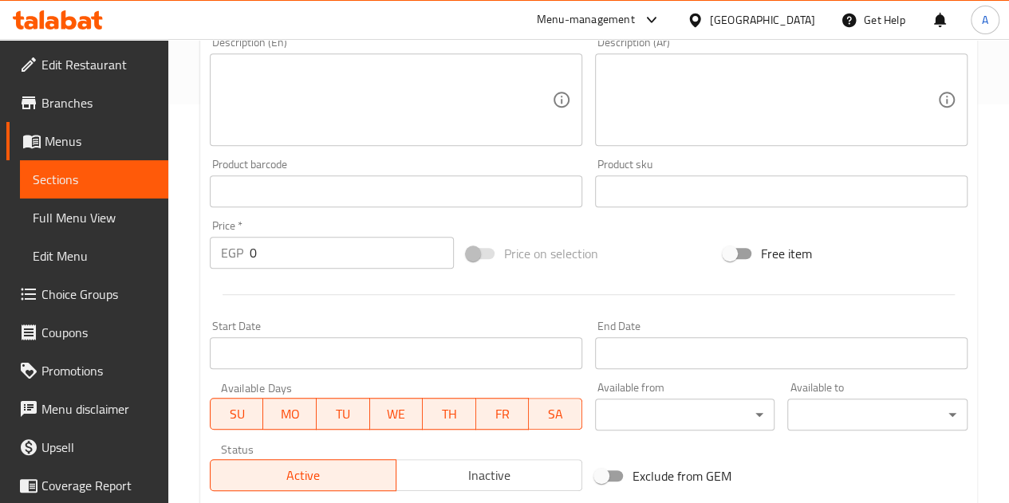
click at [300, 265] on input "0" at bounding box center [352, 253] width 204 height 32
type input "70"
click at [317, 278] on div at bounding box center [588, 294] width 770 height 39
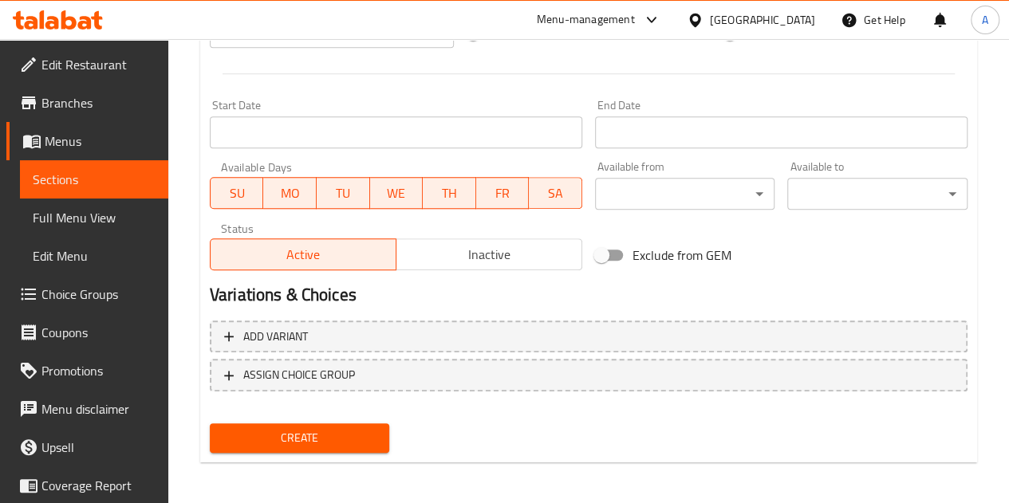
scroll to position [623, 0]
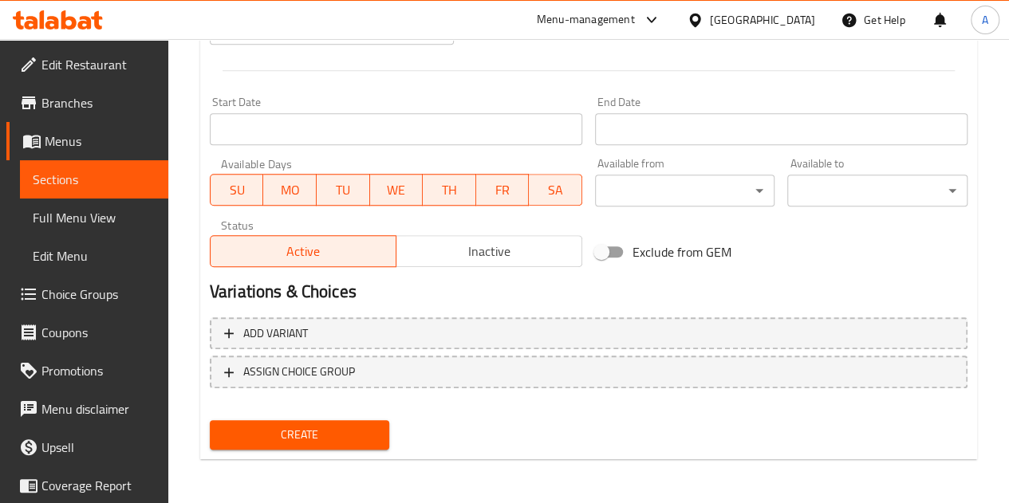
click at [357, 432] on span "Create" at bounding box center [300, 435] width 155 height 20
click at [289, 447] on button "Create" at bounding box center [300, 435] width 180 height 30
click at [267, 433] on span "Create" at bounding box center [300, 435] width 155 height 20
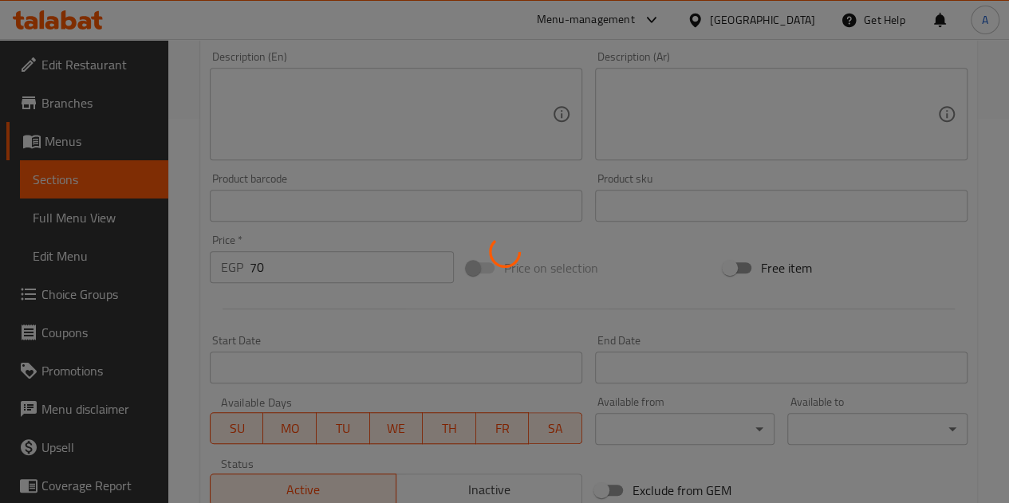
scroll to position [381, 0]
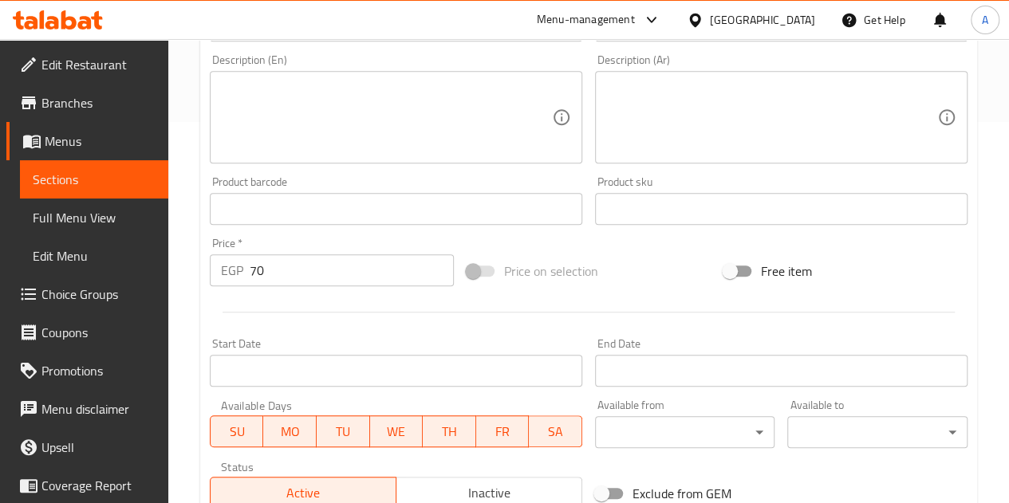
click at [734, 404] on div "Available from ​ ​" at bounding box center [685, 424] width 180 height 49
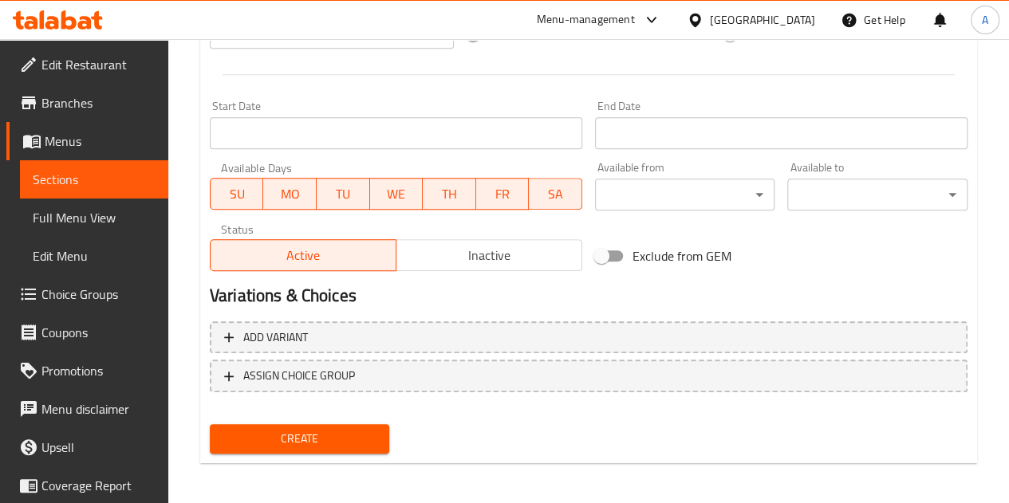
scroll to position [623, 0]
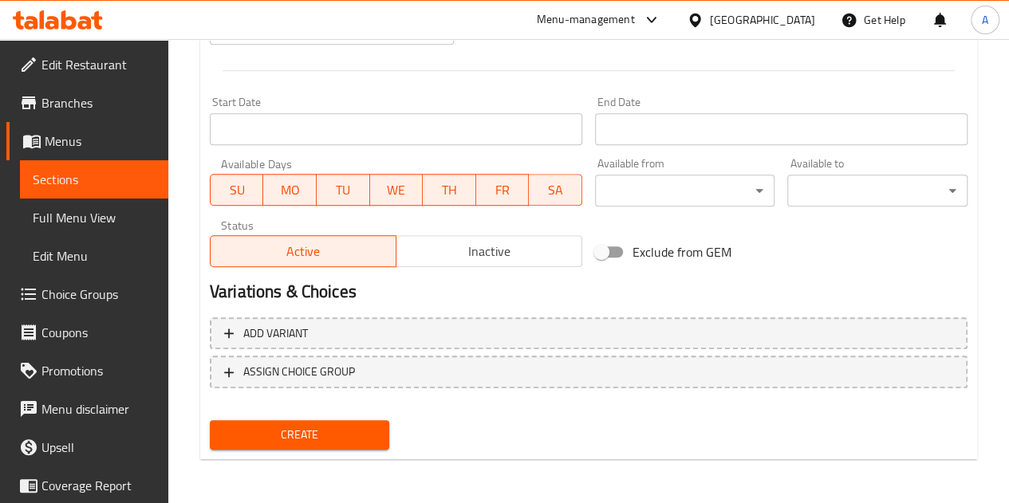
click at [342, 435] on span "Create" at bounding box center [300, 435] width 155 height 20
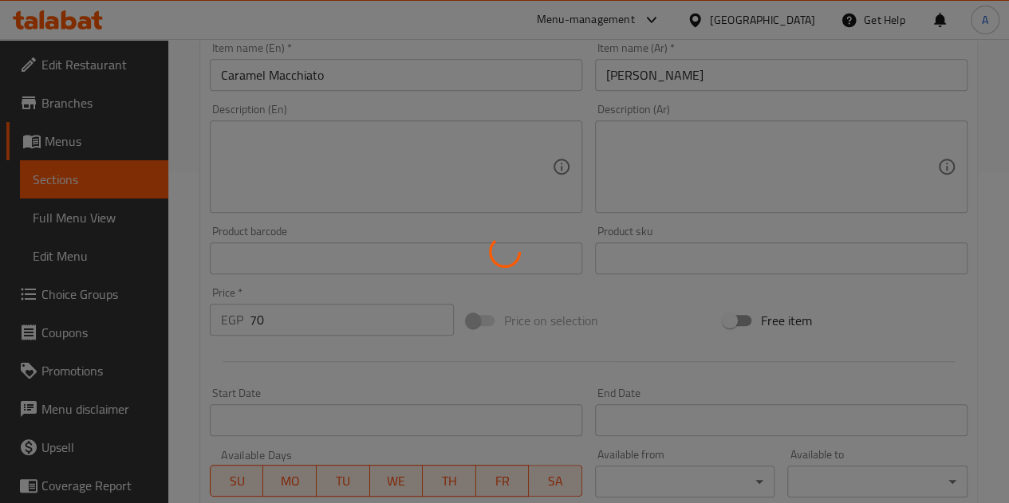
scroll to position [304, 0]
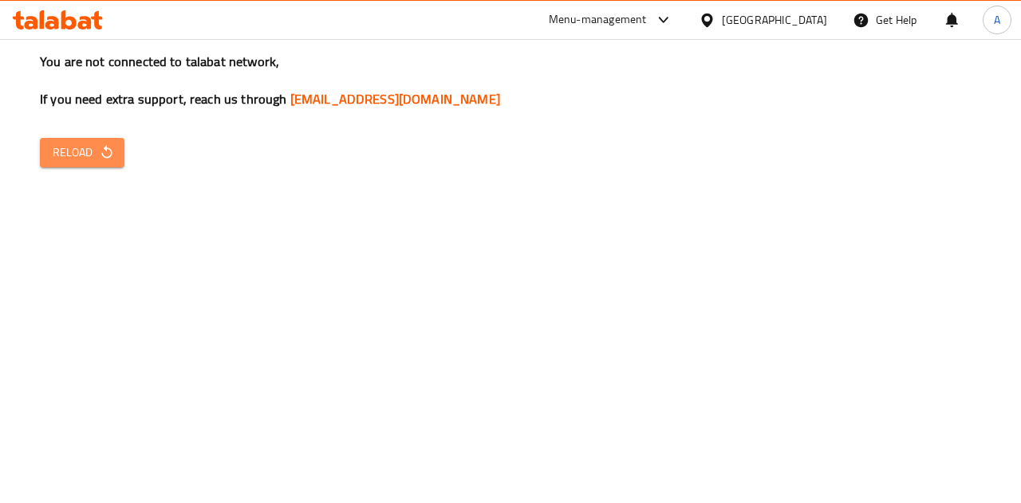
click at [89, 161] on span "Reload" at bounding box center [82, 153] width 59 height 20
click at [93, 152] on span "Reload" at bounding box center [82, 153] width 59 height 20
click at [610, 293] on div "You are not connected to talabat network, If you need extra support, reach us t…" at bounding box center [510, 251] width 1021 height 503
click at [72, 160] on span "Reload" at bounding box center [82, 153] width 59 height 20
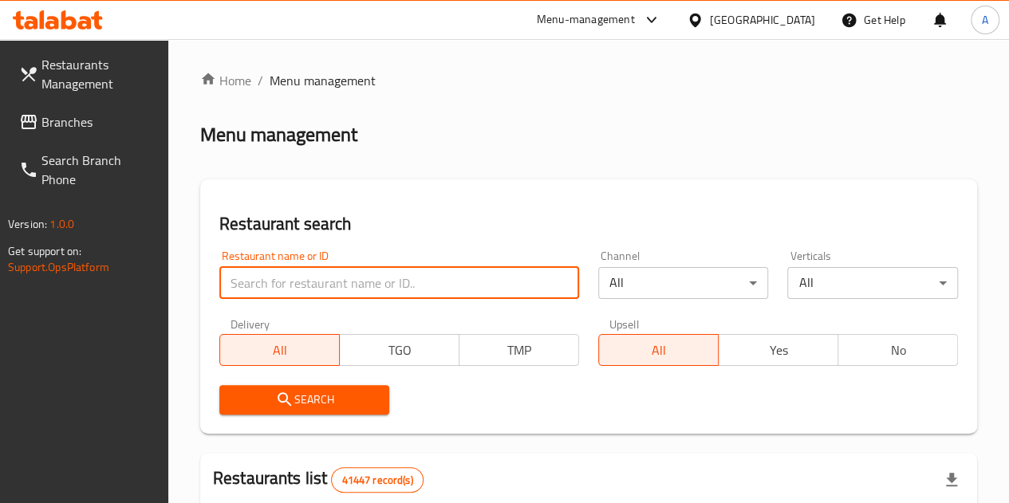
click at [278, 281] on input "search" at bounding box center [399, 283] width 360 height 32
type input "kota's"
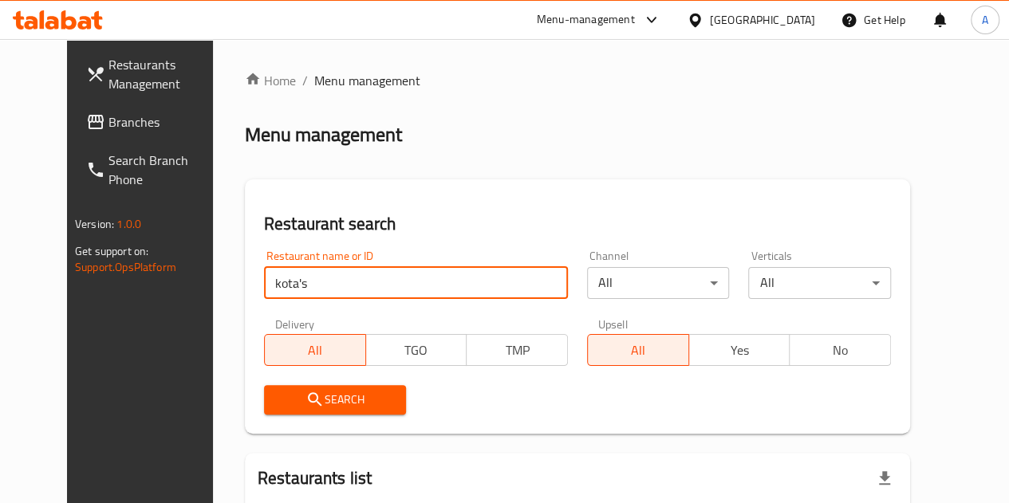
scroll to position [166, 0]
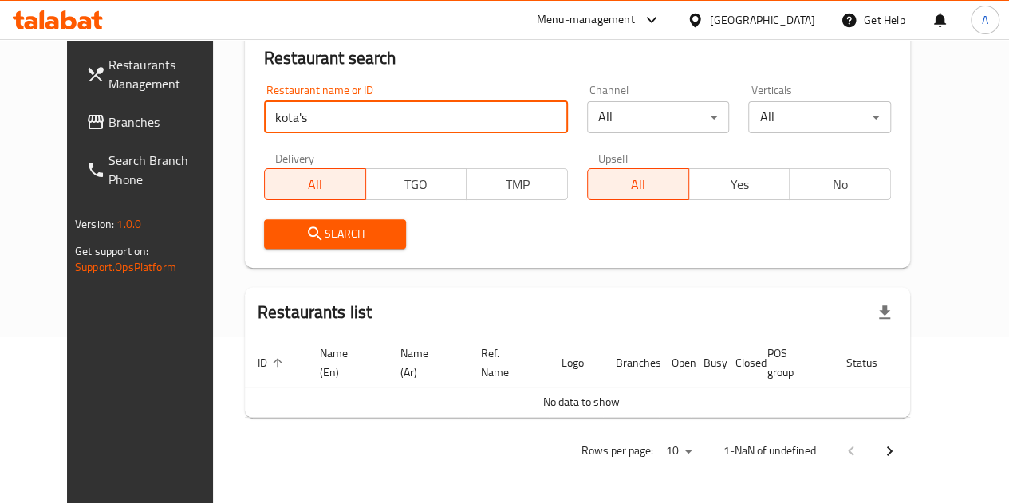
click at [368, 115] on input "kota's" at bounding box center [416, 117] width 304 height 32
type input "700230"
click button "Search" at bounding box center [335, 234] width 143 height 30
click at [321, 114] on input "700230" at bounding box center [416, 117] width 304 height 32
click button "Search" at bounding box center [335, 234] width 143 height 30
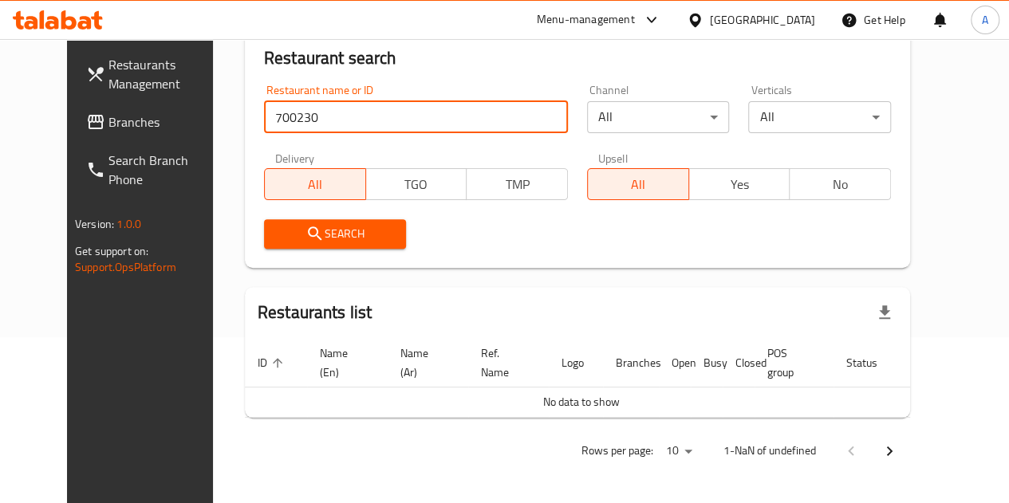
click button "Search" at bounding box center [335, 234] width 143 height 30
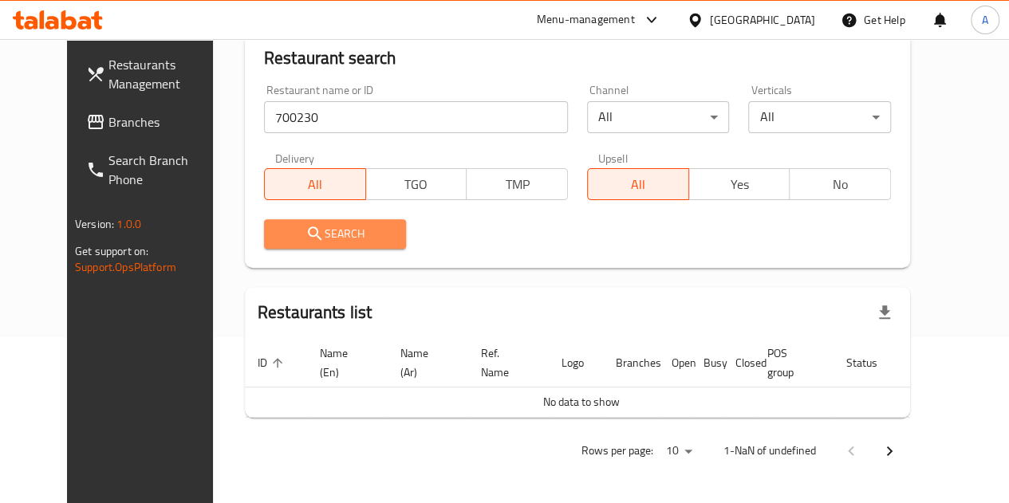
click at [298, 224] on span "Search" at bounding box center [335, 234] width 117 height 20
click at [294, 231] on span "Search" at bounding box center [335, 234] width 117 height 20
click at [329, 227] on span "Search" at bounding box center [335, 234] width 117 height 20
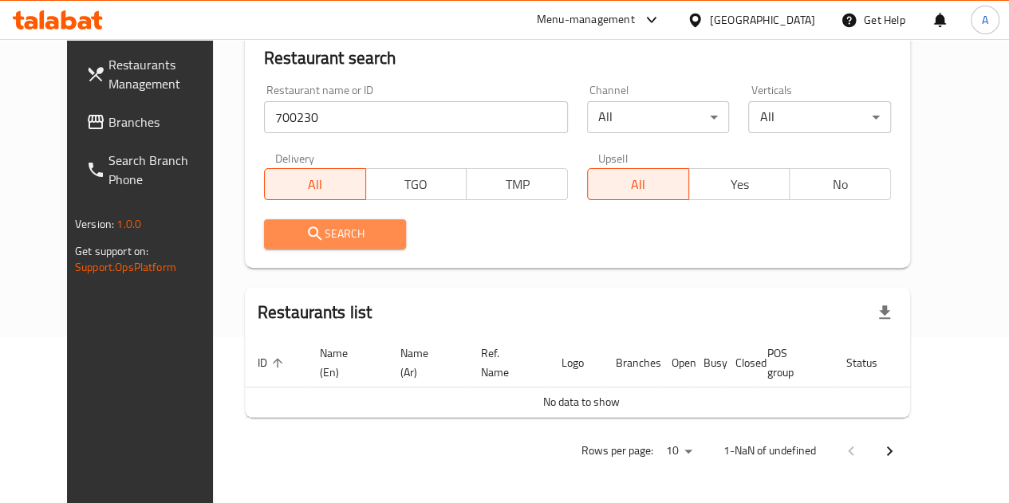
click at [329, 227] on span "Search" at bounding box center [335, 234] width 117 height 20
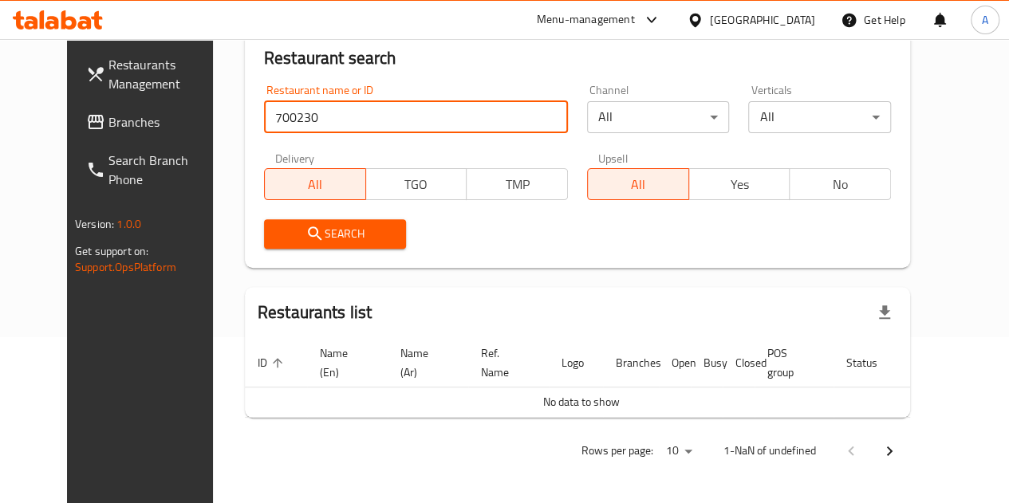
click at [317, 120] on input "700230" at bounding box center [416, 117] width 304 height 32
click button "Search" at bounding box center [335, 234] width 143 height 30
click at [321, 122] on input "700230" at bounding box center [416, 117] width 304 height 32
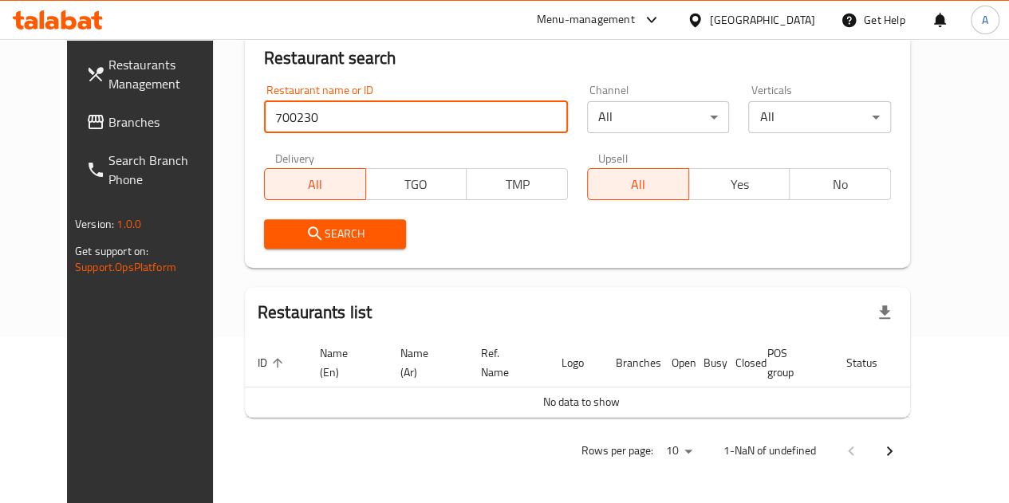
click at [321, 122] on input "700230" at bounding box center [416, 117] width 304 height 32
click button "Search" at bounding box center [335, 234] width 143 height 30
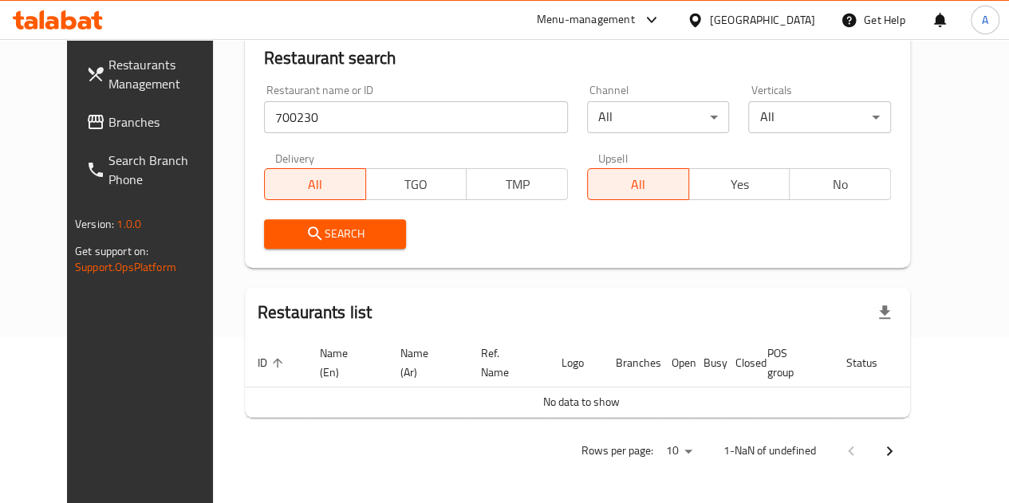
click at [560, 210] on div "Search" at bounding box center [577, 234] width 646 height 49
click at [343, 225] on span "Search" at bounding box center [335, 234] width 117 height 20
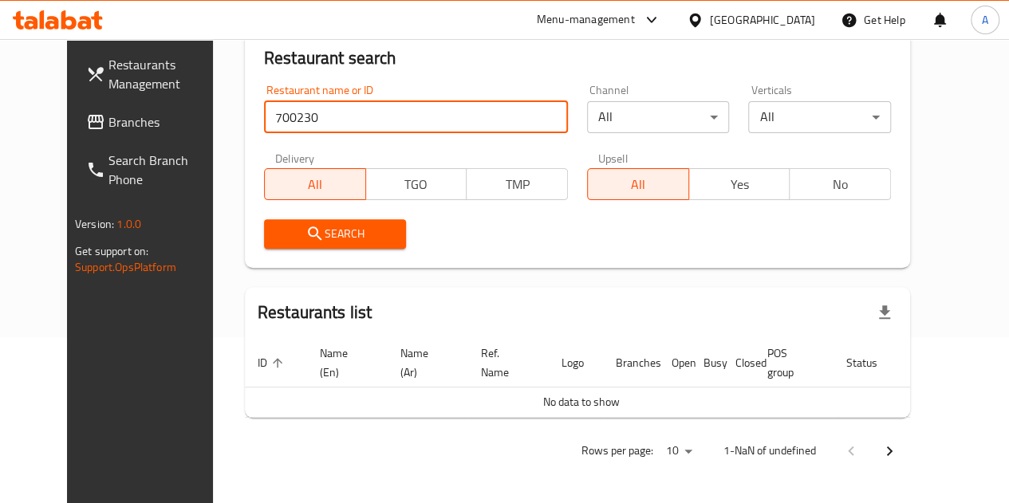
click at [317, 117] on input "700230" at bounding box center [416, 117] width 304 height 32
click at [367, 116] on input "700230" at bounding box center [416, 117] width 304 height 32
paste input "7"
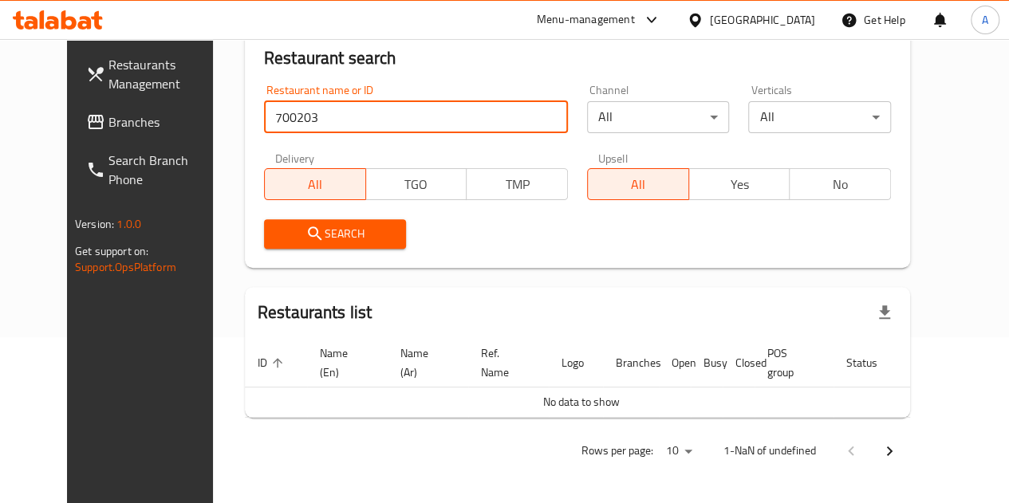
type input "700203"
click button "Search" at bounding box center [335, 234] width 143 height 30
click at [367, 116] on input "700203" at bounding box center [416, 117] width 304 height 32
click at [277, 116] on input "search" at bounding box center [416, 117] width 304 height 32
click at [321, 116] on input "search" at bounding box center [416, 117] width 304 height 32
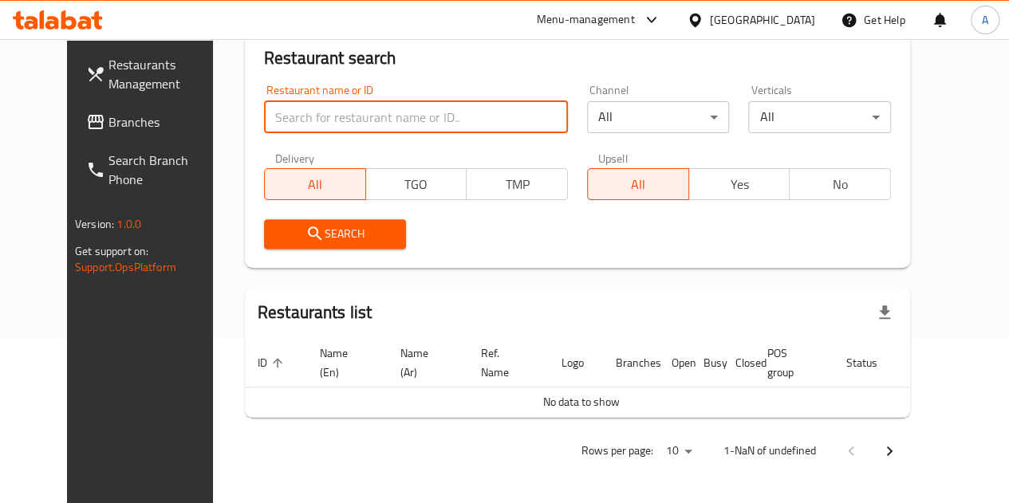
click at [313, 114] on input "search" at bounding box center [416, 117] width 304 height 32
paste input "7"
type input "7002804"
click button "Search" at bounding box center [335, 234] width 143 height 30
click at [381, 116] on input "7002804" at bounding box center [416, 117] width 304 height 32
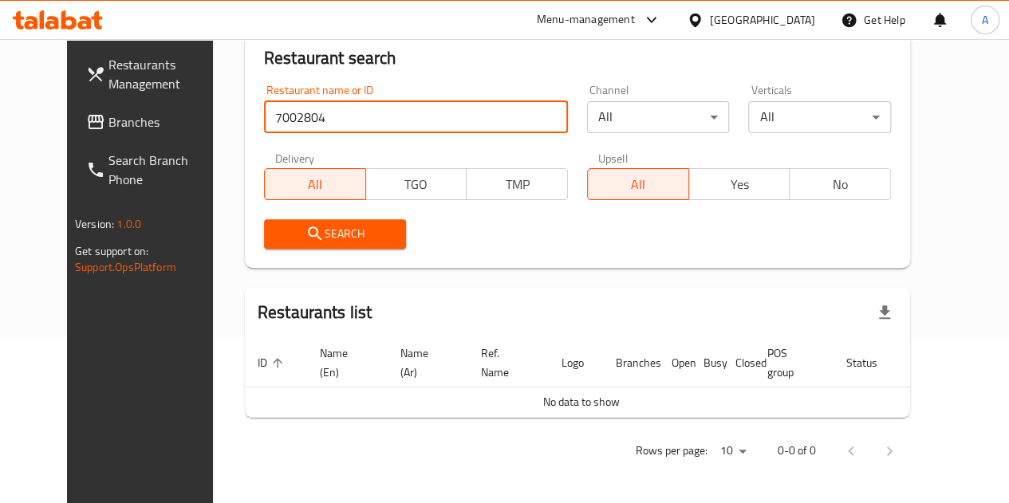
click at [375, 119] on input "7002804" at bounding box center [416, 117] width 304 height 32
click at [375, 119] on input "search" at bounding box center [416, 117] width 304 height 32
click button "Search" at bounding box center [335, 234] width 143 height 30
type input "7"
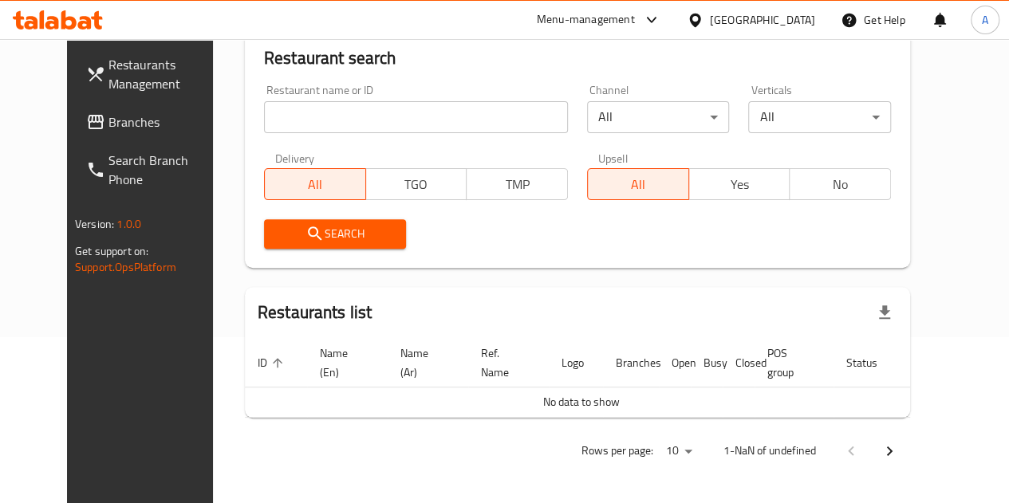
drag, startPoint x: 608, startPoint y: 211, endPoint x: 585, endPoint y: 220, distance: 24.0
click at [608, 211] on div "Search" at bounding box center [577, 234] width 646 height 49
click at [278, 116] on input "search" at bounding box center [416, 117] width 304 height 32
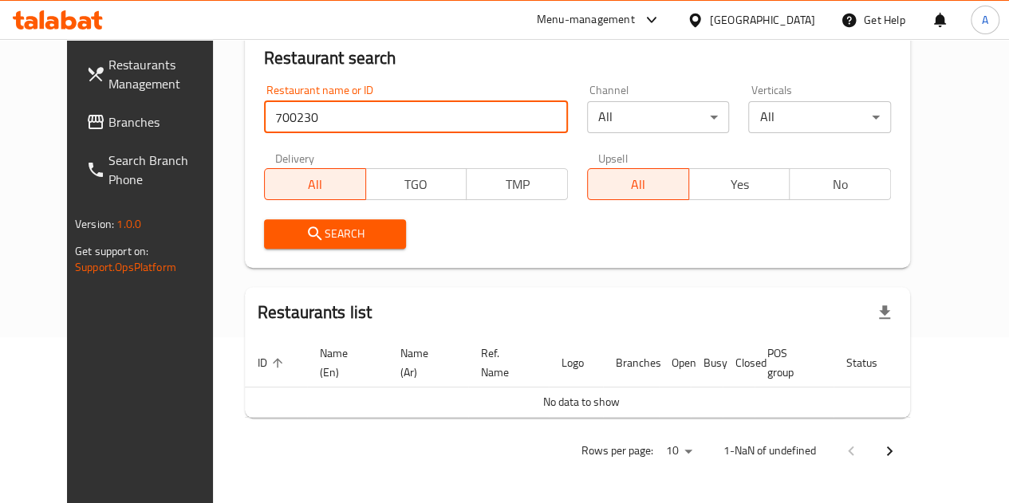
type input "700230"
click button "Search" at bounding box center [335, 234] width 143 height 30
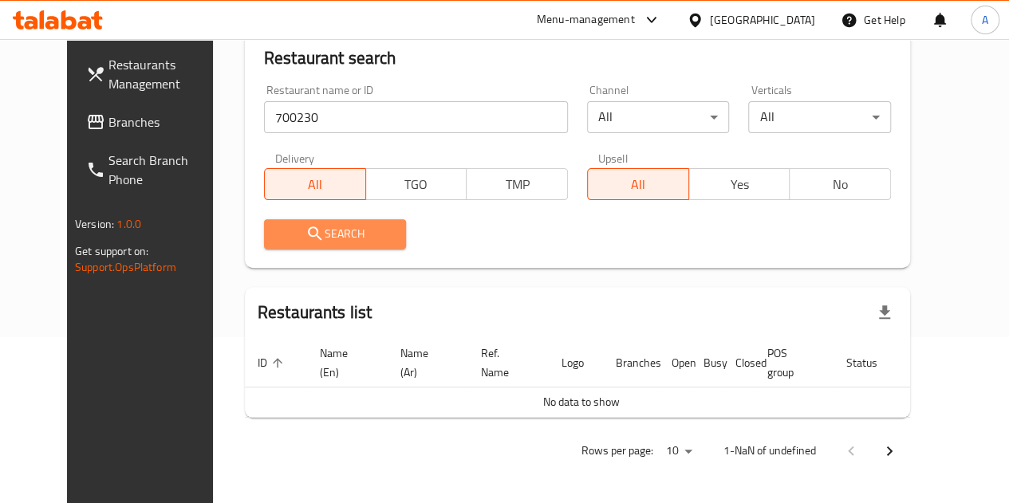
click at [295, 236] on span "Search" at bounding box center [335, 234] width 117 height 20
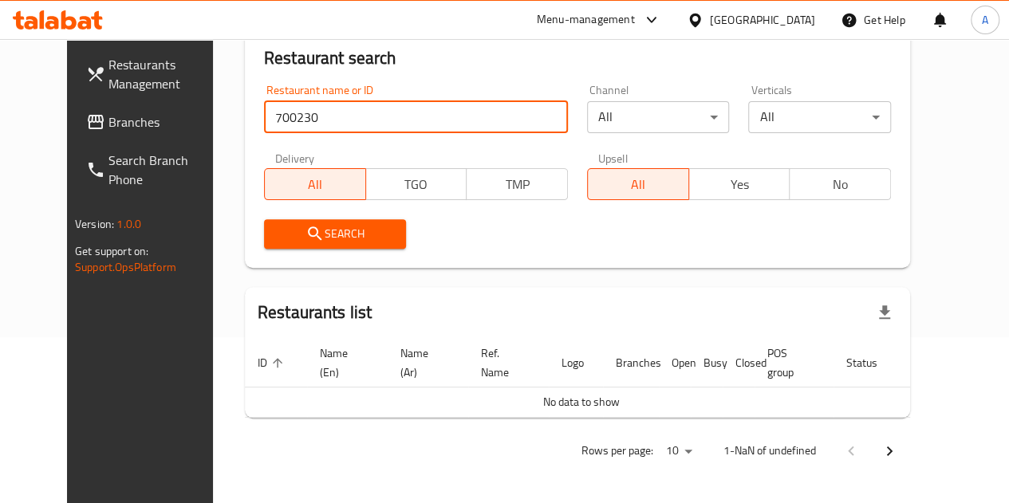
click at [297, 116] on input "700230" at bounding box center [416, 117] width 304 height 32
click button "Search" at bounding box center [335, 234] width 143 height 30
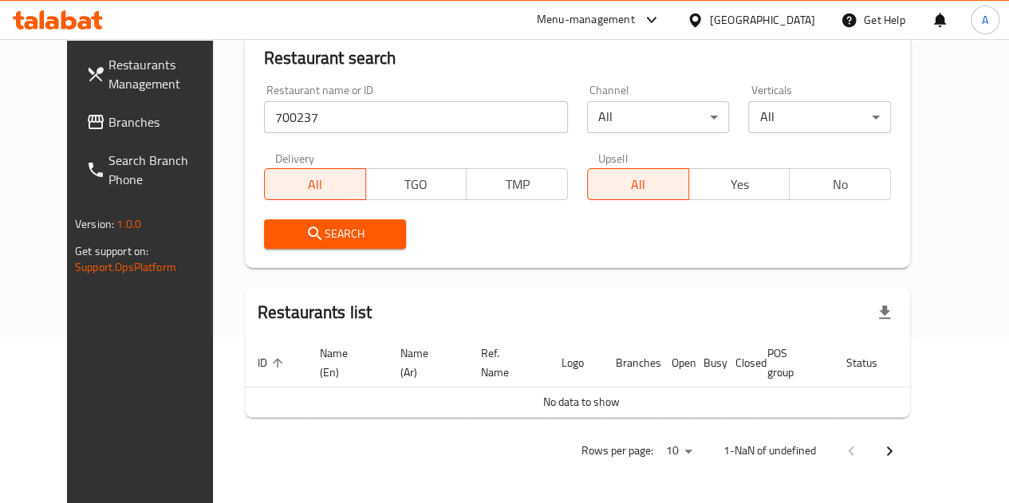
click at [630, 240] on div "Search" at bounding box center [577, 234] width 646 height 49
click at [314, 111] on input "700237" at bounding box center [416, 117] width 304 height 32
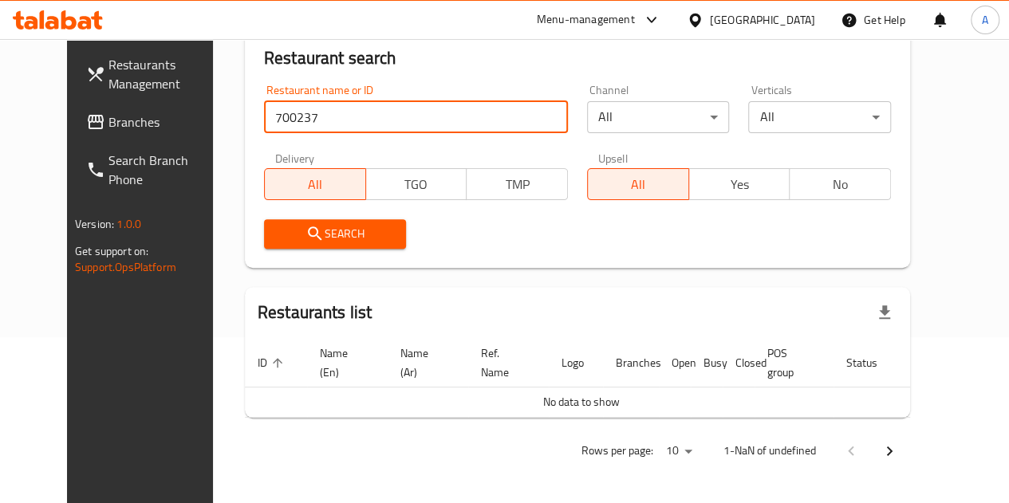
click at [314, 111] on input "700237" at bounding box center [416, 117] width 304 height 32
type input "700230"
click button "Search" at bounding box center [335, 234] width 143 height 30
click at [372, 112] on input "700230" at bounding box center [416, 117] width 304 height 32
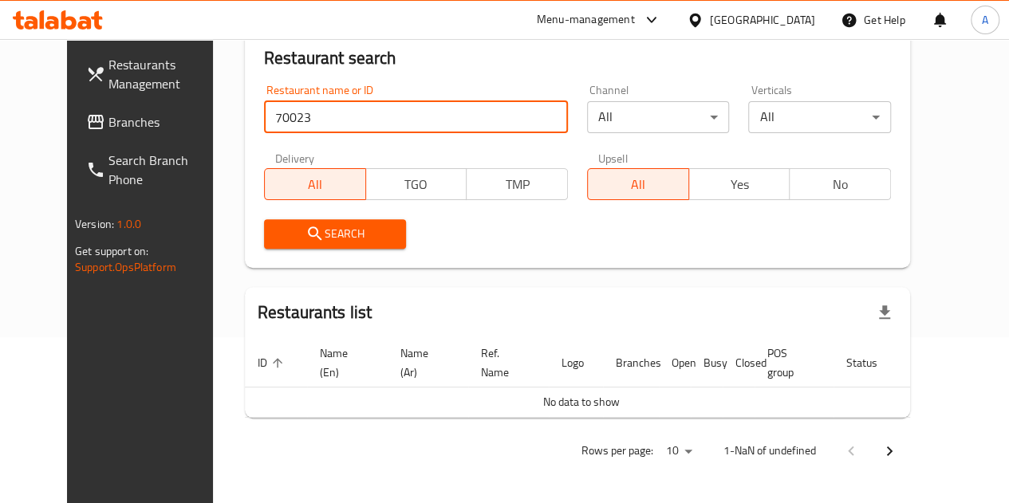
type input "700230"
click button "Search" at bounding box center [335, 234] width 143 height 30
click at [325, 121] on input "700230" at bounding box center [416, 117] width 304 height 32
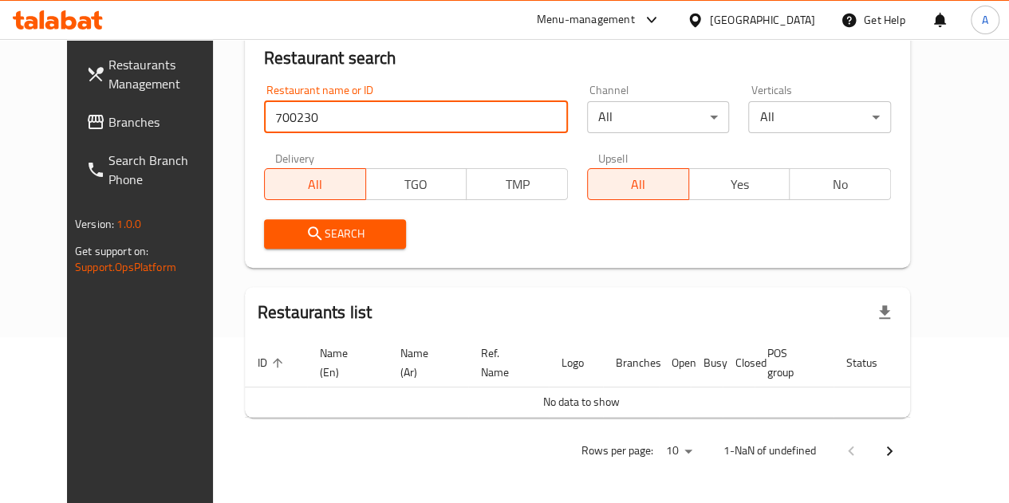
click button "Search" at bounding box center [335, 234] width 143 height 30
click at [375, 117] on input "700230" at bounding box center [416, 117] width 304 height 32
click button "Search" at bounding box center [335, 234] width 143 height 30
type input "700230"
